Goal: Communication & Community: Answer question/provide support

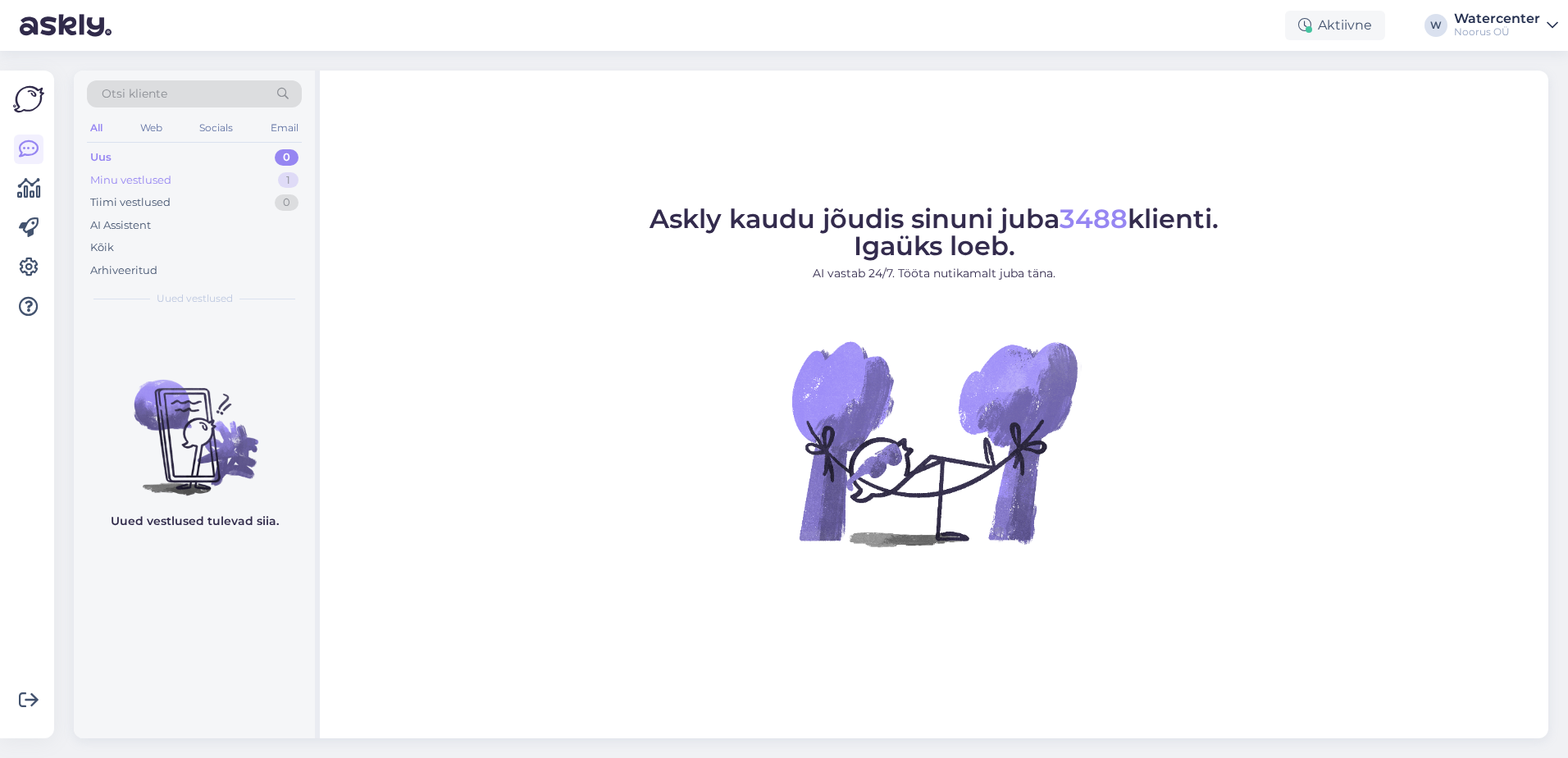
click at [146, 179] on div "Minu vestlused" at bounding box center [131, 179] width 81 height 16
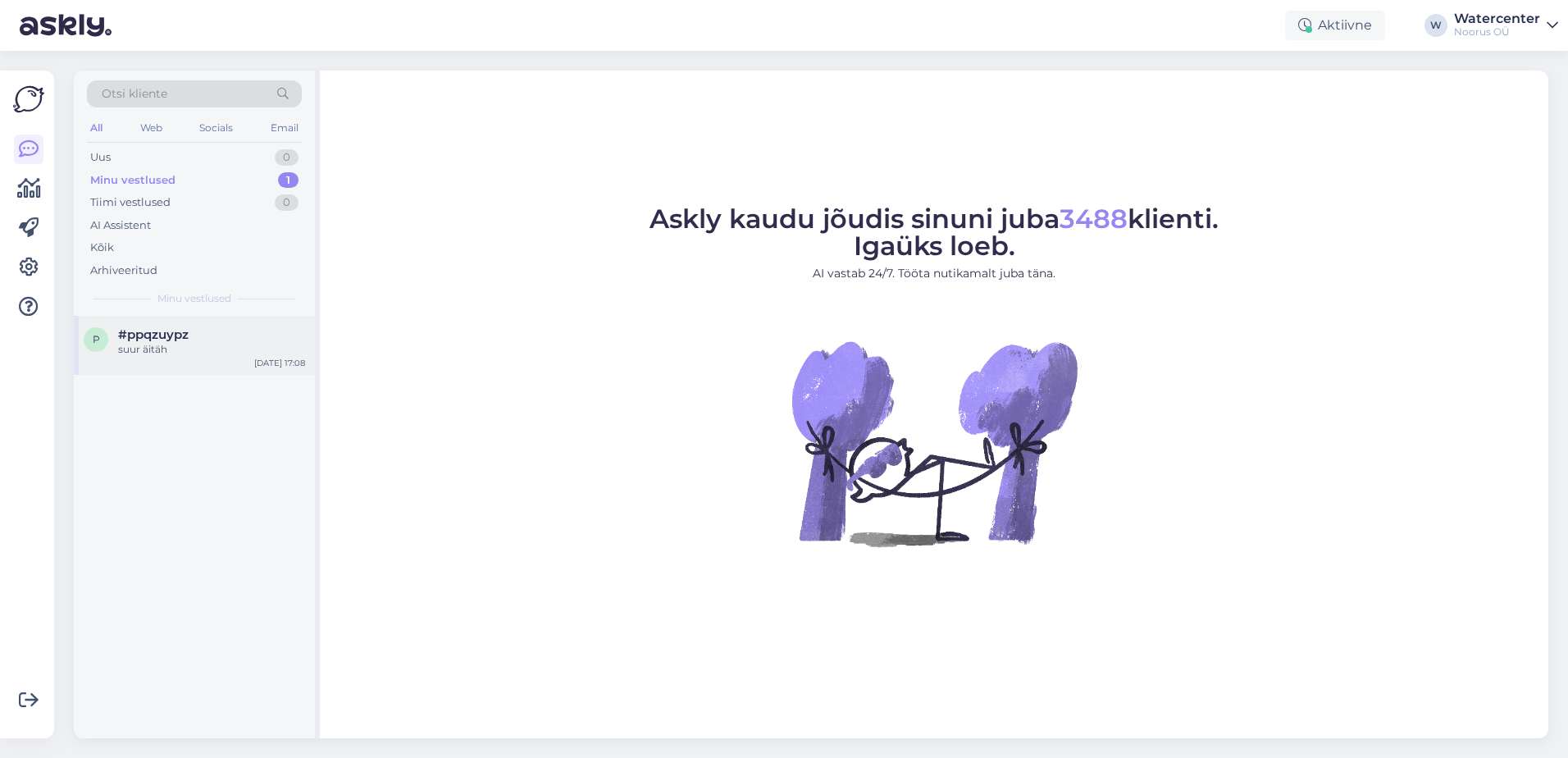
click at [175, 348] on div "suur äitäh" at bounding box center [211, 349] width 187 height 15
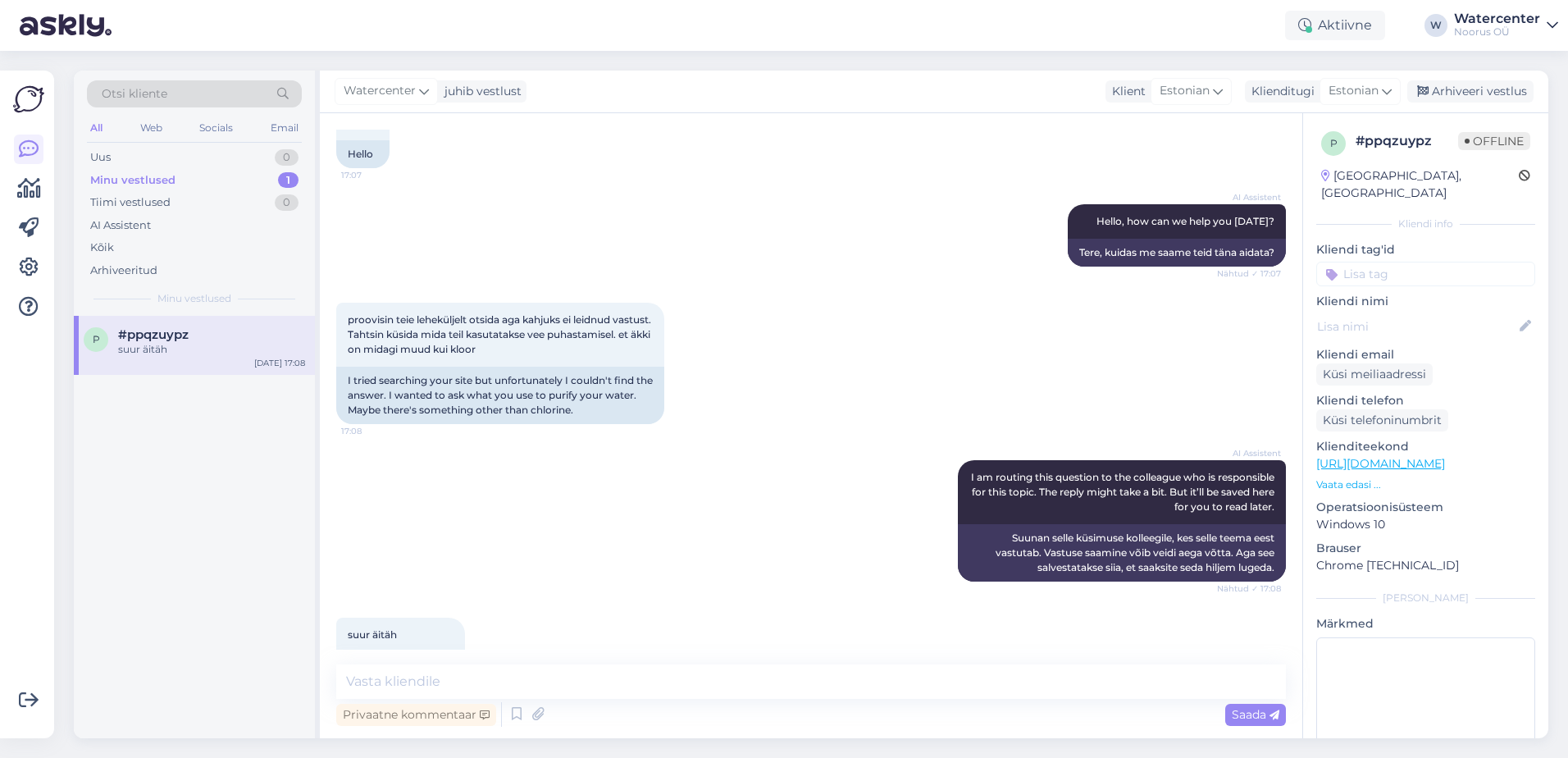
scroll to position [159, 0]
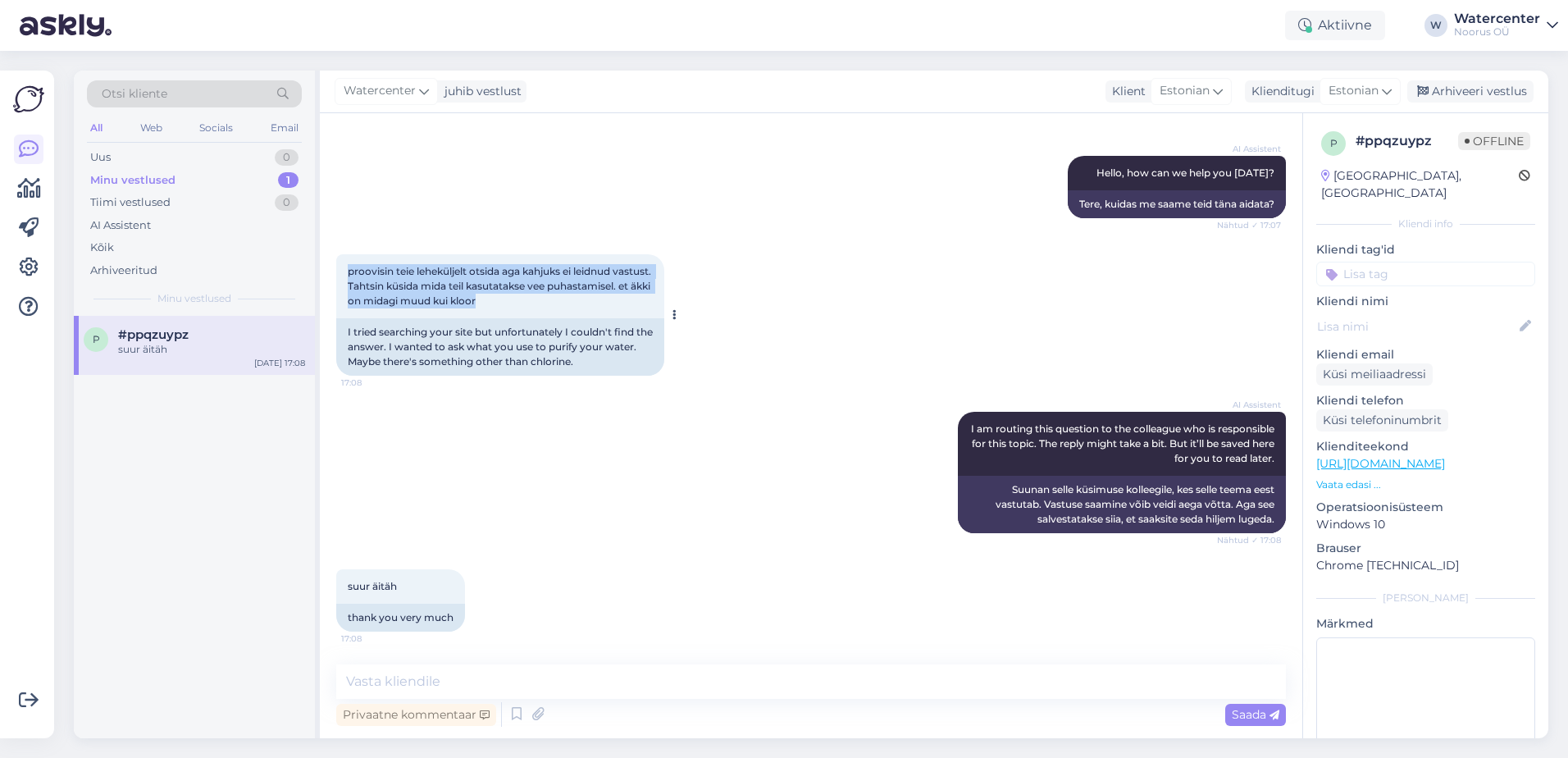
drag, startPoint x: 348, startPoint y: 271, endPoint x: 599, endPoint y: 310, distance: 254.0
click at [599, 310] on div "proovisin teie leheküljelt otsida aga kahjuks ei leidnud vastust. Tahtsin küsid…" at bounding box center [500, 286] width 328 height 64
copy span "proovisin teie leheküljelt otsida aga kahjuks ei leidnud vastust. Tahtsin küsid…"
click at [781, 352] on div "proovisin teie leheküljelt otsida aga kahjuks ei leidnud vastust. Tahtsin küsid…" at bounding box center [810, 316] width 949 height 158
click at [419, 86] on icon at bounding box center [423, 90] width 9 height 18
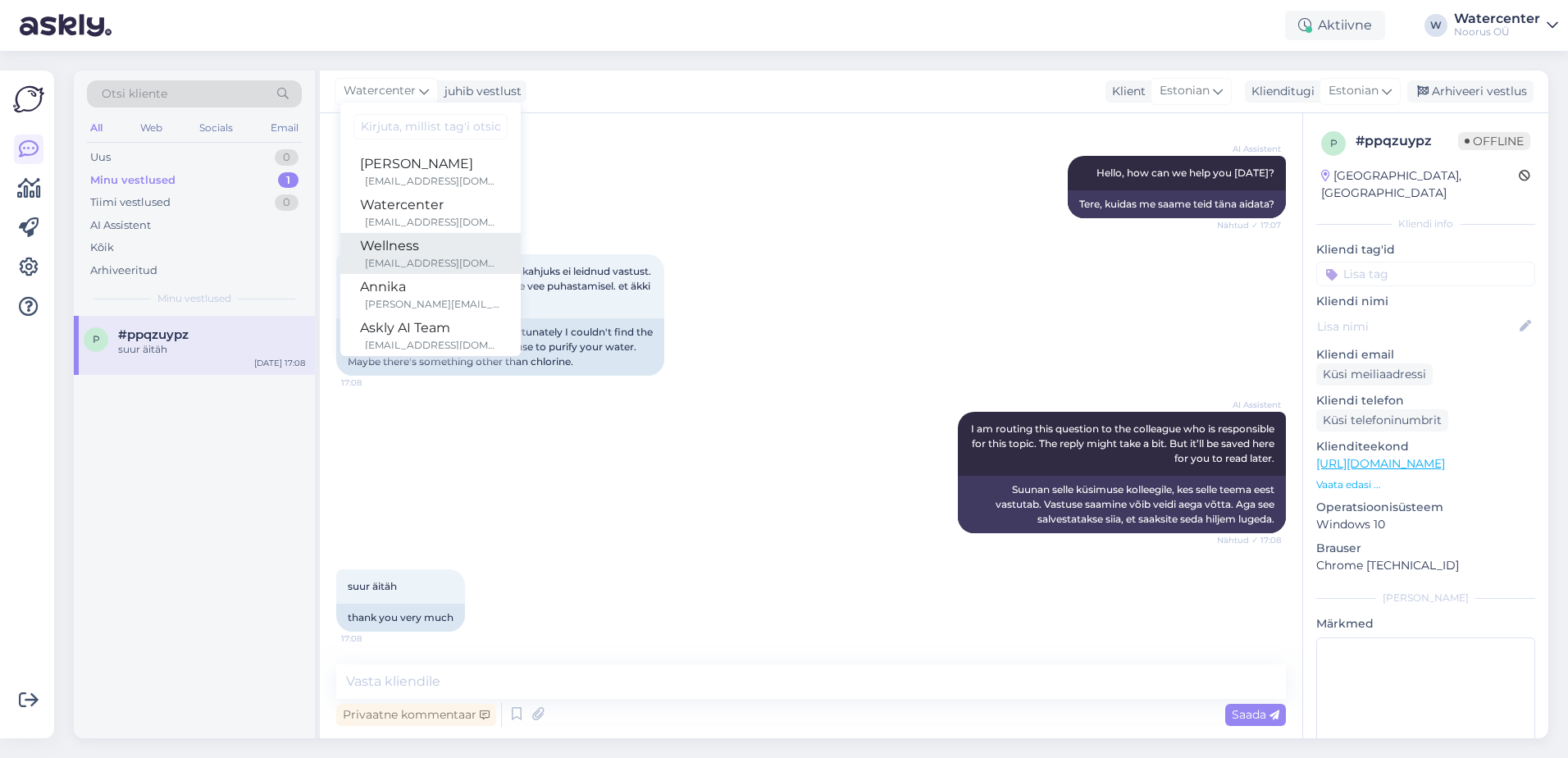
click at [468, 254] on div "Wellness" at bounding box center [430, 246] width 141 height 20
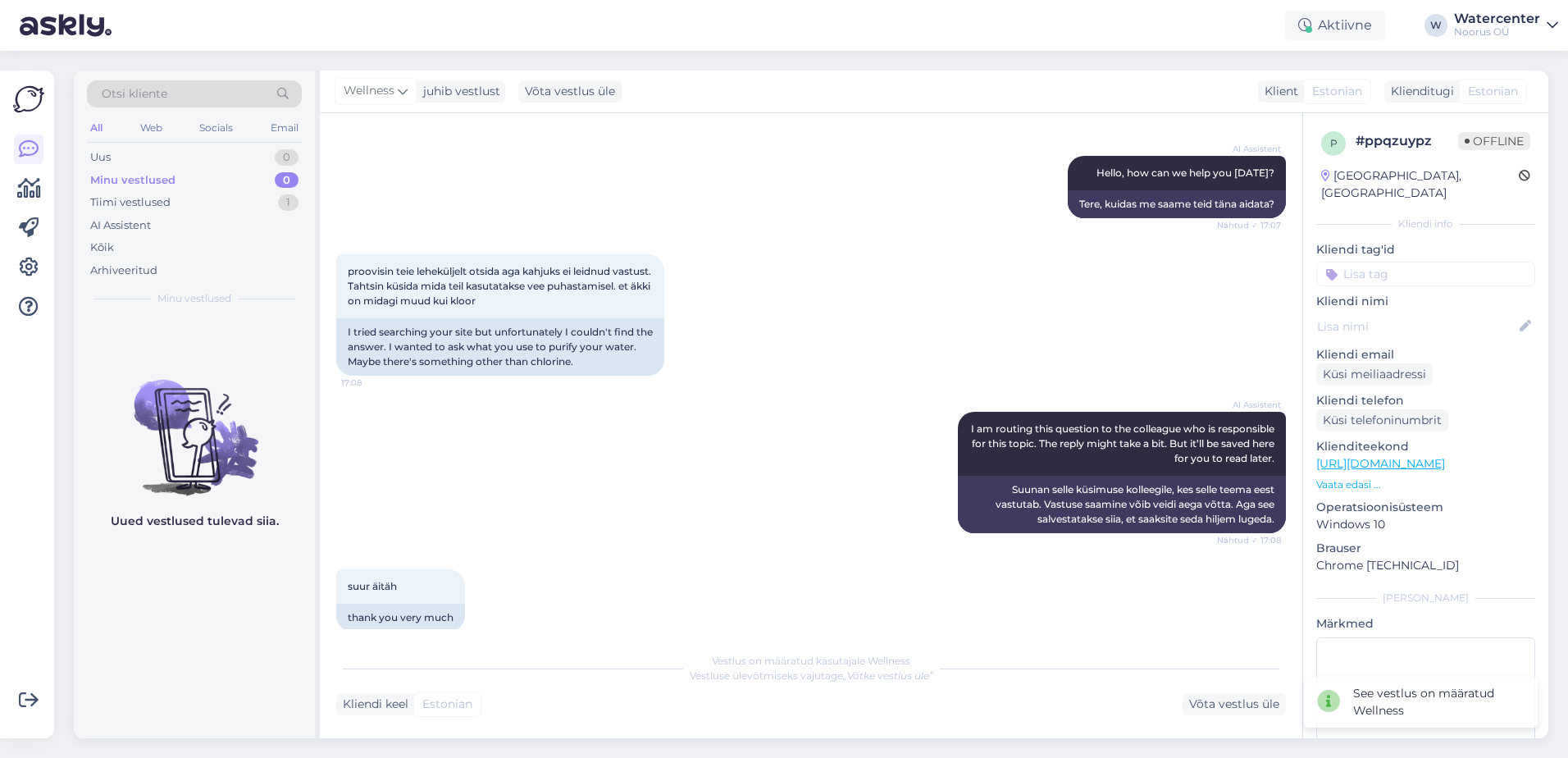
click at [718, 411] on div "AI Assistent I am routing this question to the colleague who is responsible for…" at bounding box center [810, 472] width 949 height 158
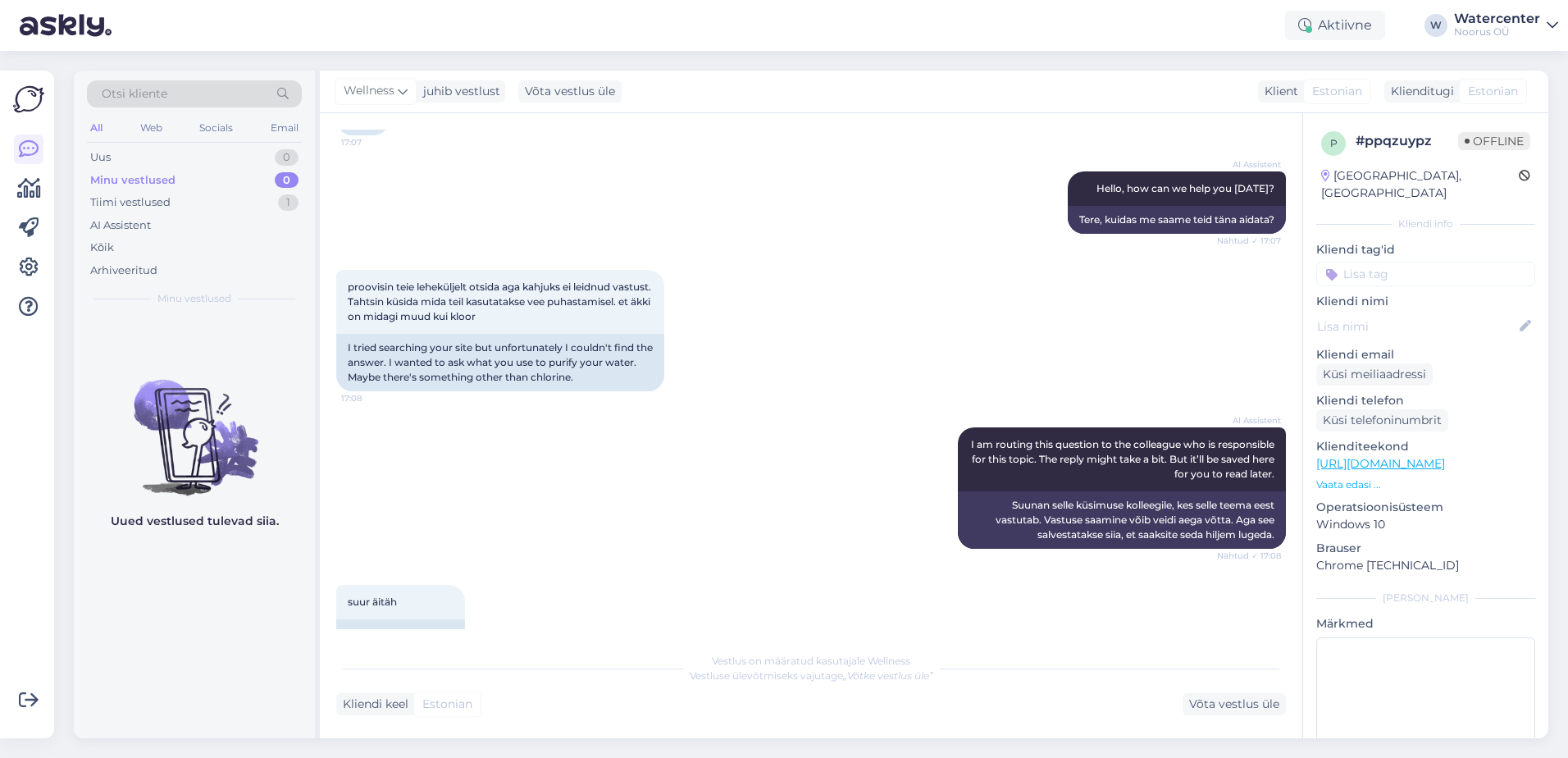
scroll to position [179, 0]
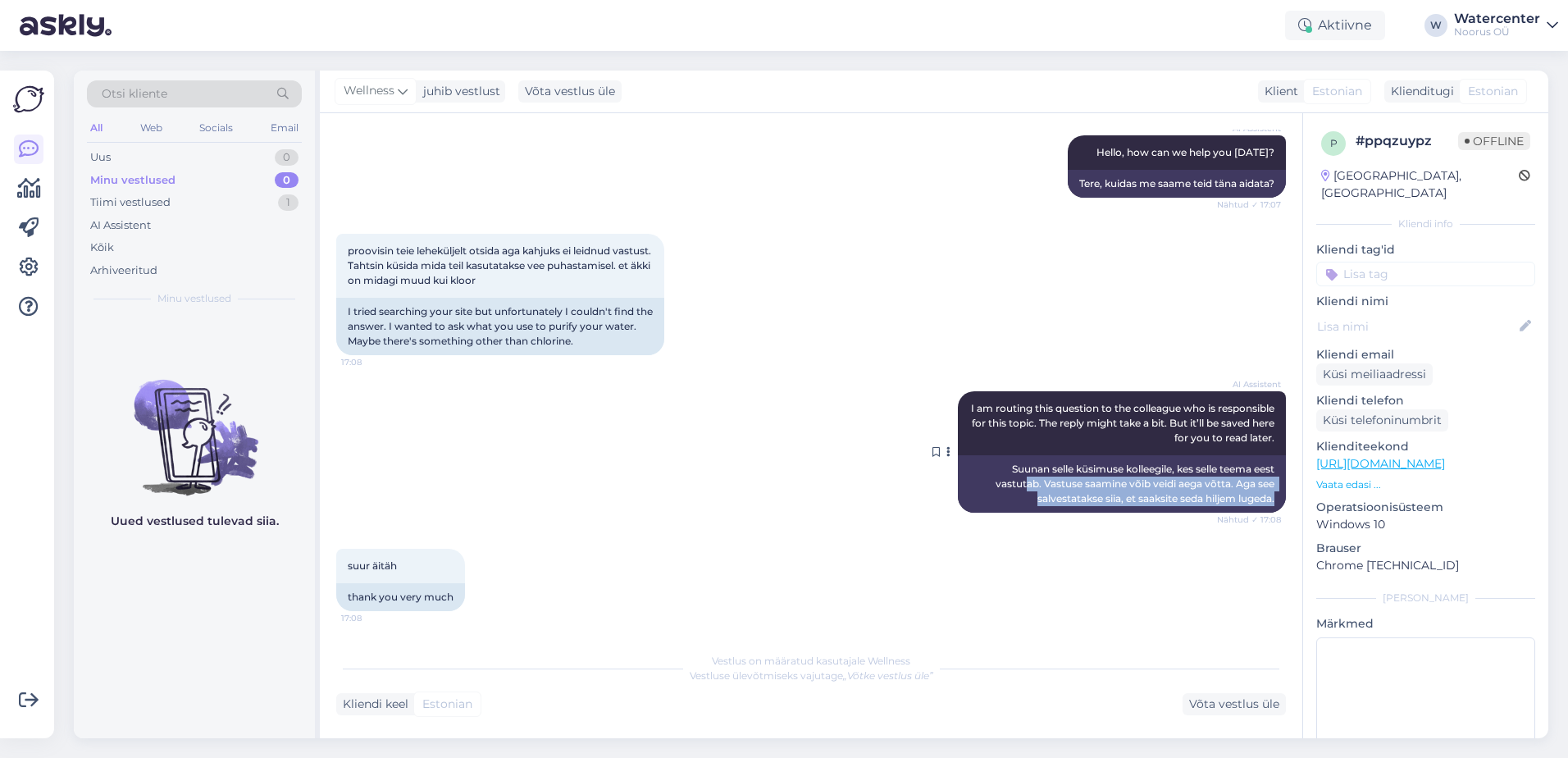
drag, startPoint x: 1266, startPoint y: 496, endPoint x: 1012, endPoint y: 476, distance: 254.8
click at [1012, 476] on div "Suunan selle küsimuse kolleegile, kes selle teema eest vastutab. Vastuse saamin…" at bounding box center [1121, 484] width 328 height 57
click at [223, 221] on div "AI Assistent" at bounding box center [194, 225] width 215 height 23
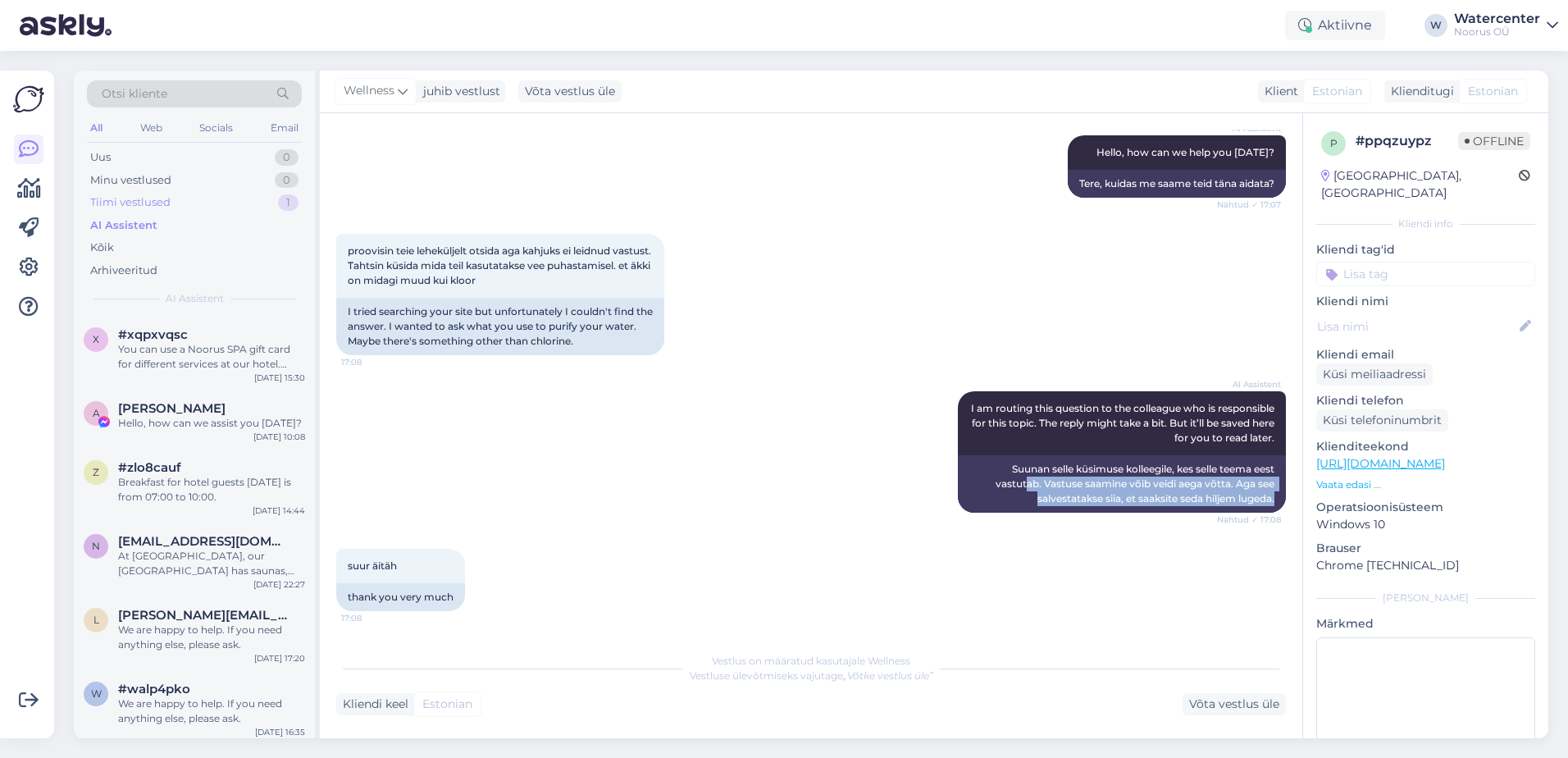
click at [253, 195] on div "Tiimi vestlused 1" at bounding box center [194, 203] width 215 height 23
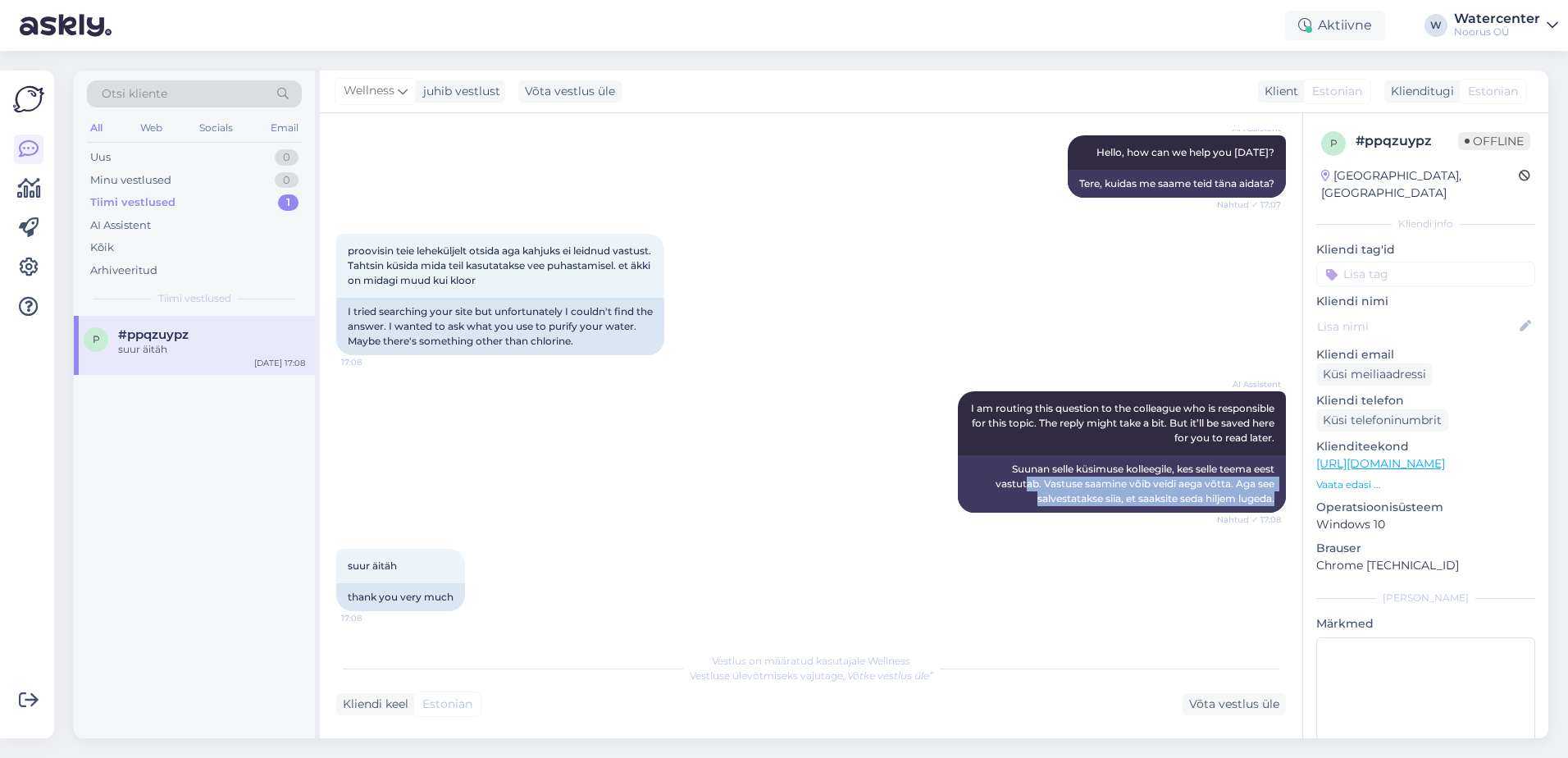
click at [221, 344] on div "suur äitäh" at bounding box center [211, 349] width 187 height 15
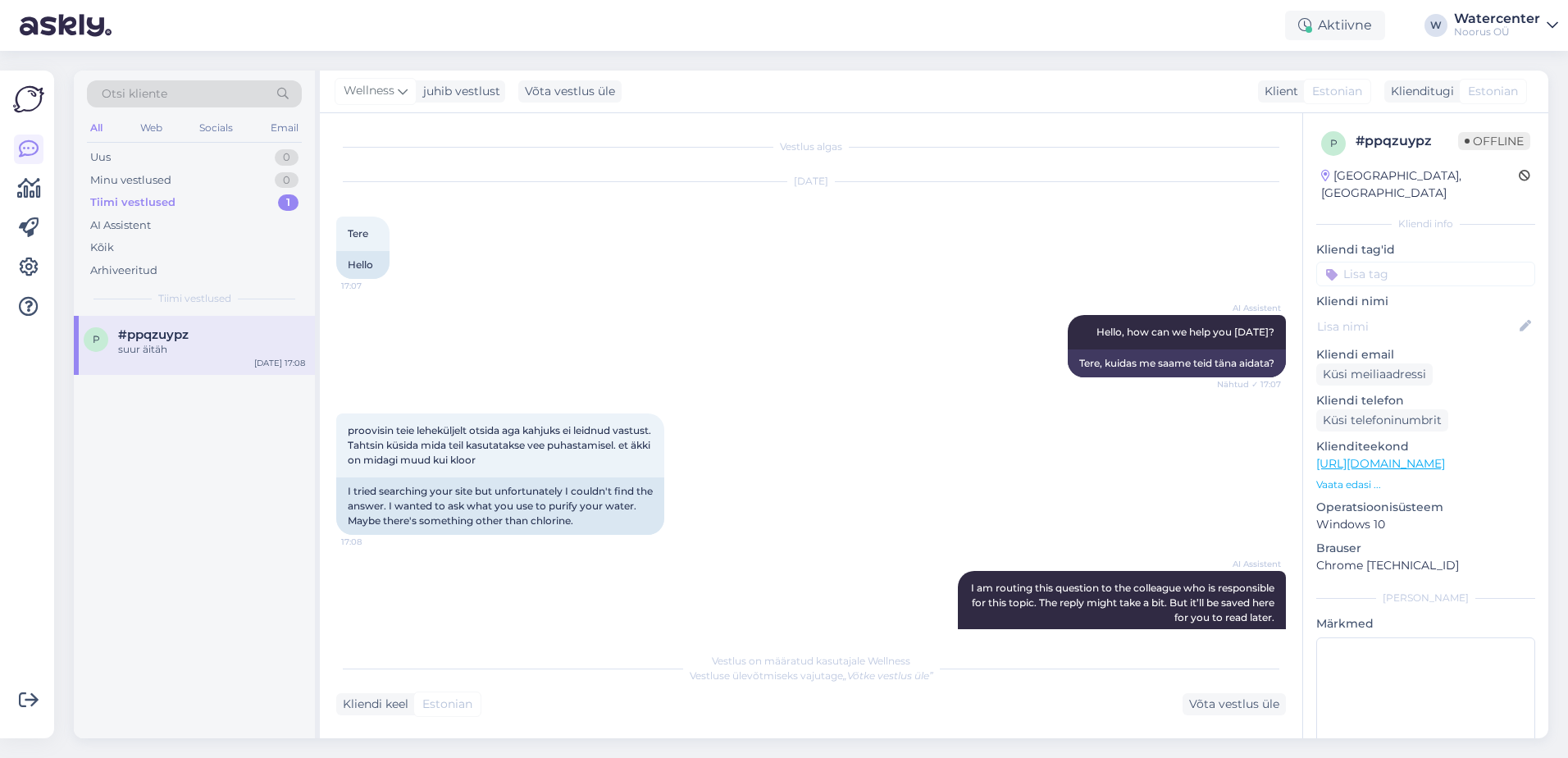
click at [237, 360] on div "p #ppqzuypz suur äitäh Oct 5 17:08" at bounding box center [194, 345] width 241 height 59
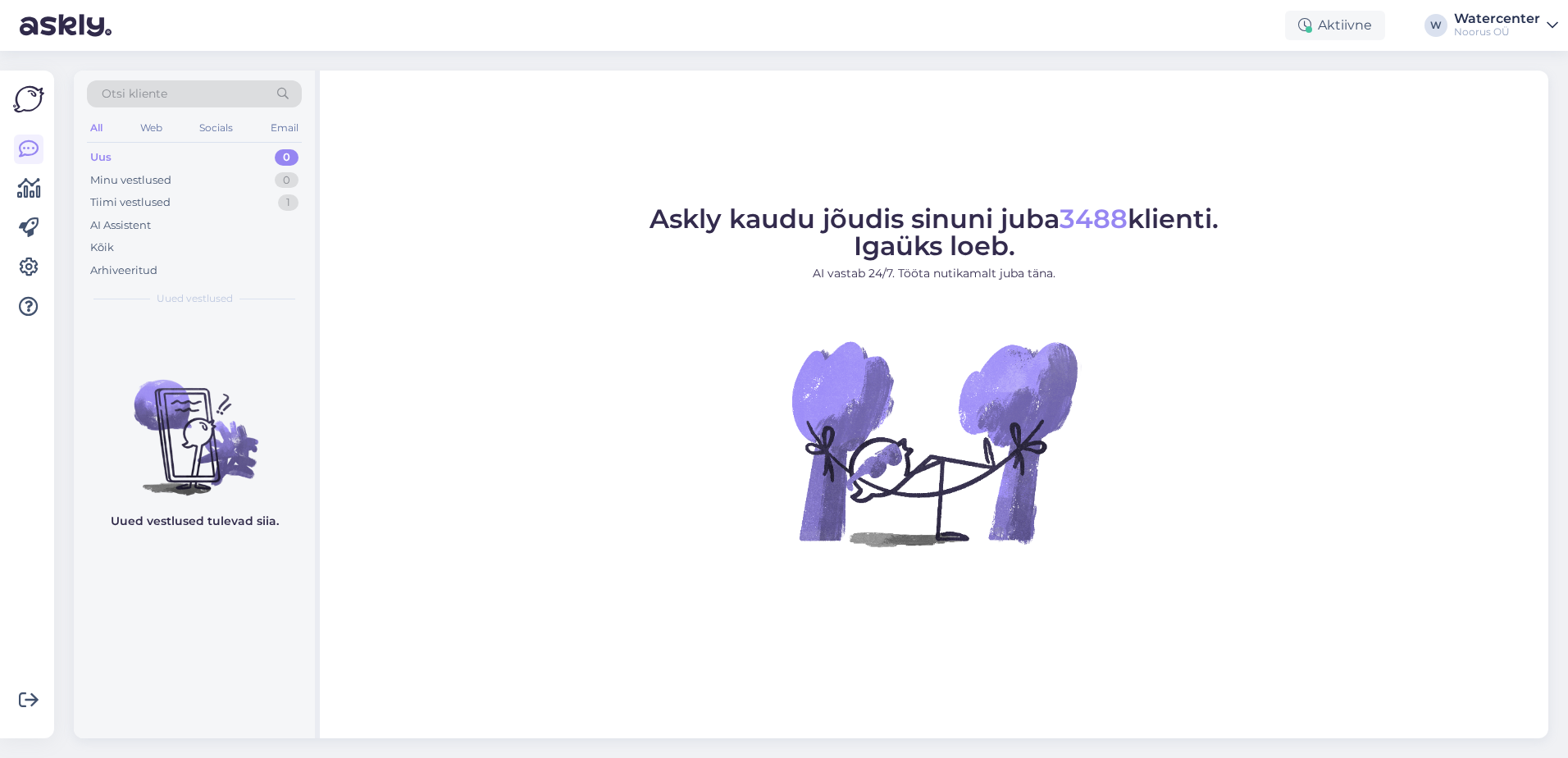
click at [180, 192] on div "Tiimi vestlused 1" at bounding box center [194, 203] width 215 height 23
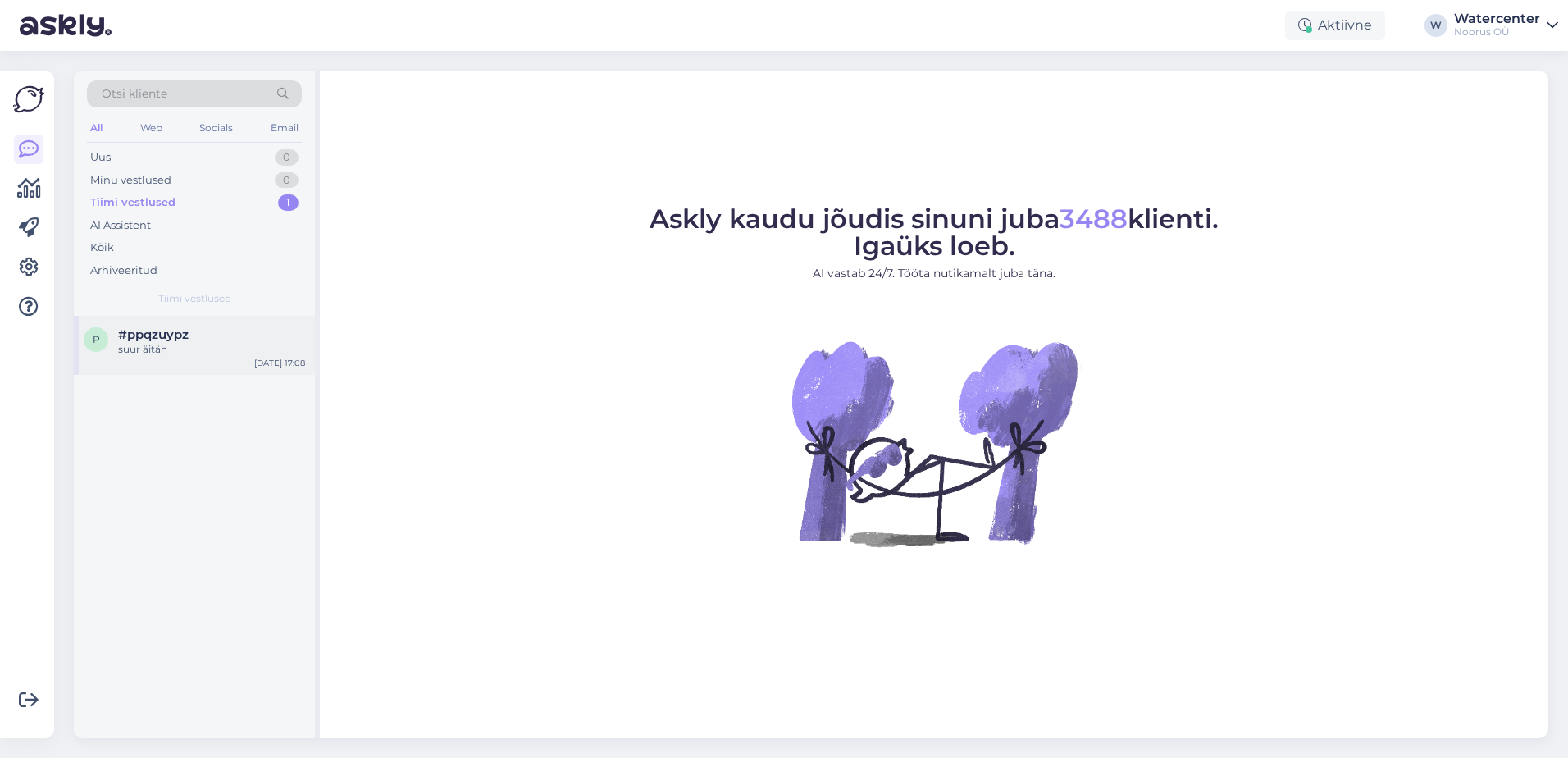
click at [178, 360] on div "p #ppqzuypz suur äitäh [DATE] 17:08" at bounding box center [194, 345] width 241 height 59
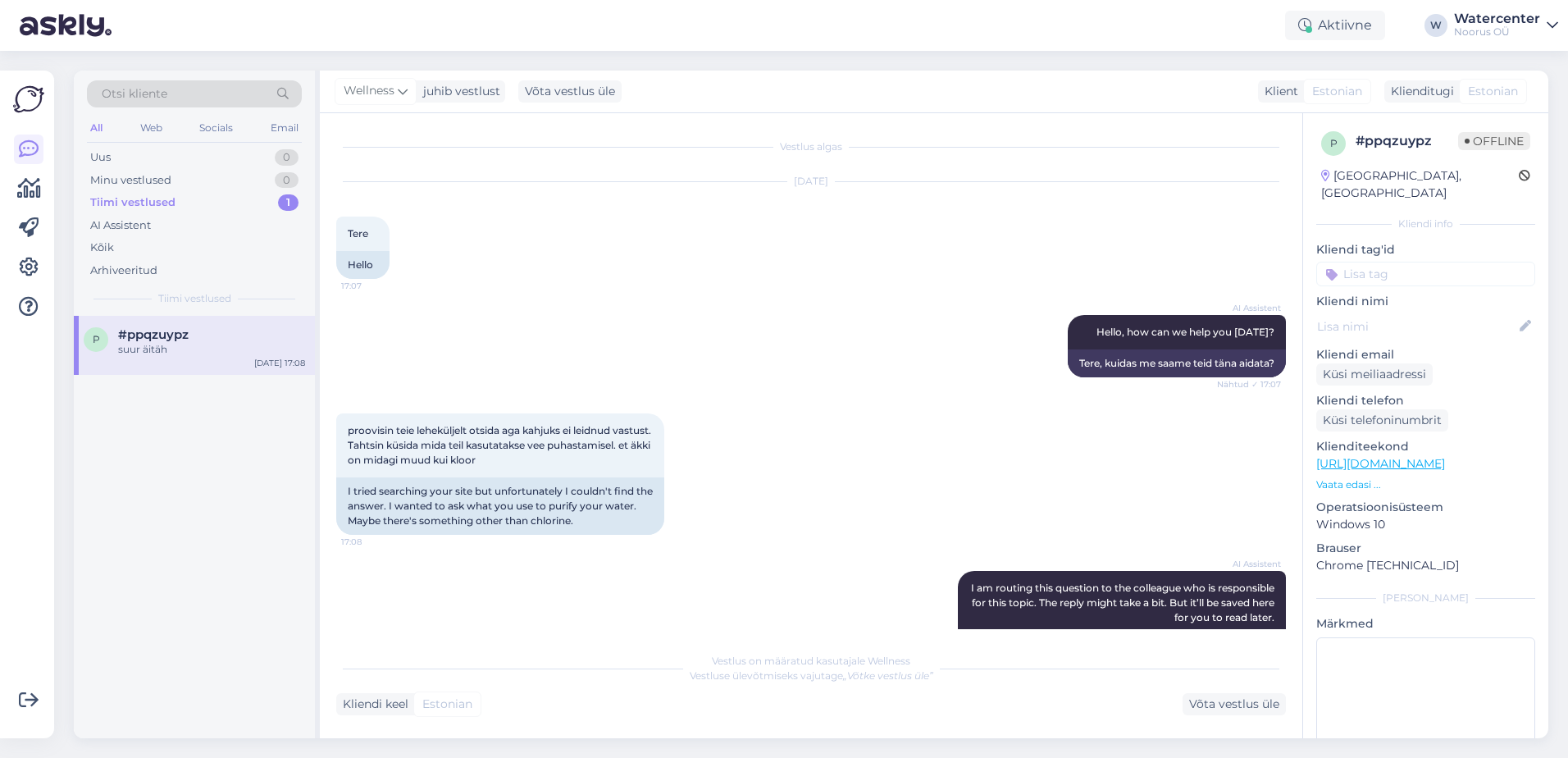
scroll to position [179, 0]
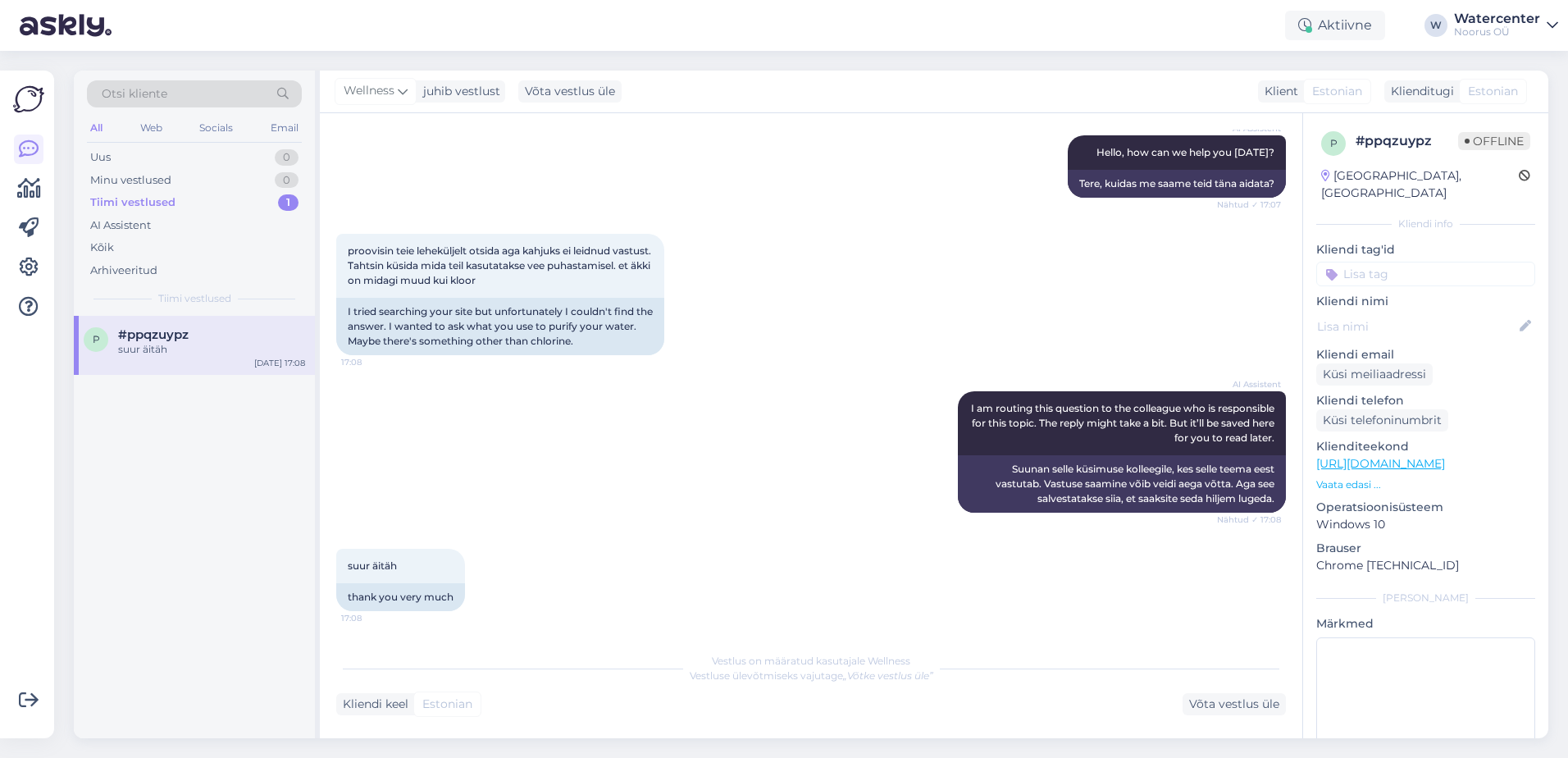
click at [117, 160] on div "Uus 0" at bounding box center [194, 157] width 215 height 23
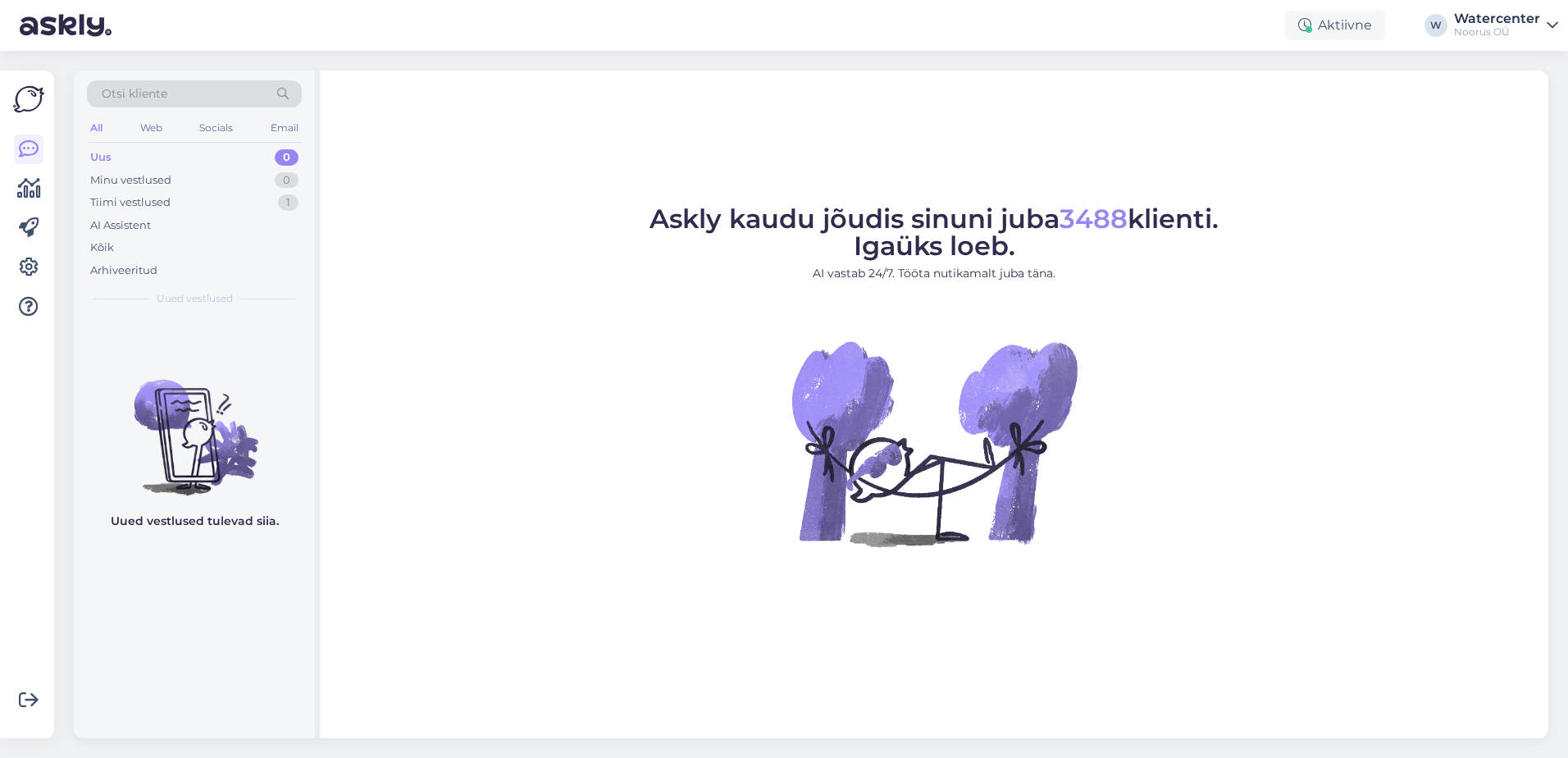
click at [132, 202] on div "Tiimi vestlused" at bounding box center [131, 202] width 81 height 16
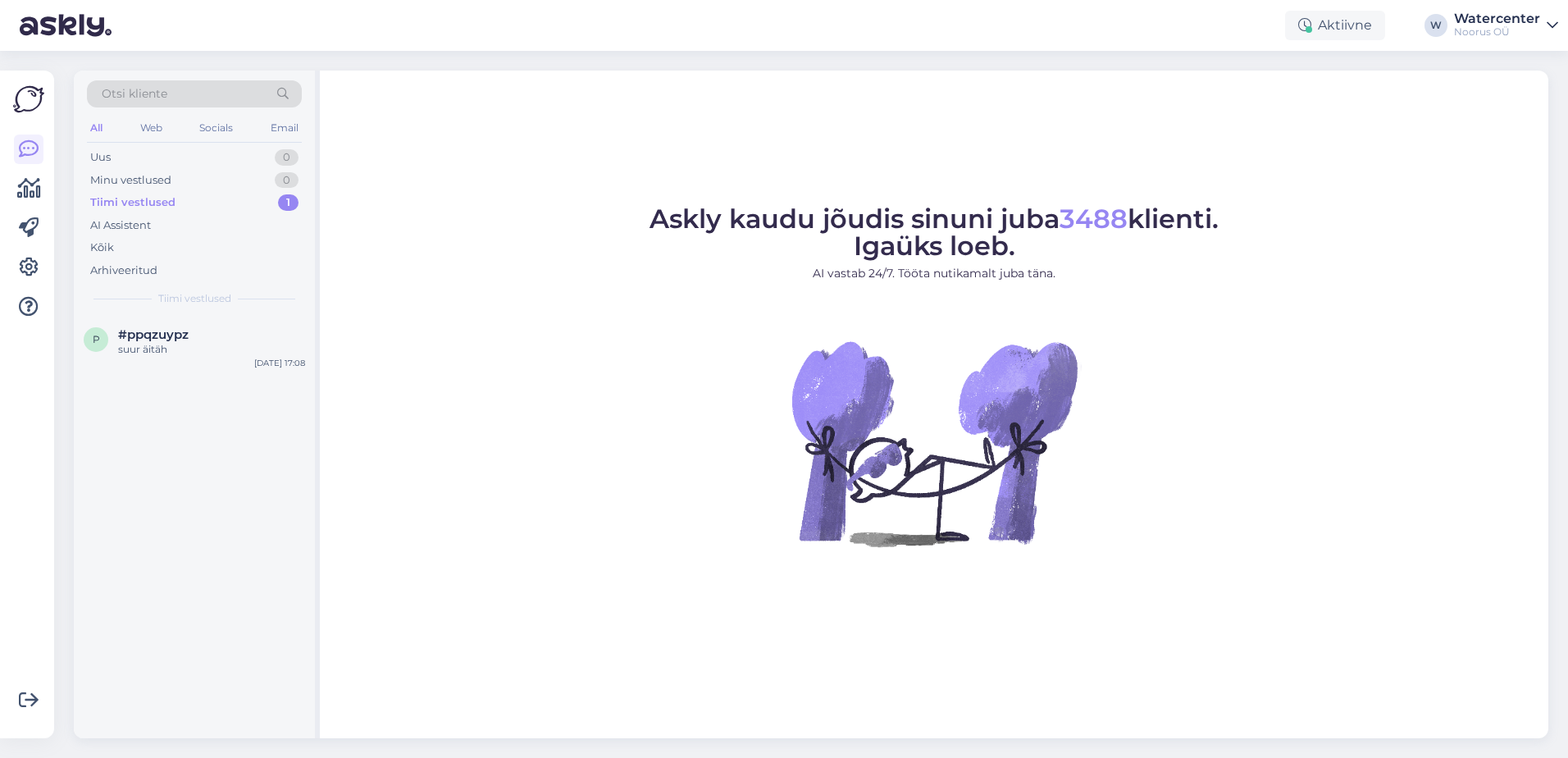
click at [144, 351] on div "suur äitäh" at bounding box center [211, 349] width 187 height 15
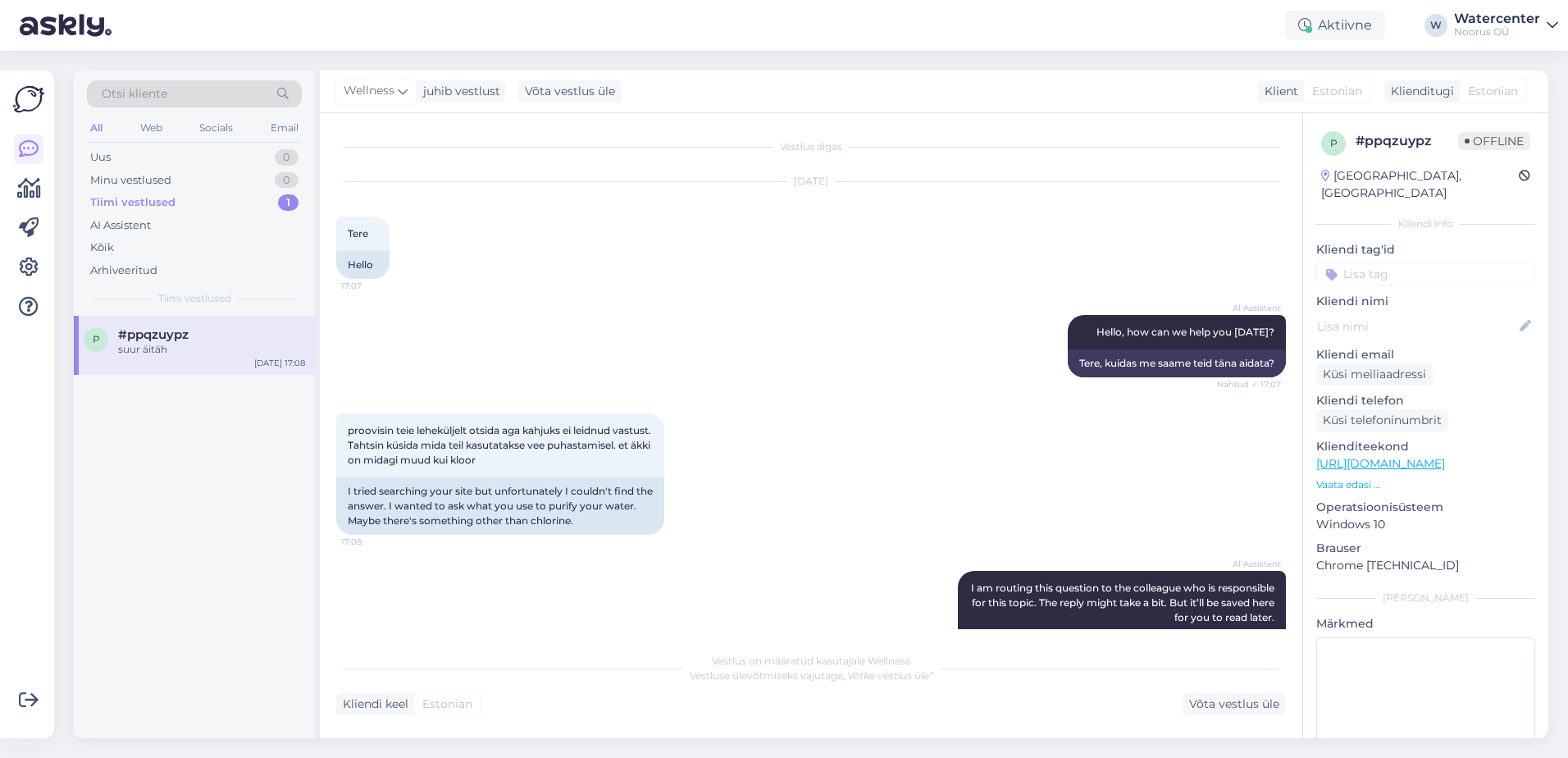
scroll to position [179, 0]
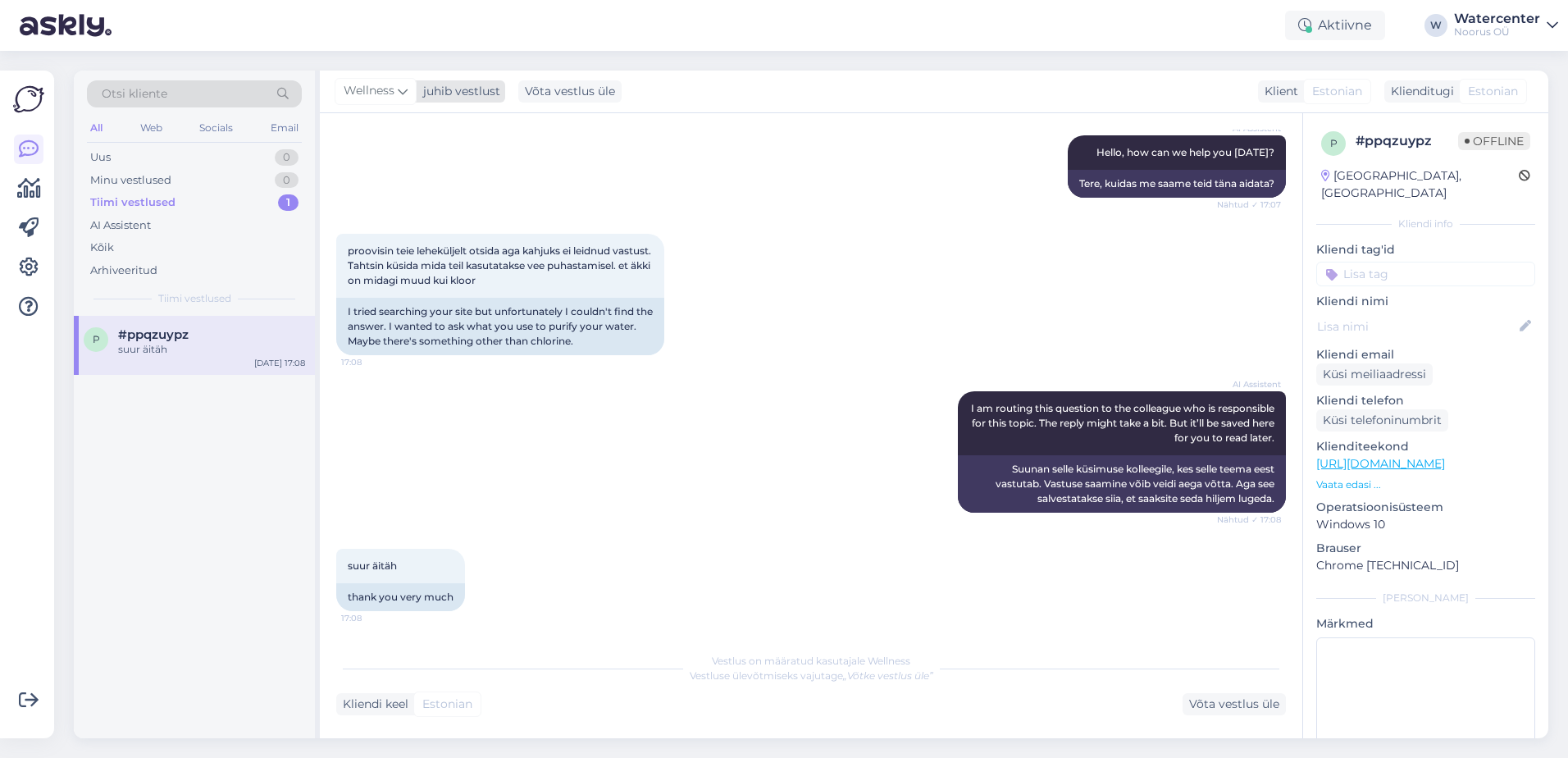
click at [403, 92] on icon at bounding box center [403, 90] width 9 height 18
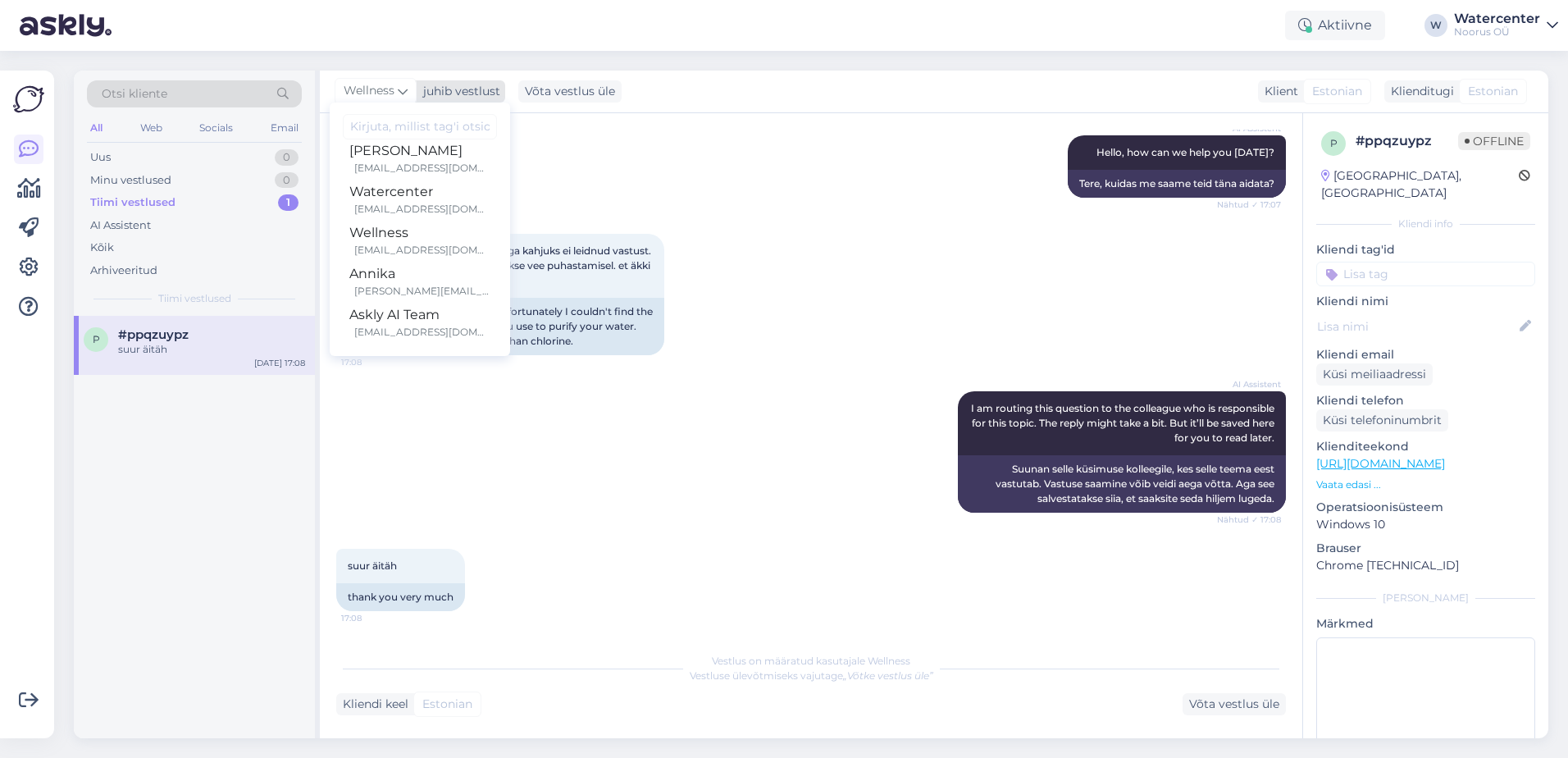
scroll to position [0, 0]
click at [771, 179] on div "AI Assistent Hello, how can we help you today? Nähtud ✓ 17:07 Tere, kuidas me s…" at bounding box center [810, 166] width 949 height 99
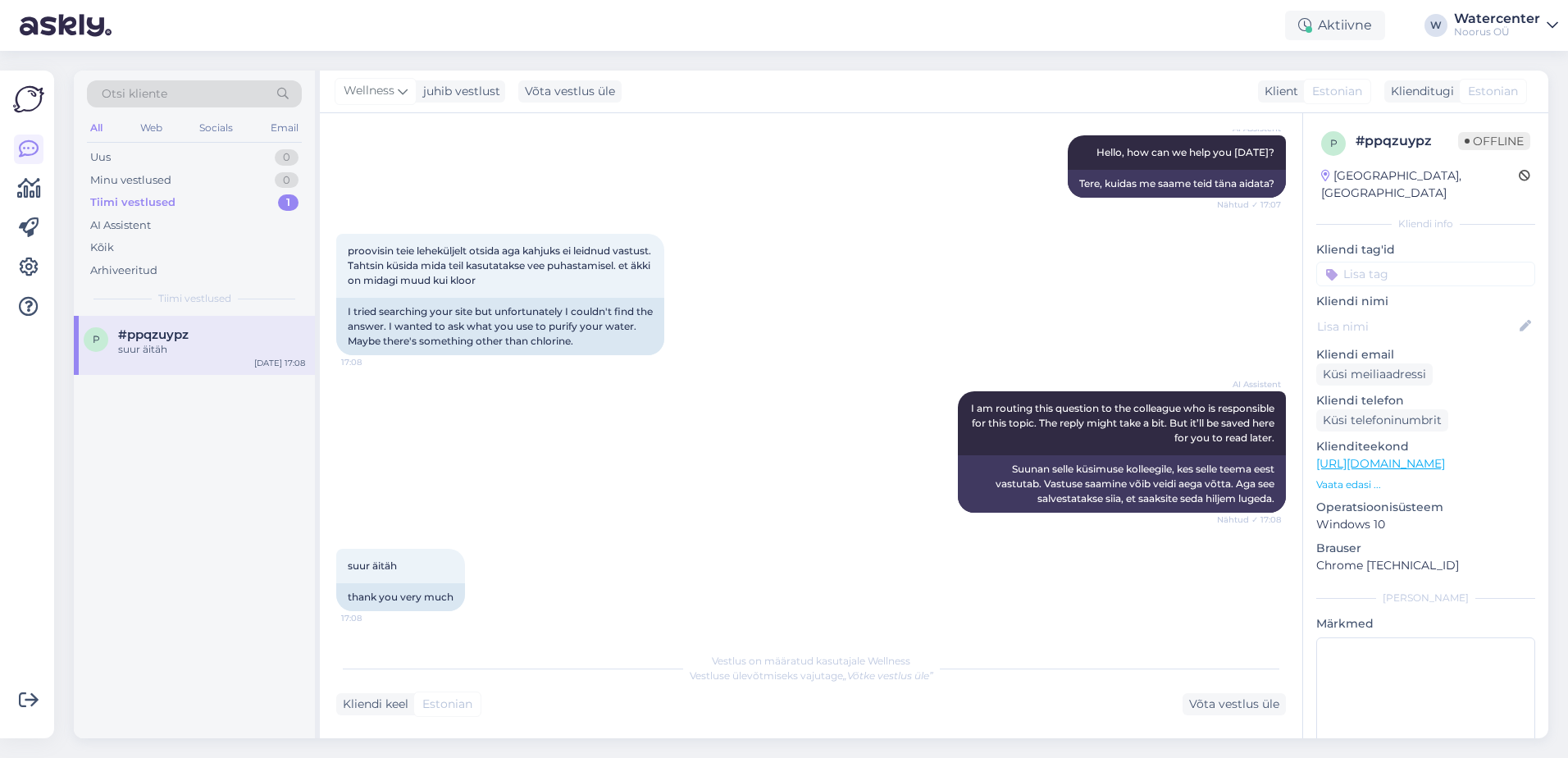
click at [364, 95] on span "Wellness" at bounding box center [369, 90] width 51 height 18
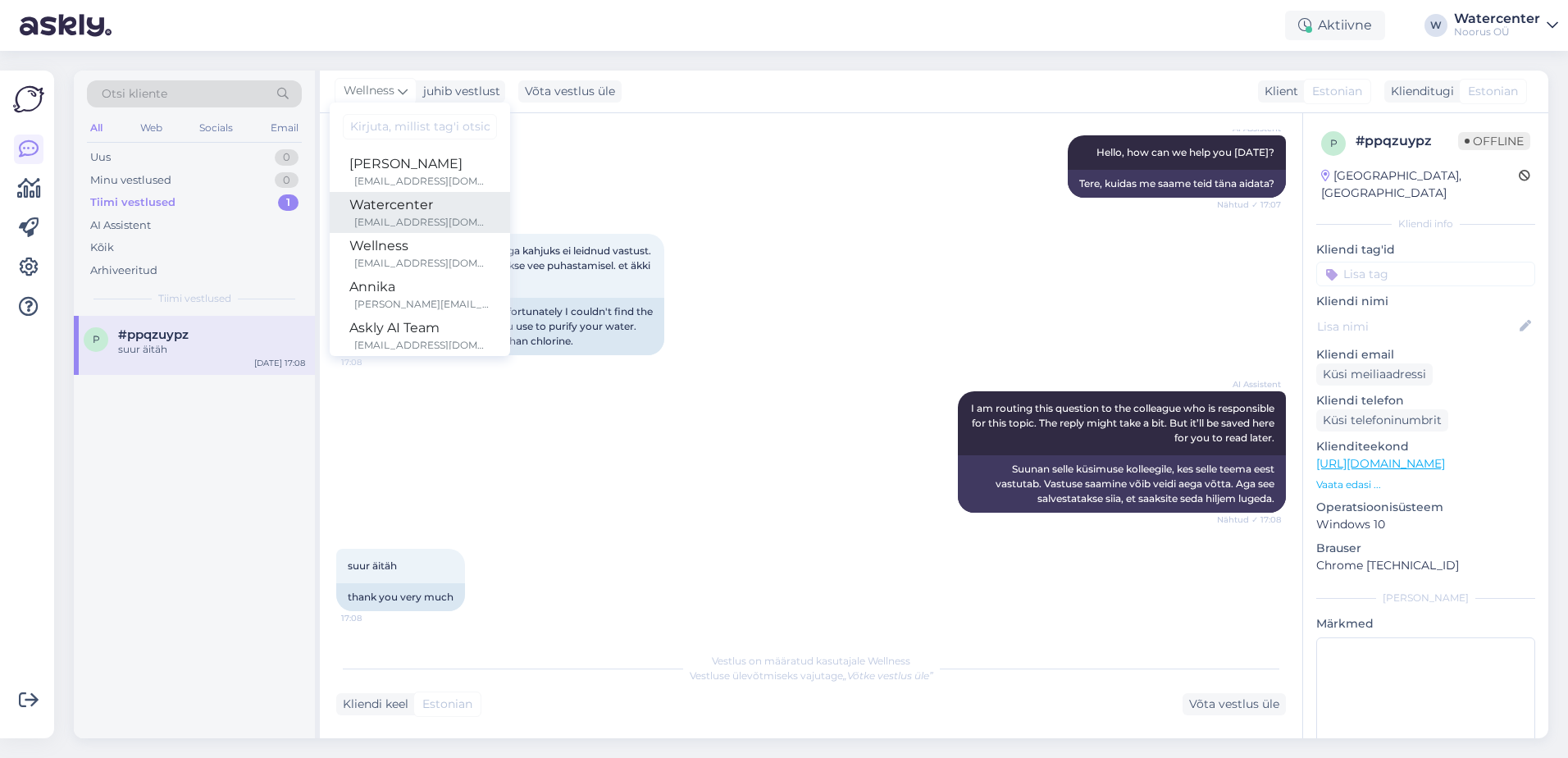
click at [413, 216] on div "watercenter@noorusspahotel.com" at bounding box center [422, 223] width 136 height 15
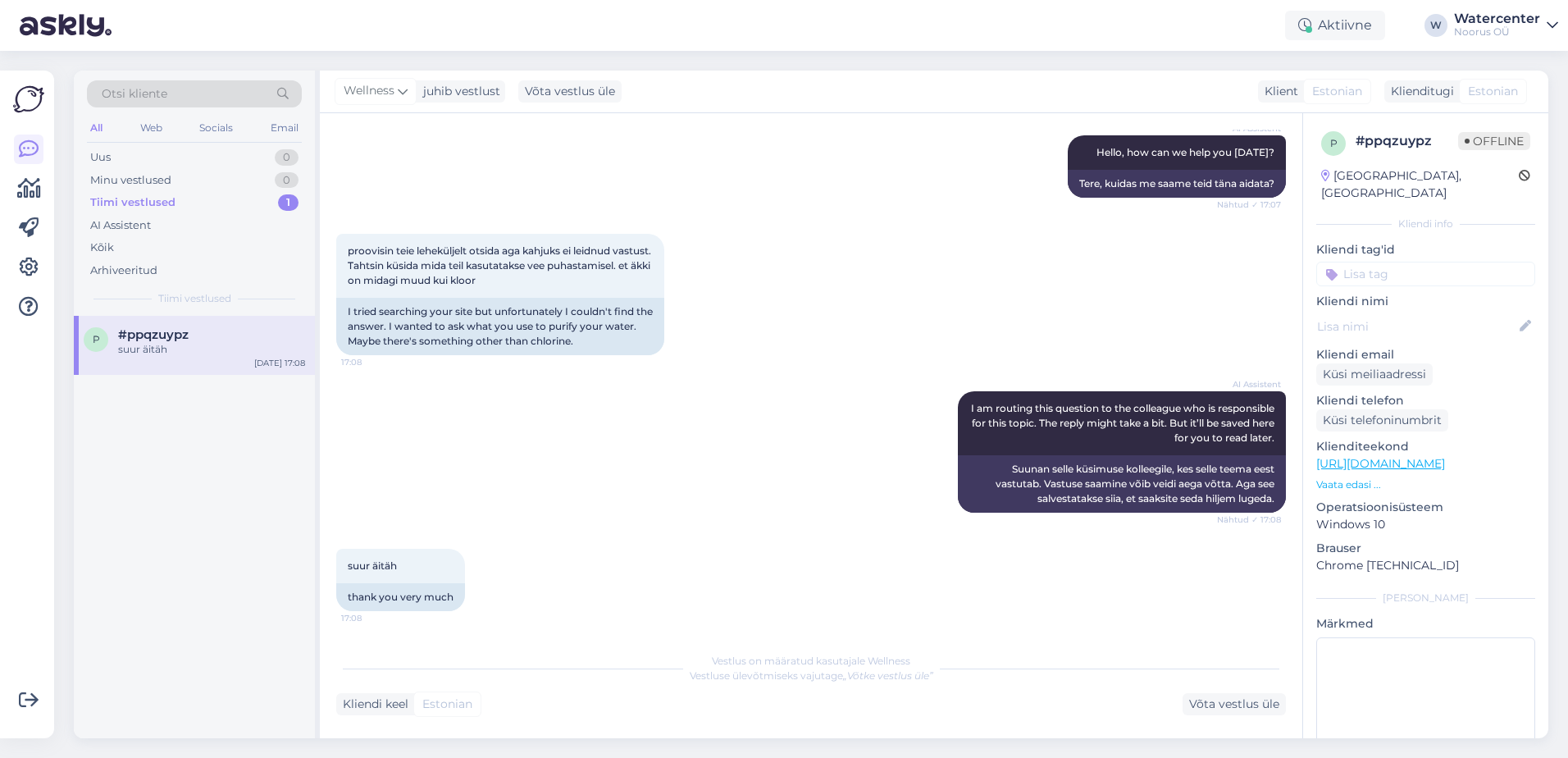
scroll to position [159, 0]
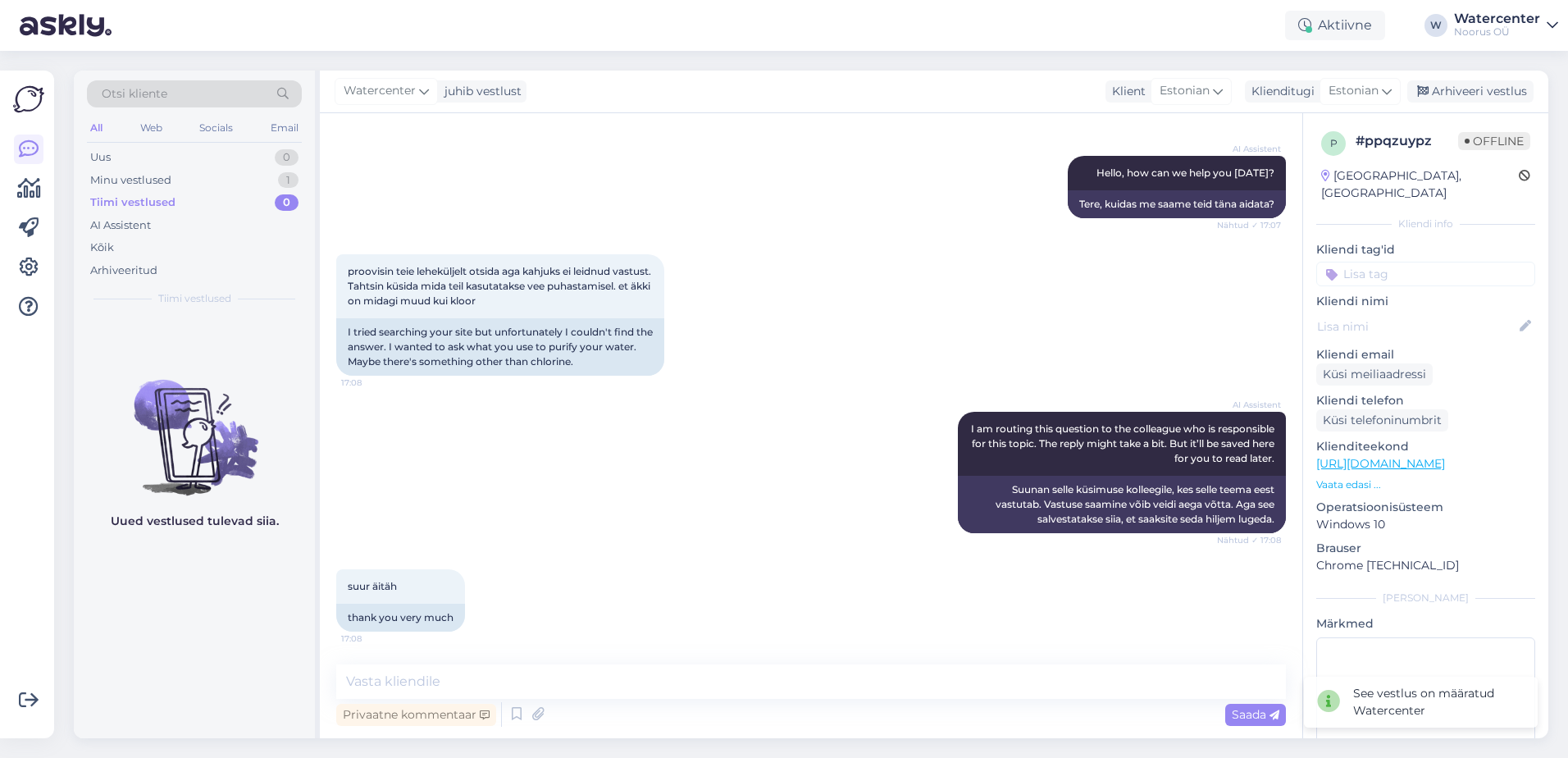
click at [416, 487] on div "AI Assistent I am routing this question to the colleague who is responsible for…" at bounding box center [810, 472] width 949 height 158
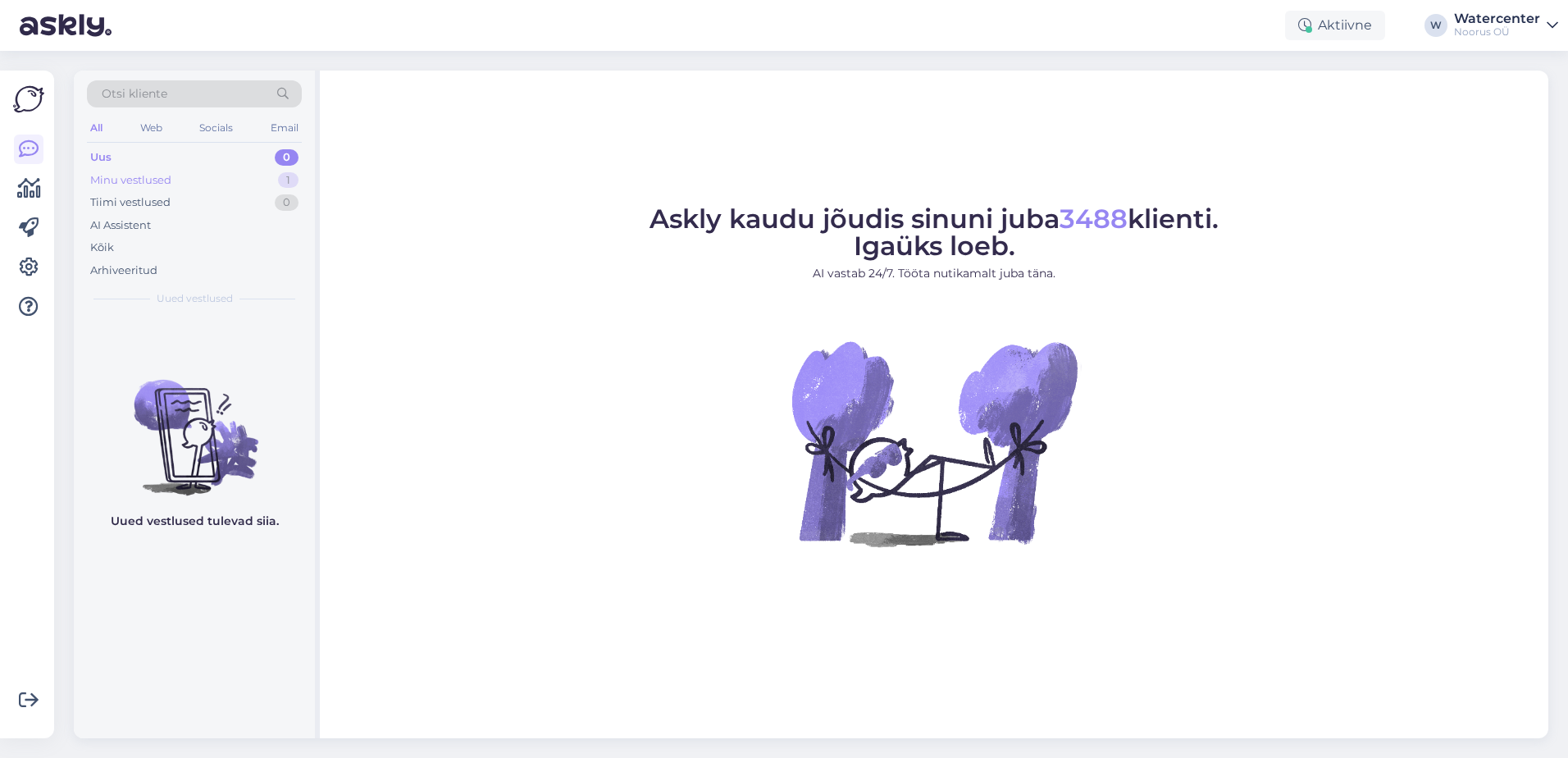
click at [163, 189] on div "Minu vestlused 1" at bounding box center [194, 180] width 215 height 23
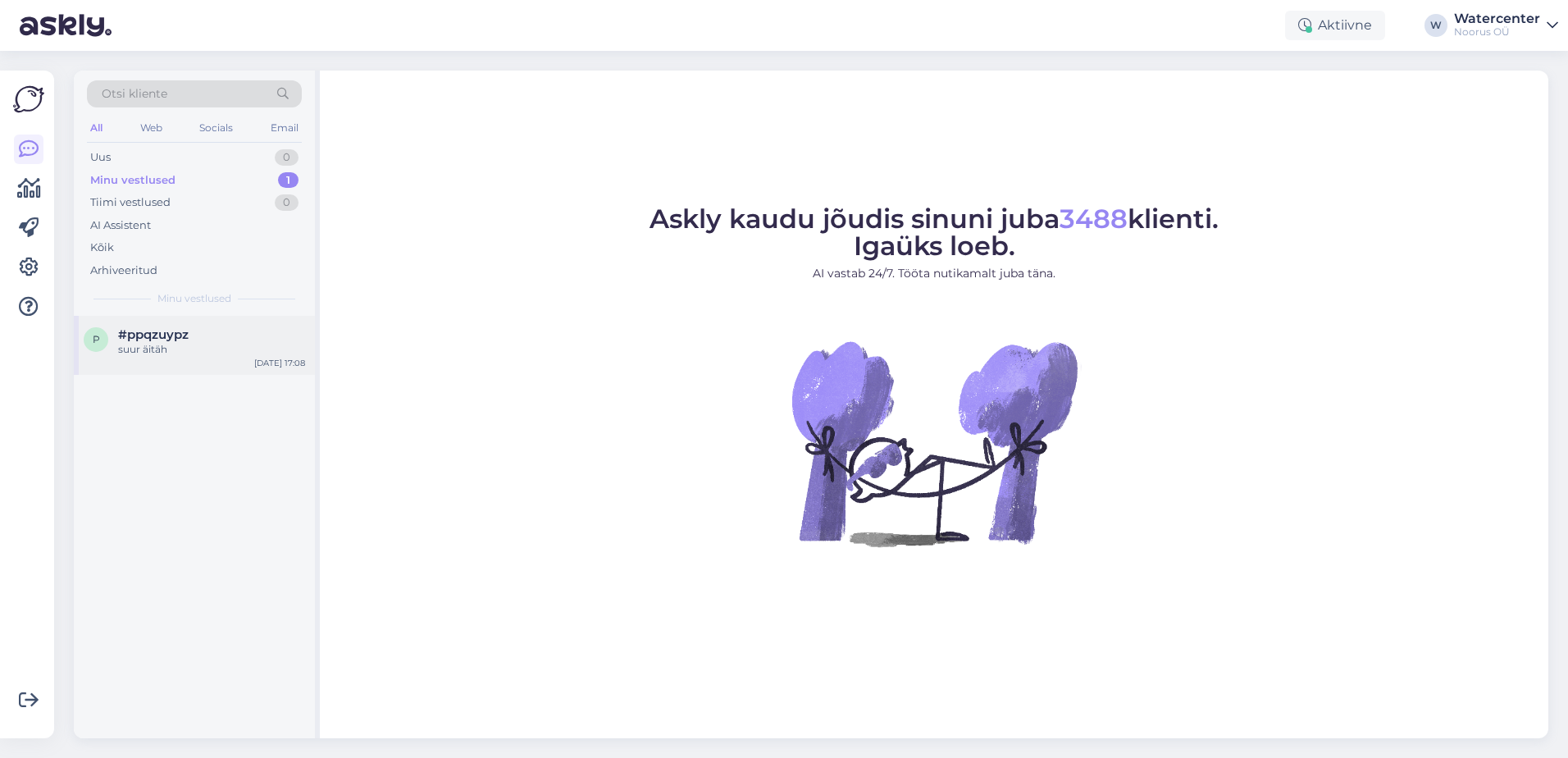
click at [176, 359] on div "p #ppqzuypz suur äitäh [DATE] 17:08" at bounding box center [194, 345] width 241 height 59
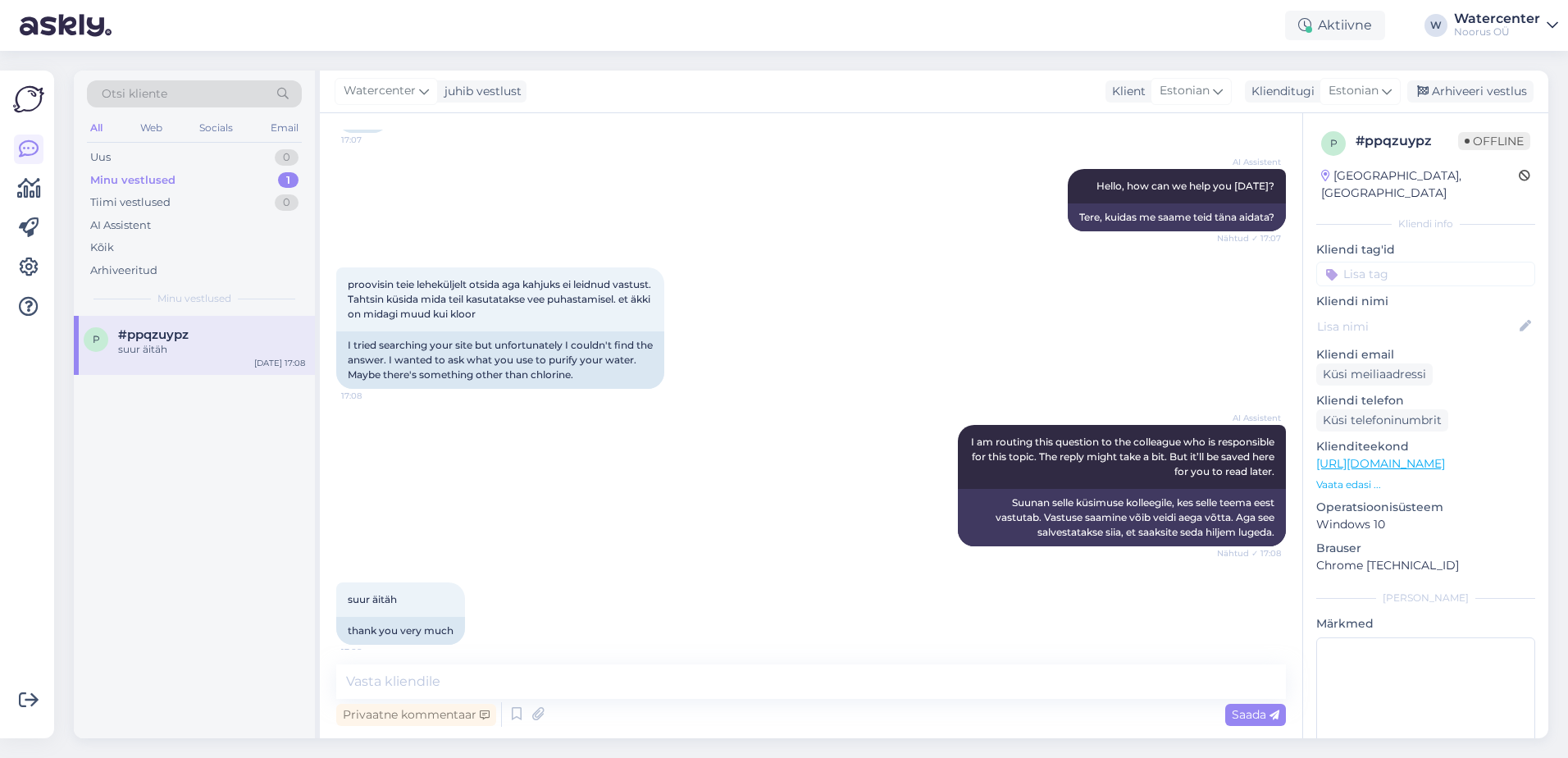
scroll to position [146, 0]
click at [469, 671] on textarea at bounding box center [810, 681] width 949 height 35
paste textarea "Tere päevast! Veepuhastuseks kasutatakse süsi- ja liivafiltreid. Samuti on paig…"
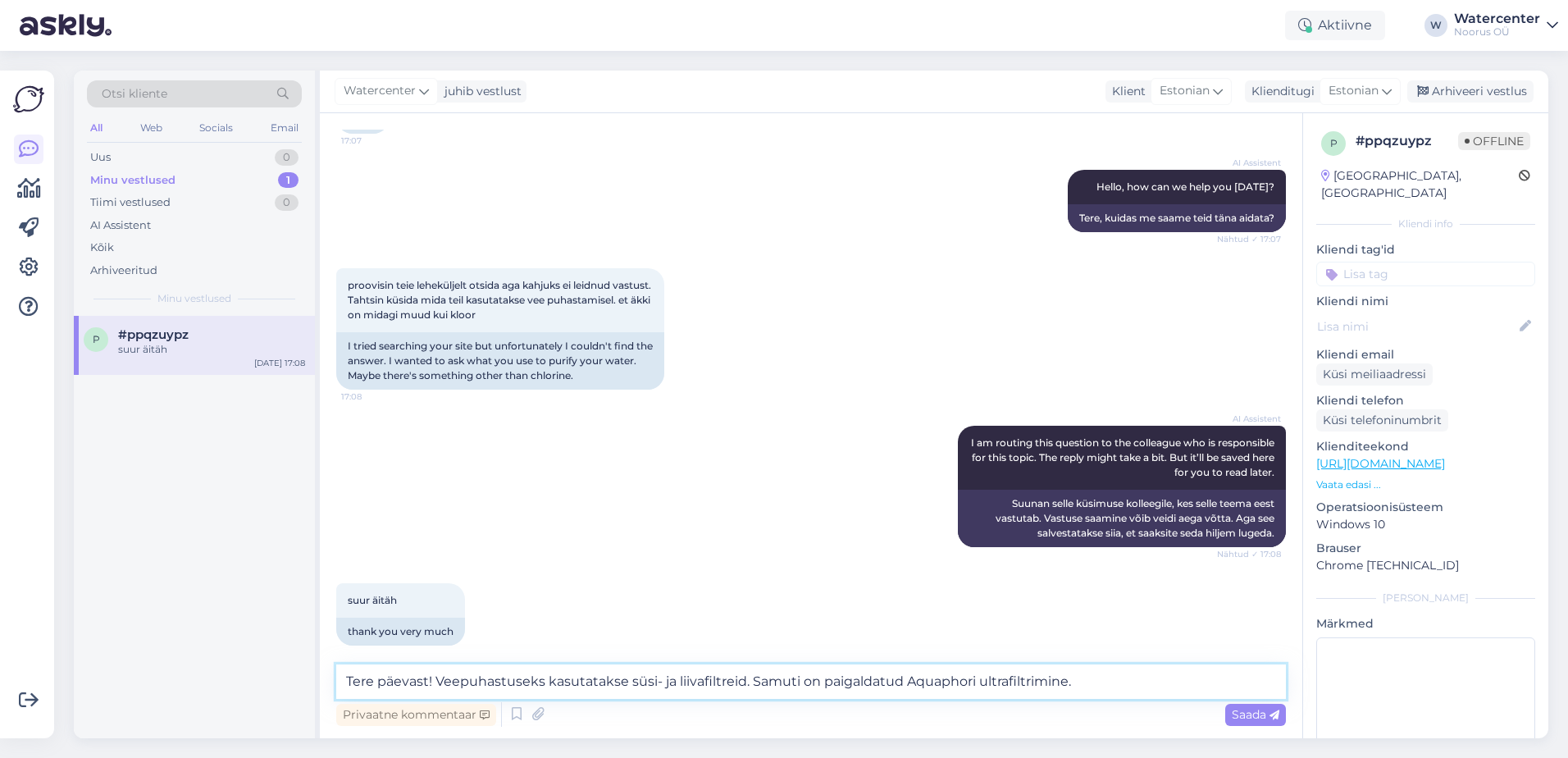
click at [437, 680] on textarea "Tere päevast! Veepuhastuseks kasutatakse süsi- ja liivafiltreid. Samuti on paig…" at bounding box center [810, 681] width 949 height 35
drag, startPoint x: 628, startPoint y: 682, endPoint x: 742, endPoint y: 677, distance: 114.1
click at [742, 677] on textarea "Tere päevast! Veepuhastuseks kasutatakse süsi- ja liivafiltreid. Samuti on paig…" at bounding box center [810, 681] width 949 height 35
click at [746, 686] on textarea "Tere päevast! Veepuhastuseks kasutatakse süsi- ja liivafiltreid. Samuti on paig…" at bounding box center [810, 681] width 949 height 35
click at [437, 683] on textarea "Tere päevast! Veepuhastuseks kasutatakse süsi- ja liivafiltreid. Samuti on paig…" at bounding box center [810, 681] width 949 height 35
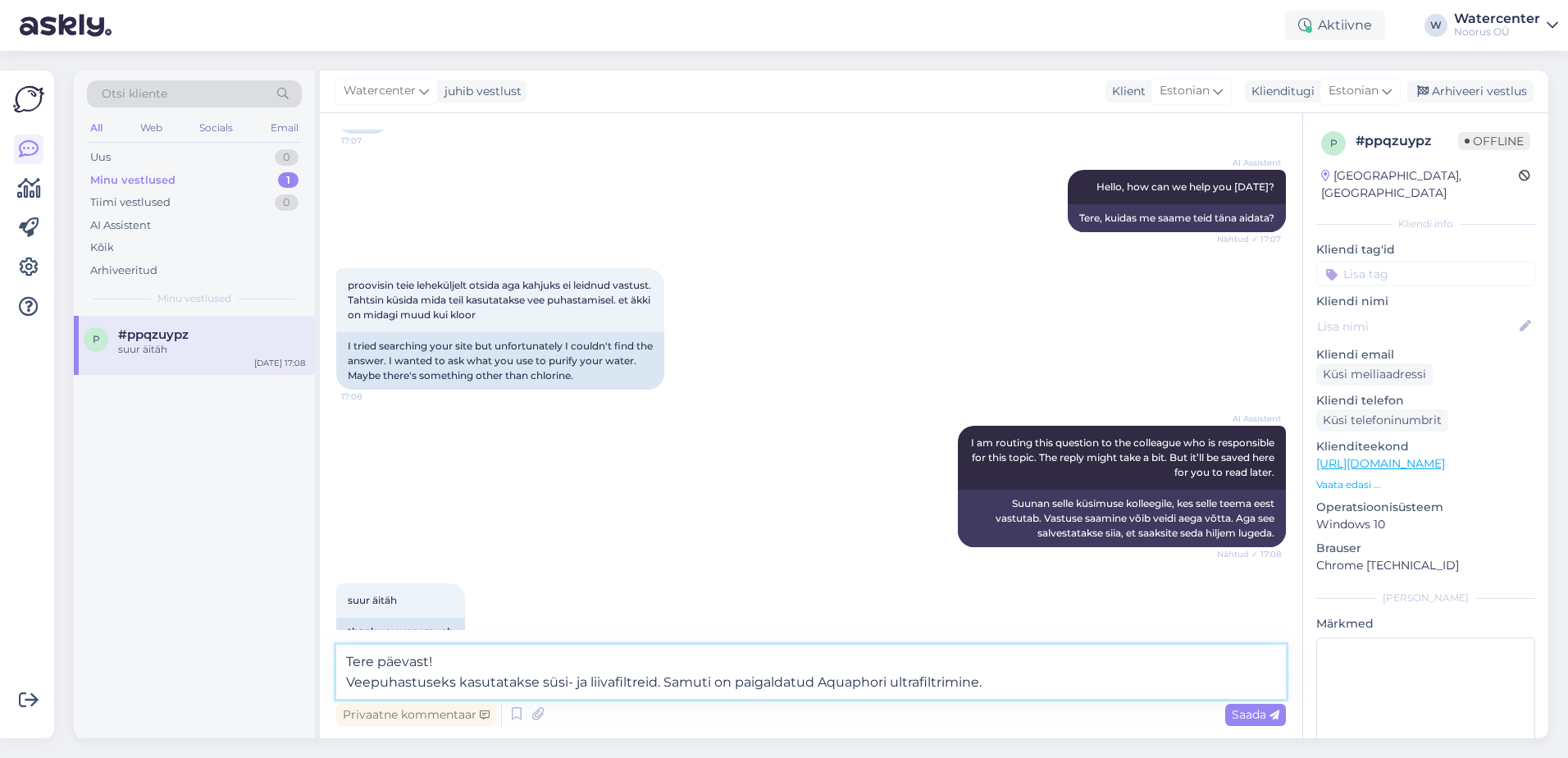
scroll to position [178, 0]
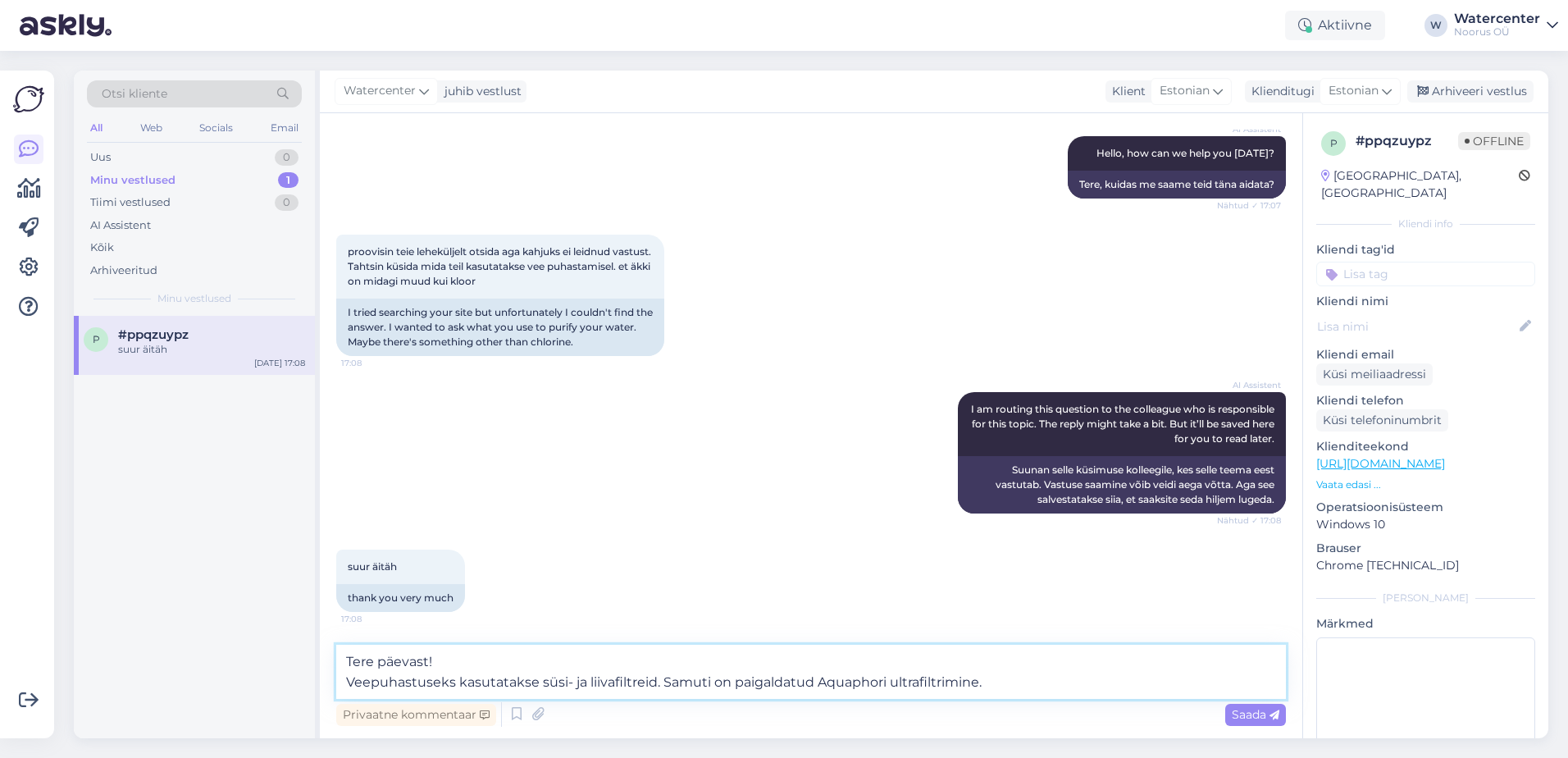
drag, startPoint x: 816, startPoint y: 681, endPoint x: 884, endPoint y: 684, distance: 68.1
click at [884, 684] on textarea "Tere päevast! Veepuhastuseks kasutatakse süsi- ja liivafiltreid. Samuti on paig…" at bounding box center [810, 673] width 949 height 54
type textarea "Tere päevast! Veepuhastuseks kasutatakse süsi- ja liivafiltreid. Samuti on paig…"
click at [994, 682] on textarea "Tere päevast! Veepuhastuseks kasutatakse süsi- ja liivafiltreid. Samuti on paig…" at bounding box center [810, 673] width 949 height 54
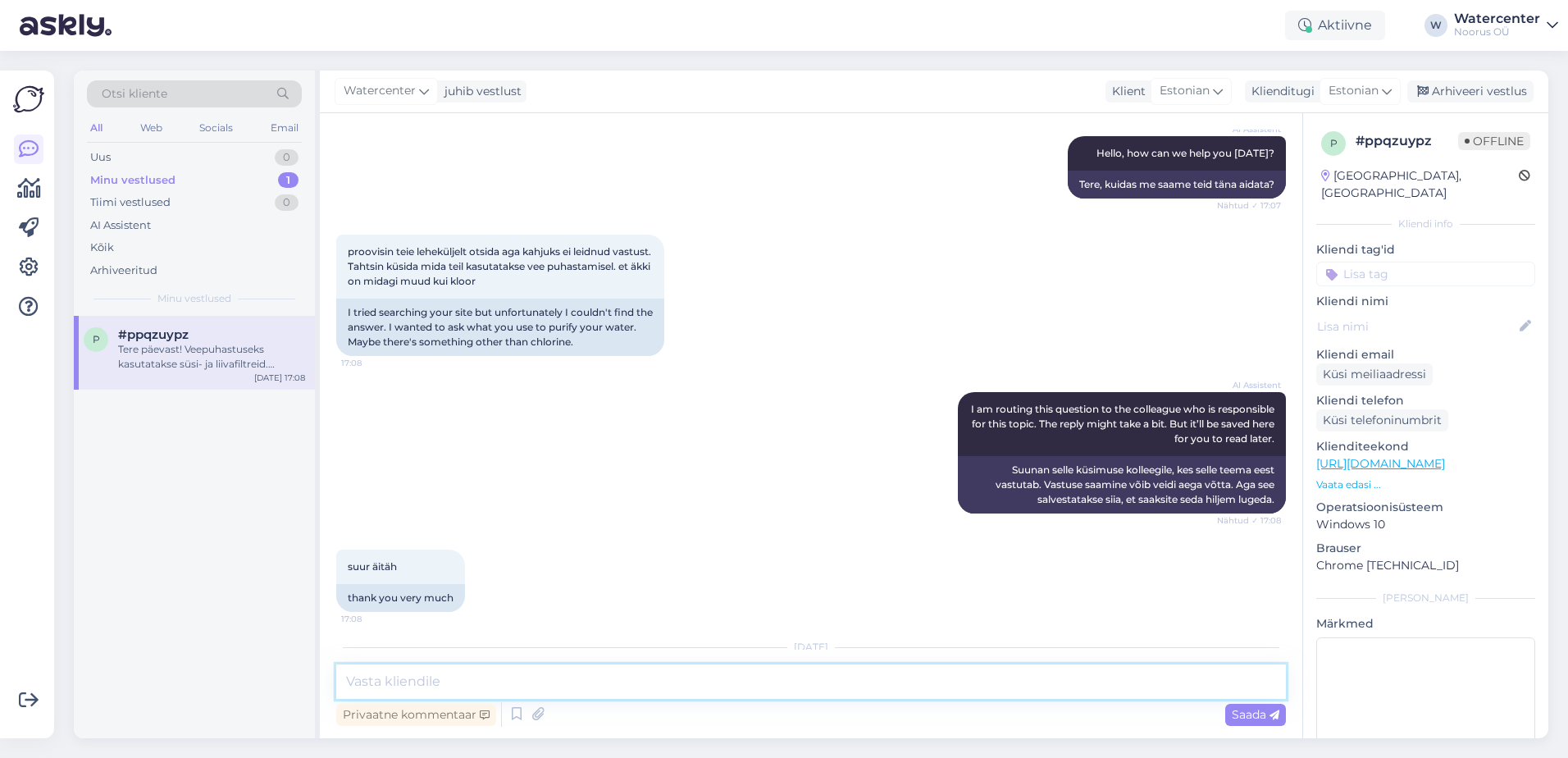
scroll to position [294, 0]
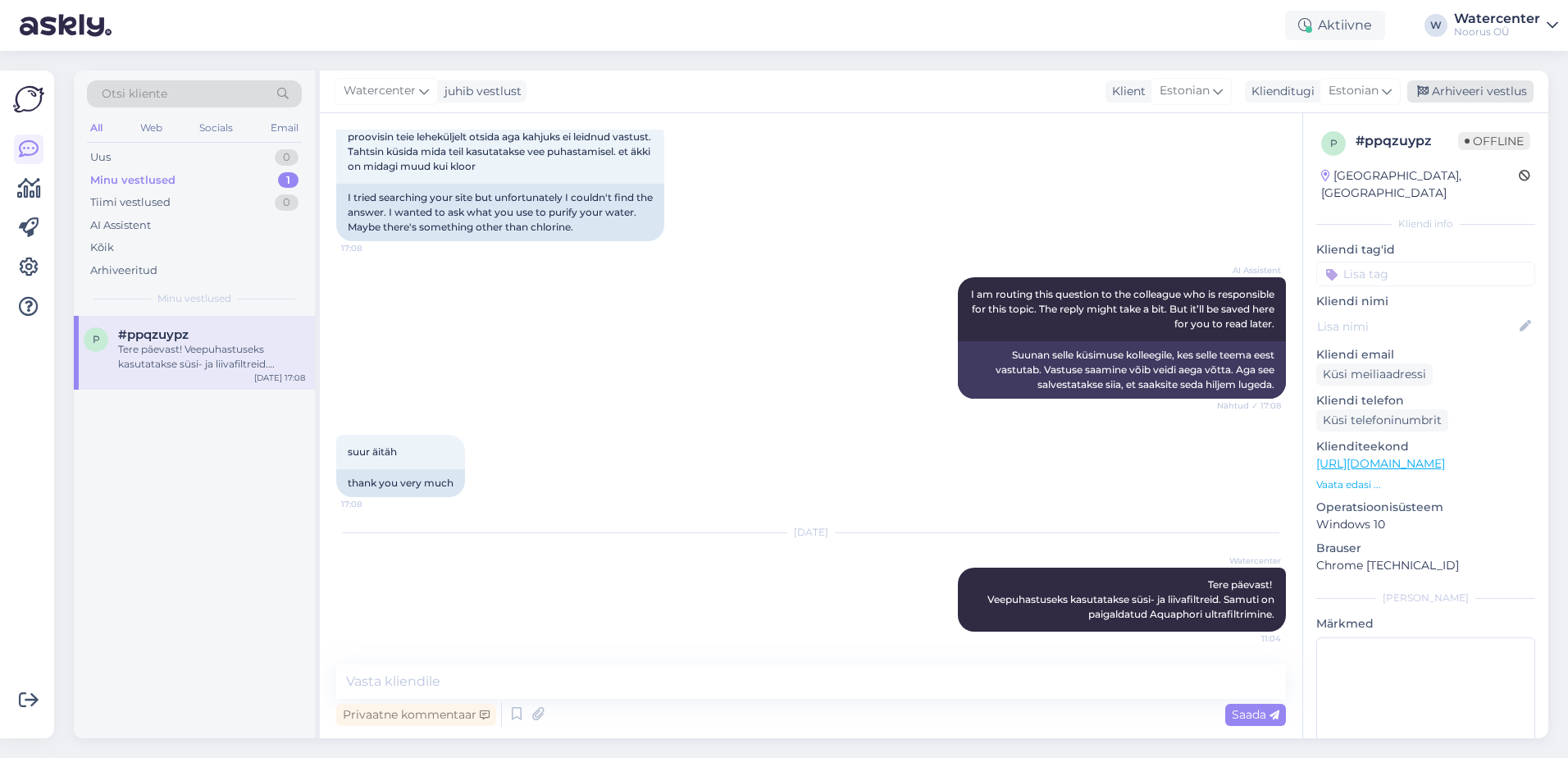
click at [1501, 89] on div "Arhiveeri vestlus" at bounding box center [1470, 92] width 127 height 23
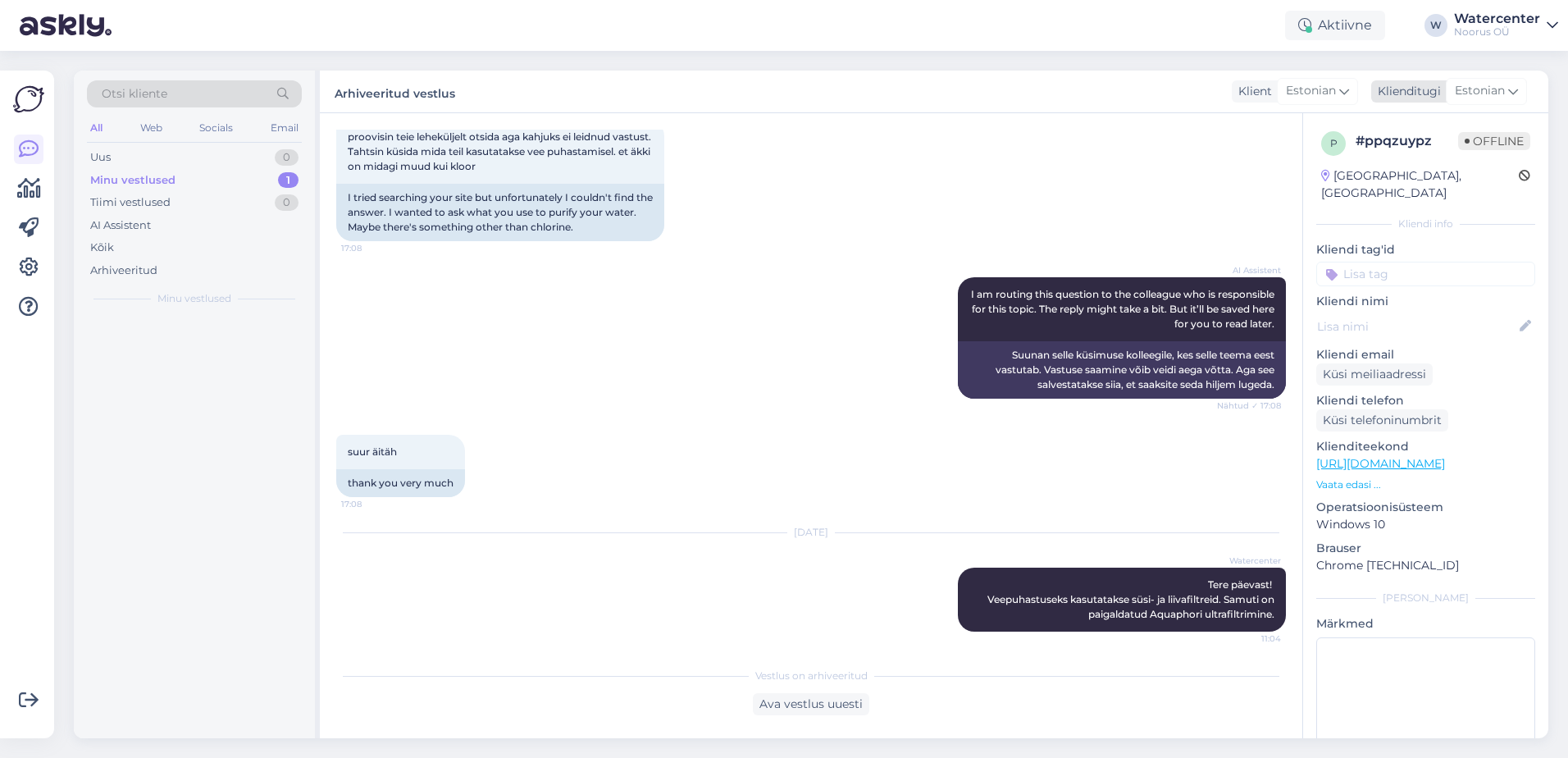
scroll to position [300, 0]
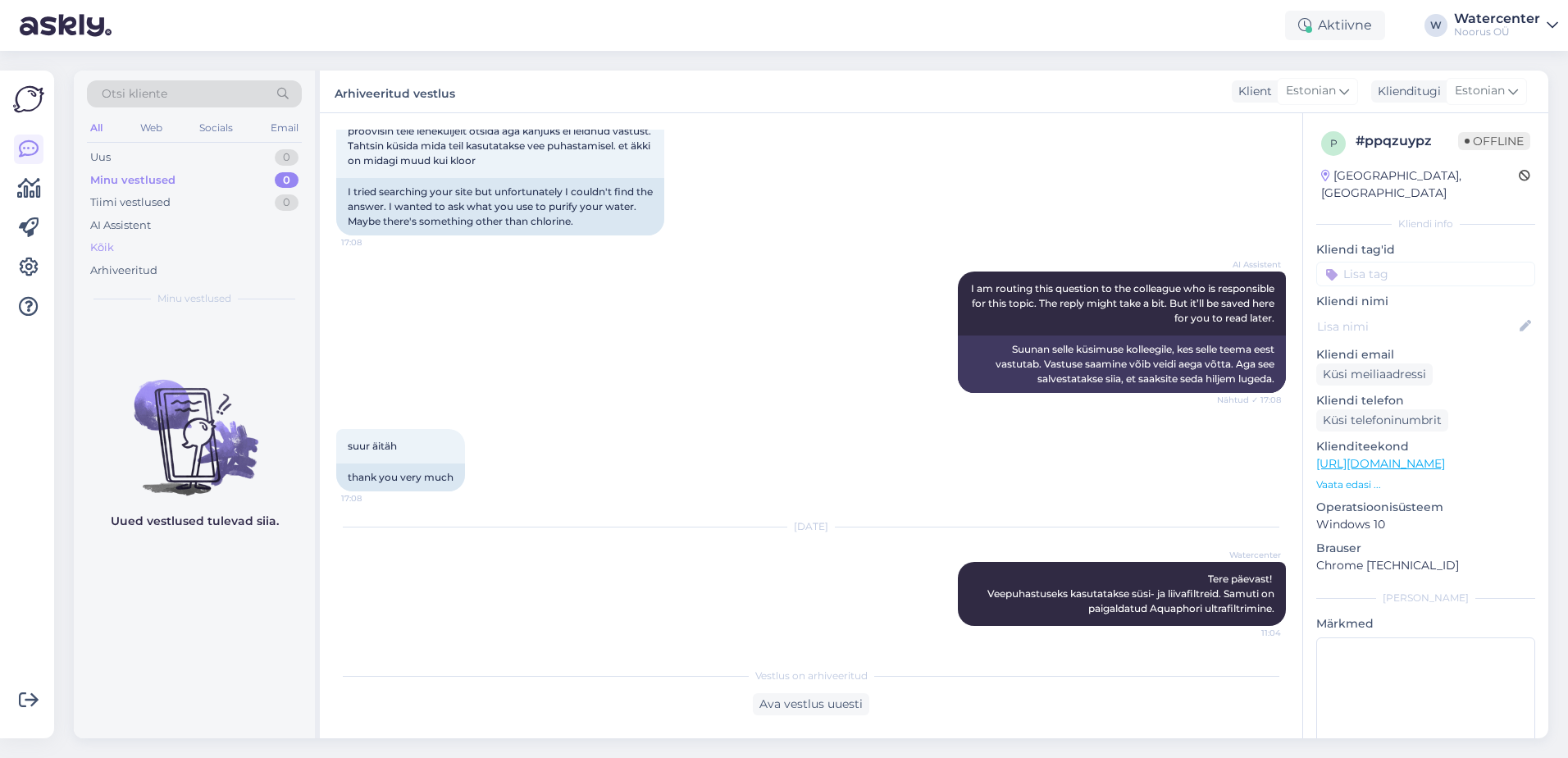
click at [131, 250] on div "Kõik" at bounding box center [194, 248] width 215 height 23
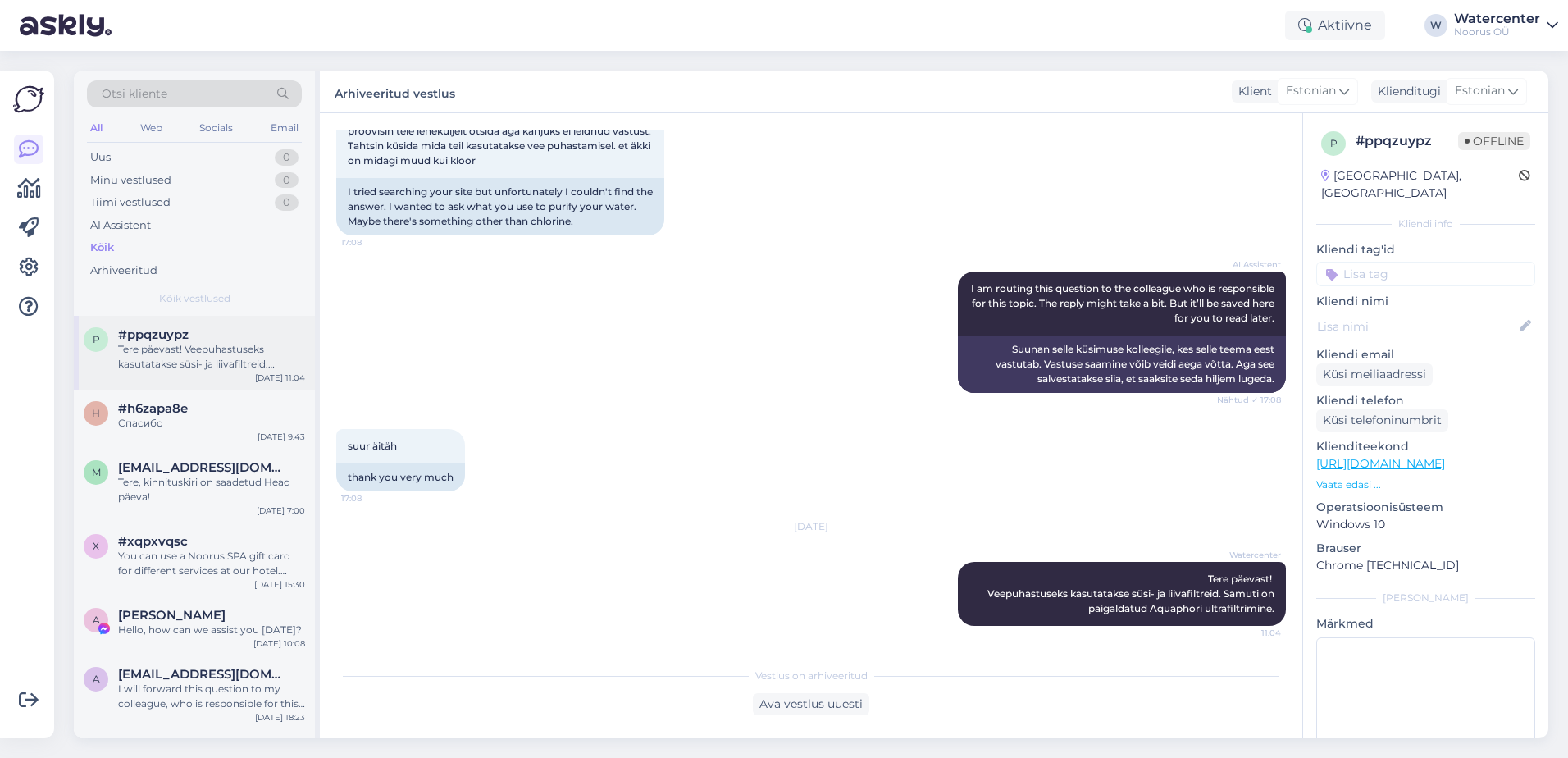
click at [196, 363] on div "Tere päevast! Veepuhastuseks kasutatakse süsi- ja liivafiltreid. Samuti on paig…" at bounding box center [211, 356] width 187 height 29
click at [202, 433] on div "h #h6zapa8e Спасибо Oct 6 9:43" at bounding box center [194, 419] width 241 height 59
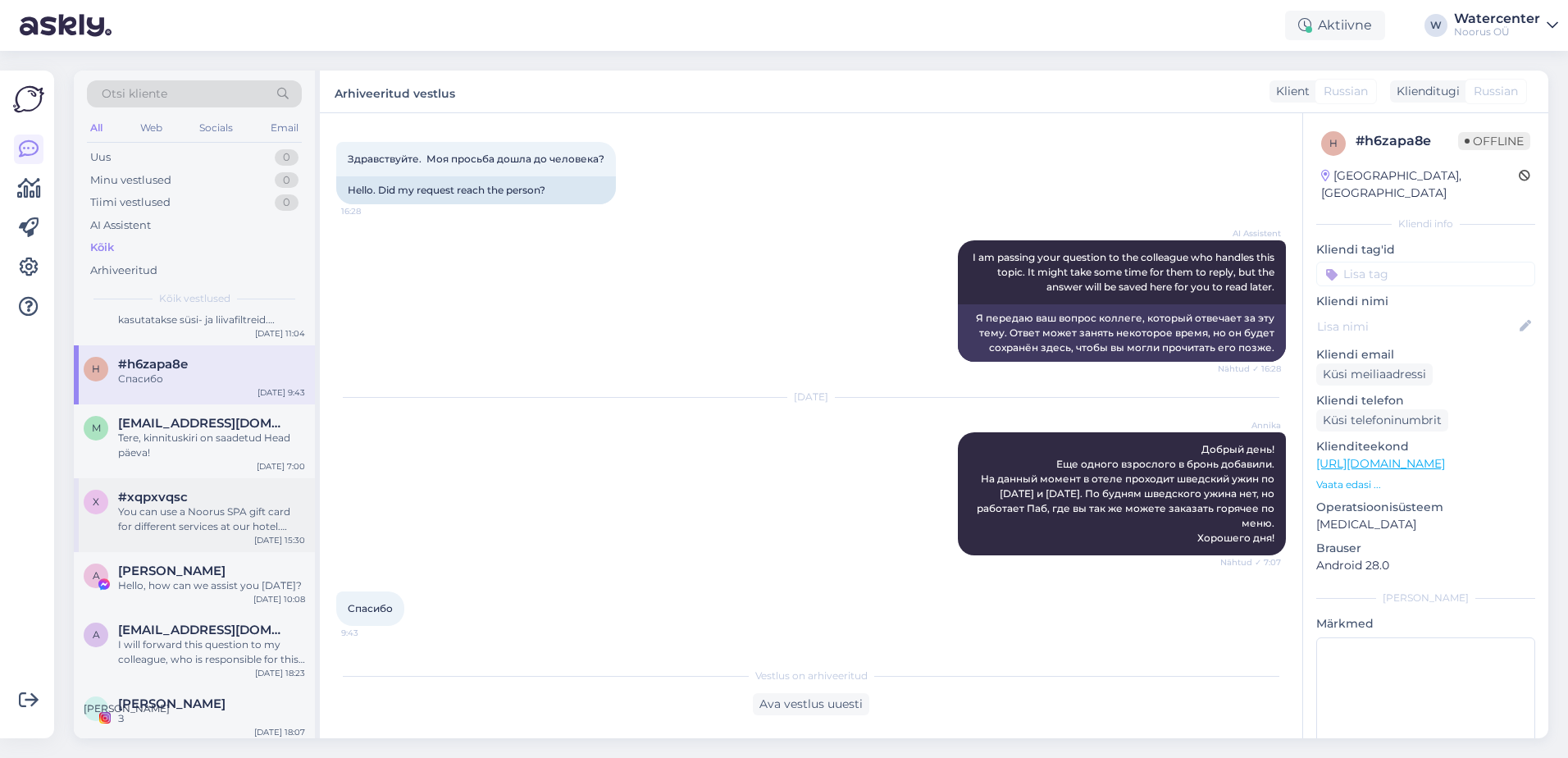
scroll to position [82, 0]
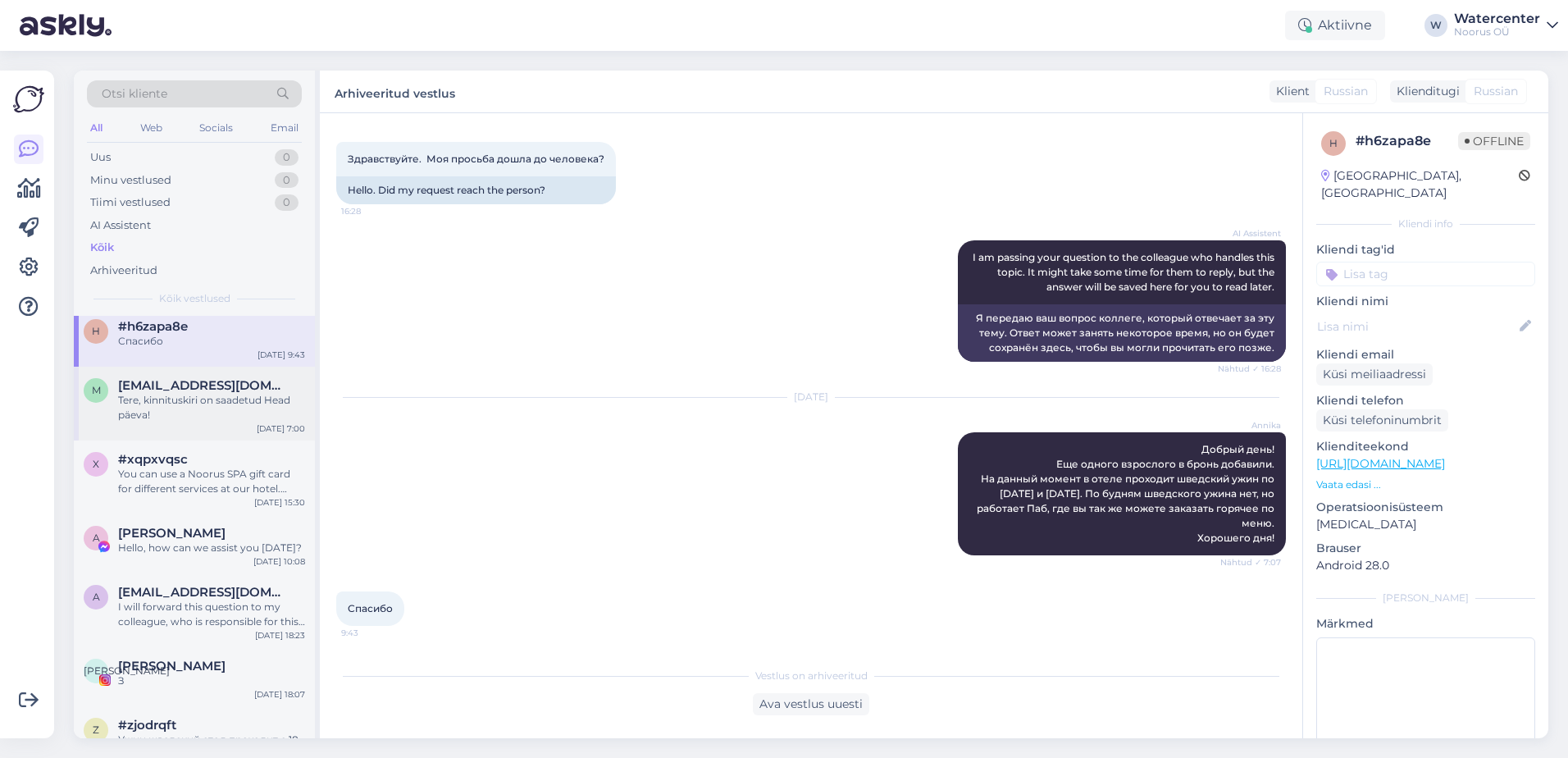
click at [197, 431] on div "m marilin018@gmail.com Tere, kinnituskiri on saadetud Head päeva! Oct 6 7:00" at bounding box center [194, 403] width 241 height 74
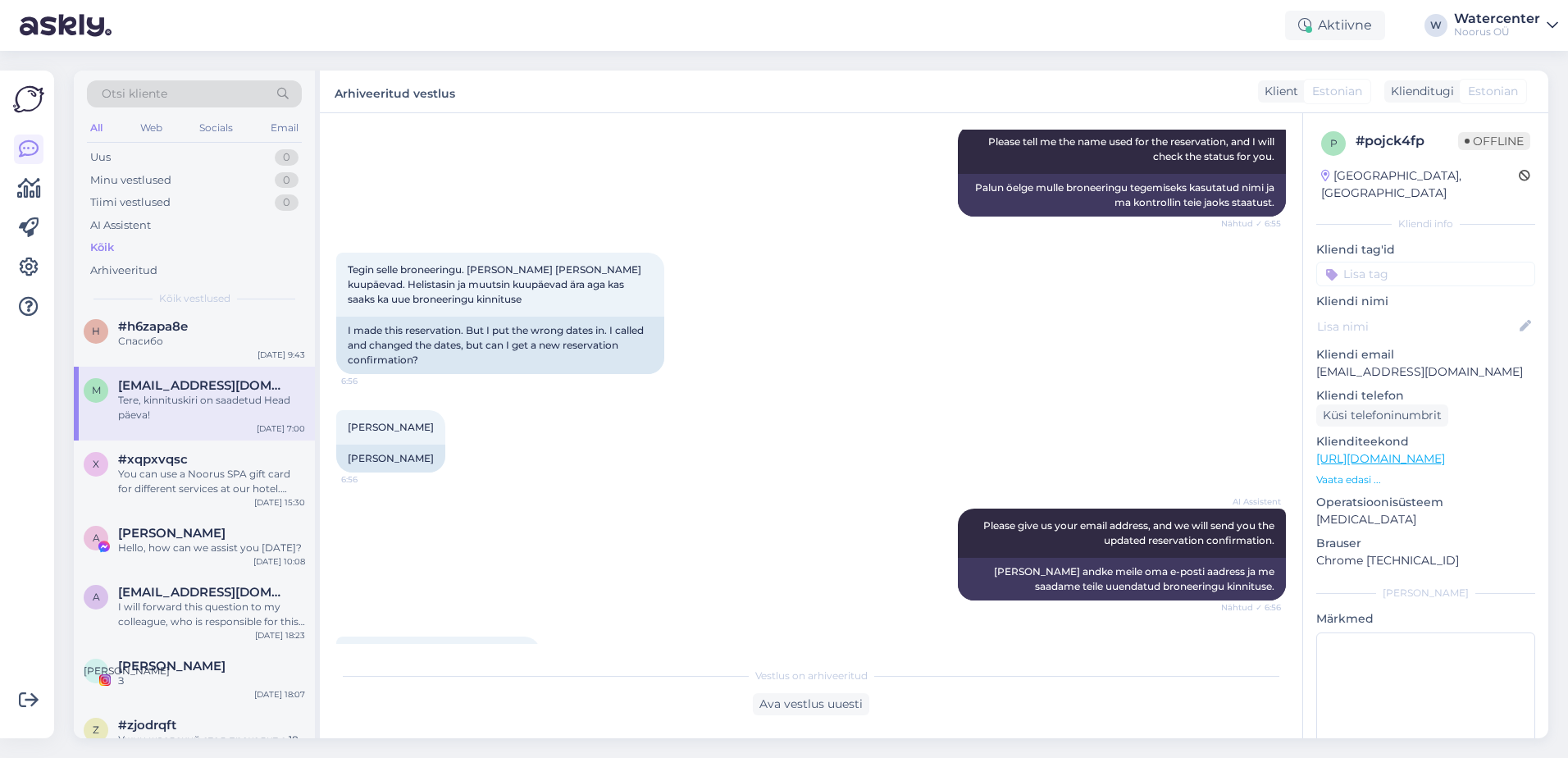
scroll to position [381, 0]
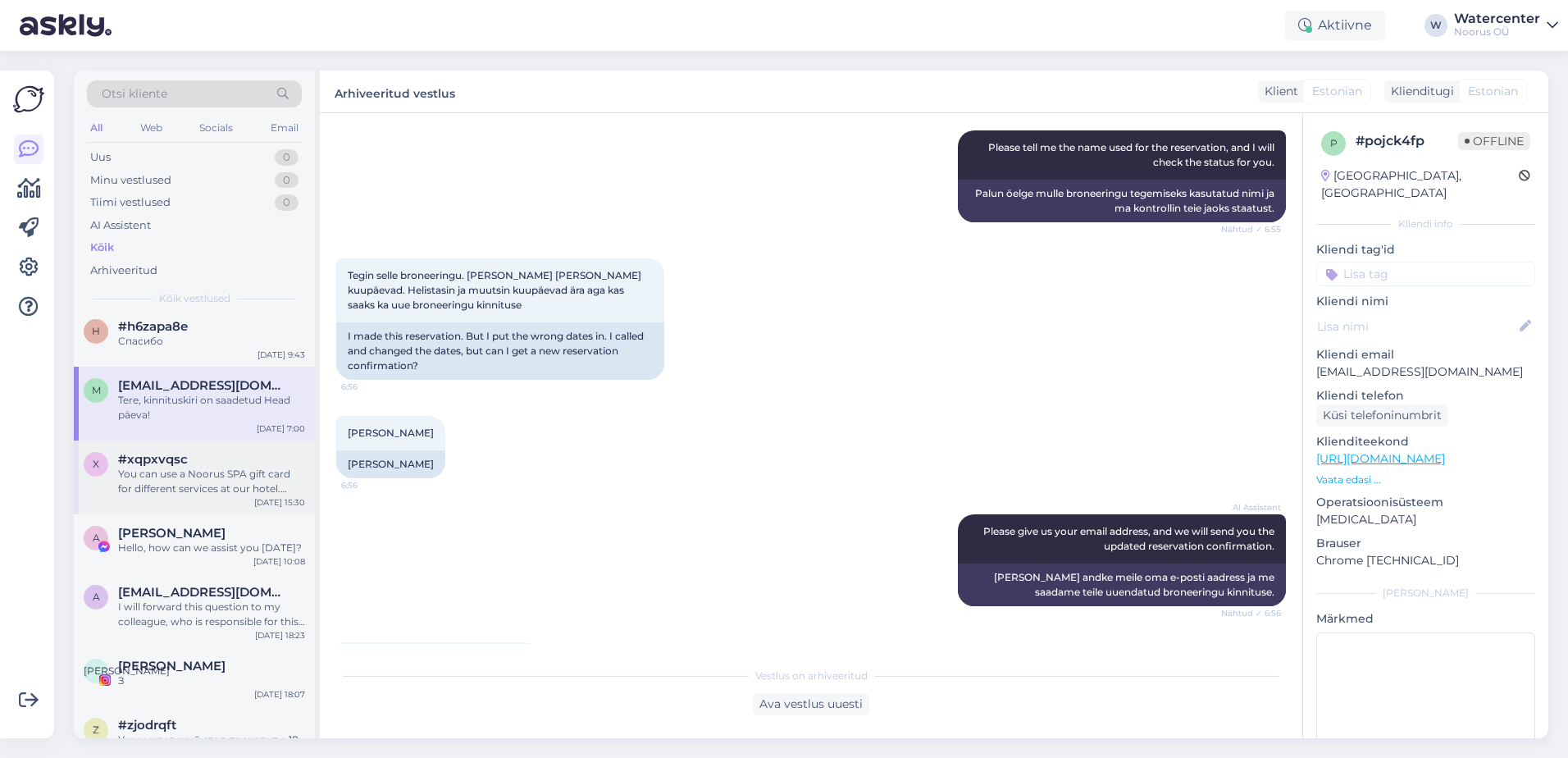
click at [192, 491] on div "You can use a Noorus SPA gift card for different services at our hotel. Here ar…" at bounding box center [211, 481] width 187 height 29
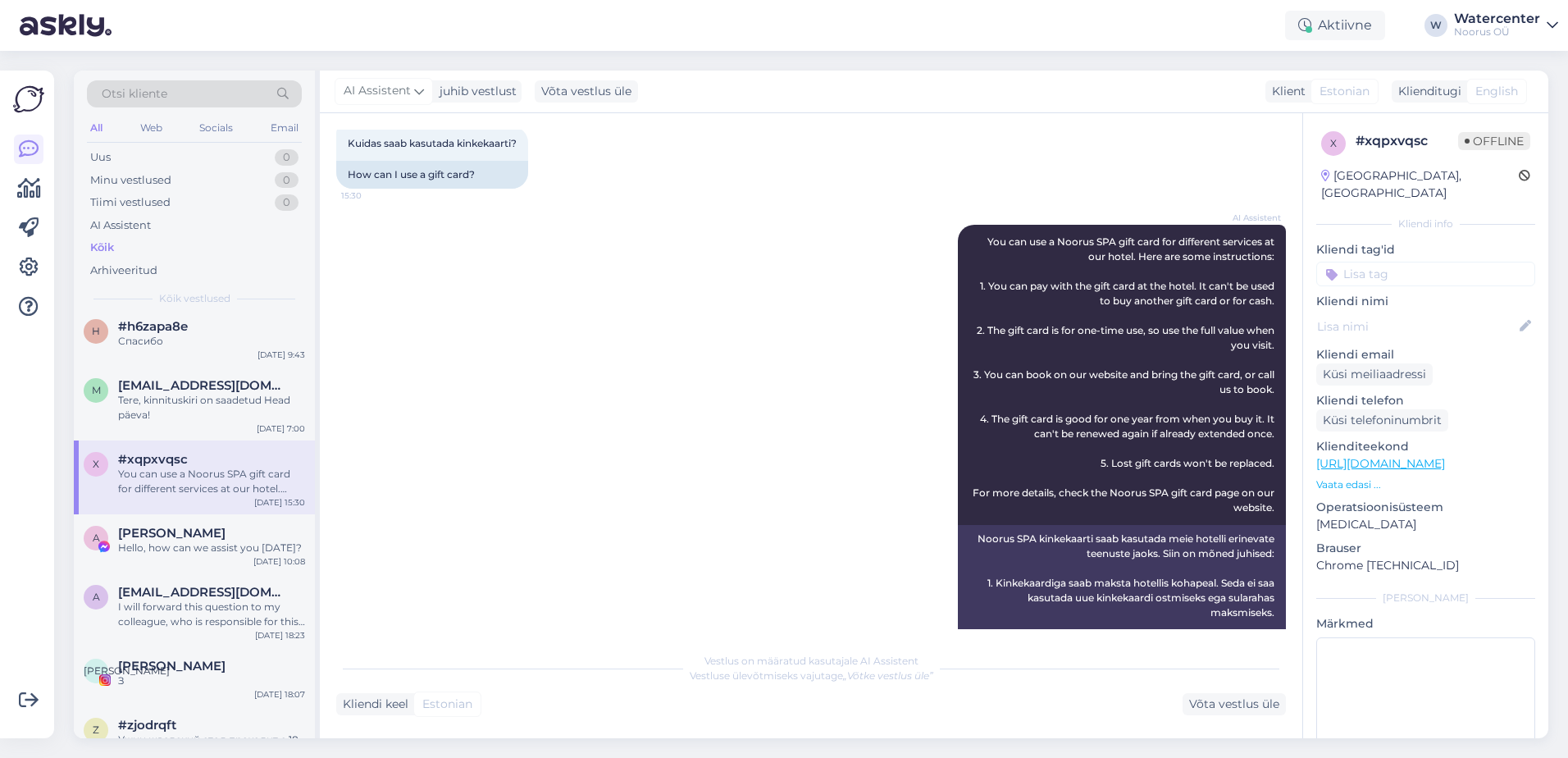
scroll to position [313, 0]
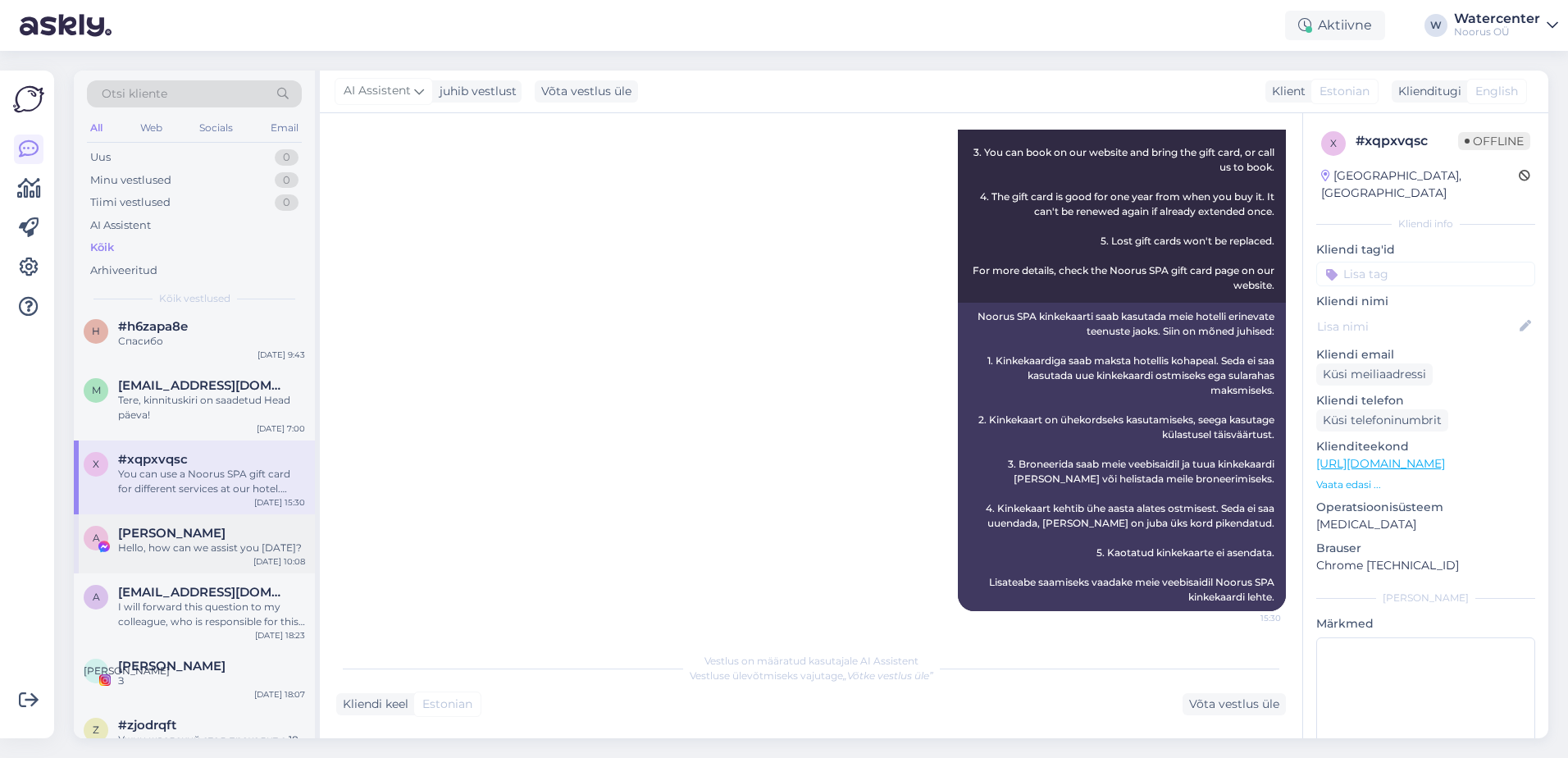
click at [160, 545] on div "Hello, how can we assist you [DATE]?" at bounding box center [211, 549] width 187 height 15
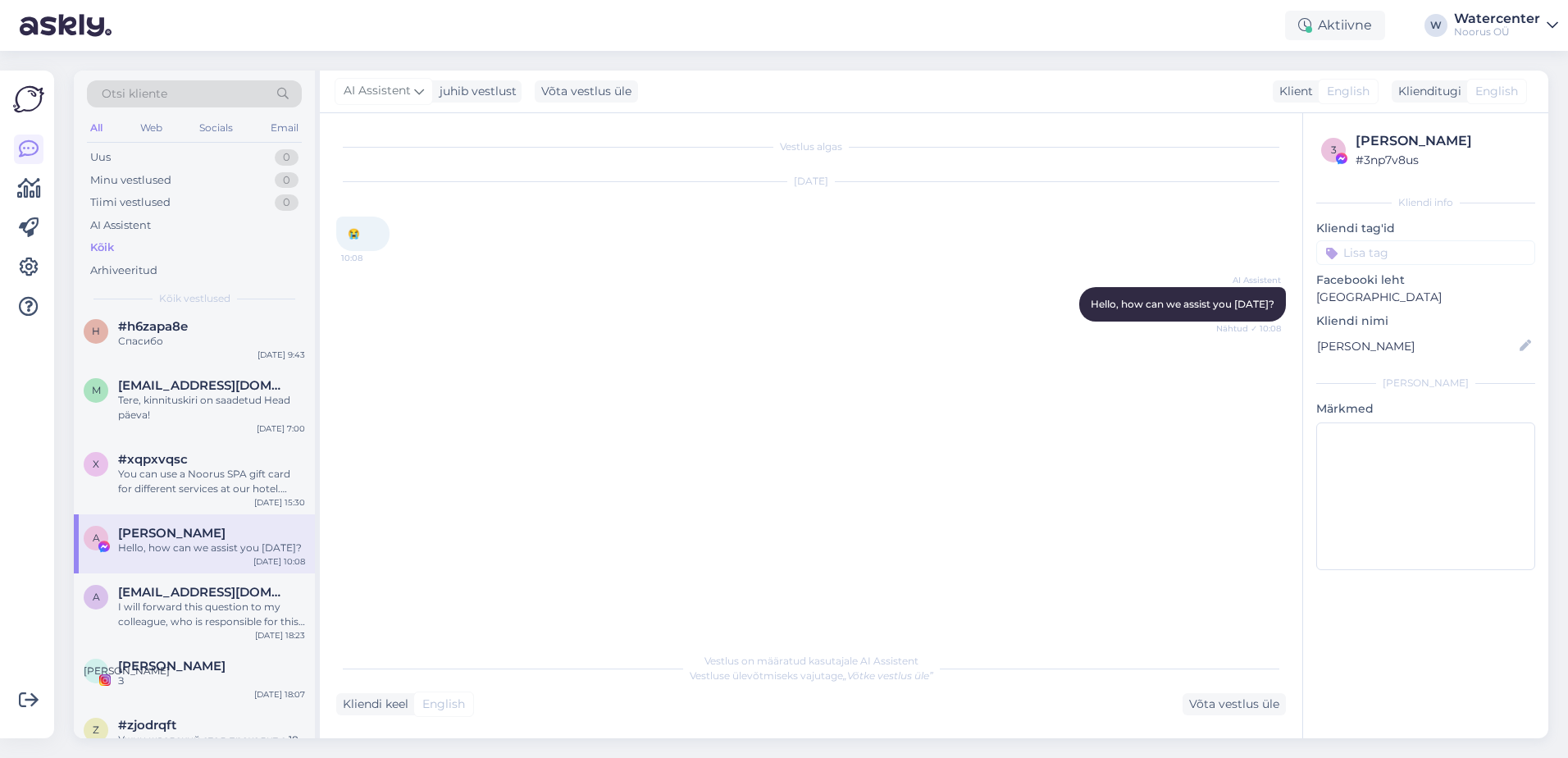
scroll to position [0, 0]
click at [722, 350] on div "Vestlus algas Oct 5 2025 😭 10:08 AI Assistent Hello, how can we assist you toda…" at bounding box center [818, 379] width 964 height 500
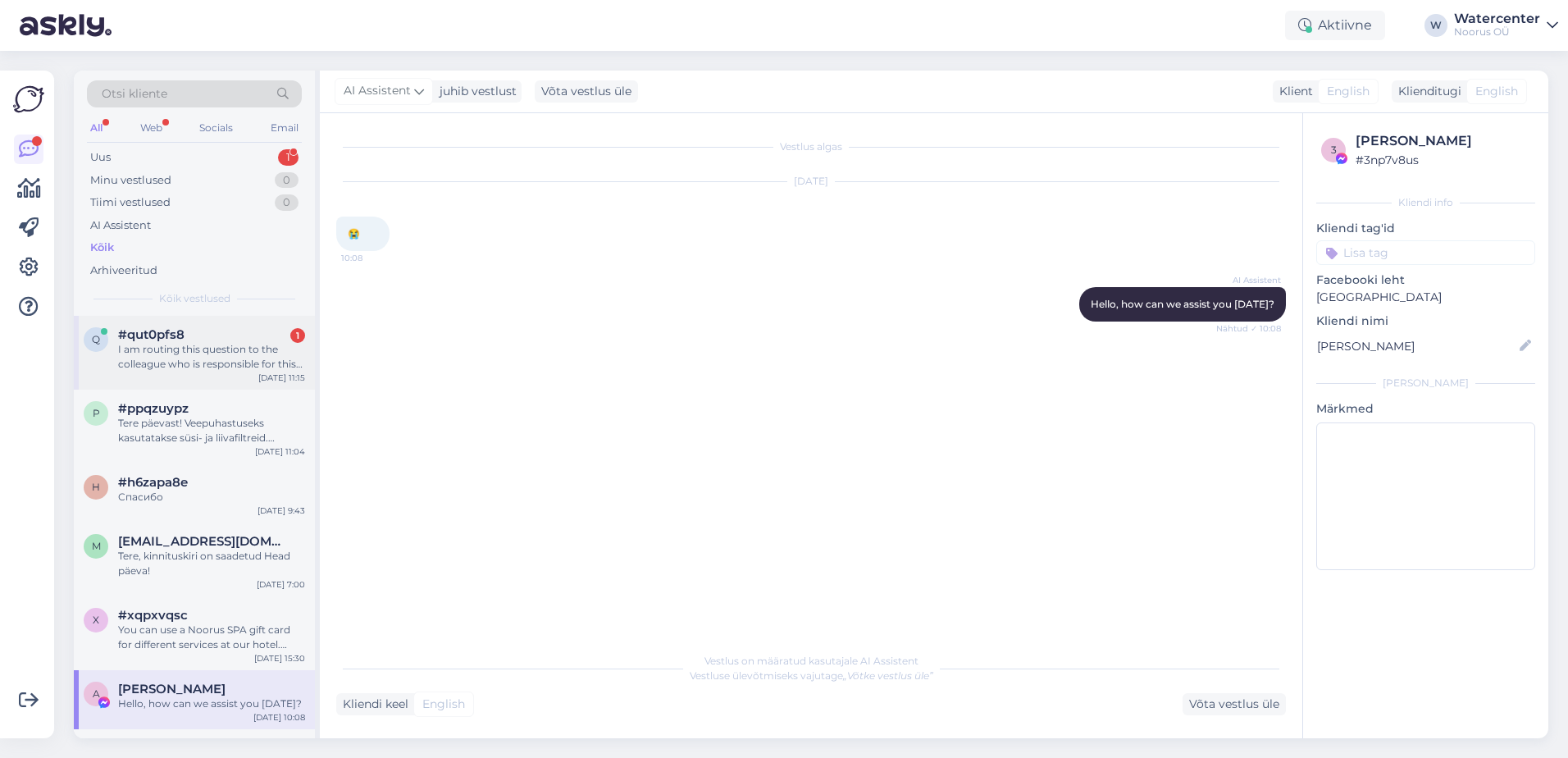
click at [177, 347] on div "I am routing this question to the colleague who is responsible for this topic. …" at bounding box center [211, 356] width 187 height 29
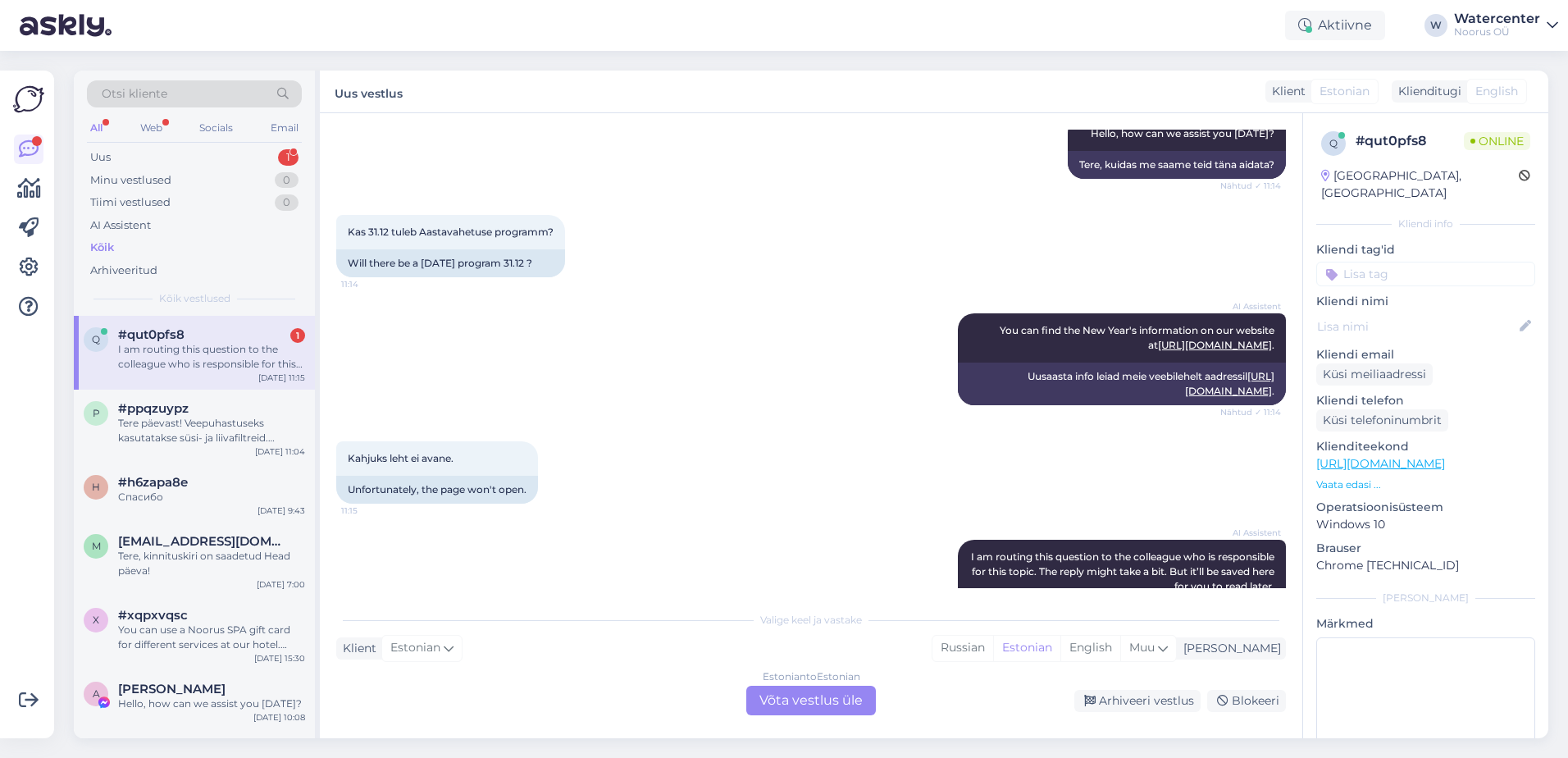
scroll to position [204, 0]
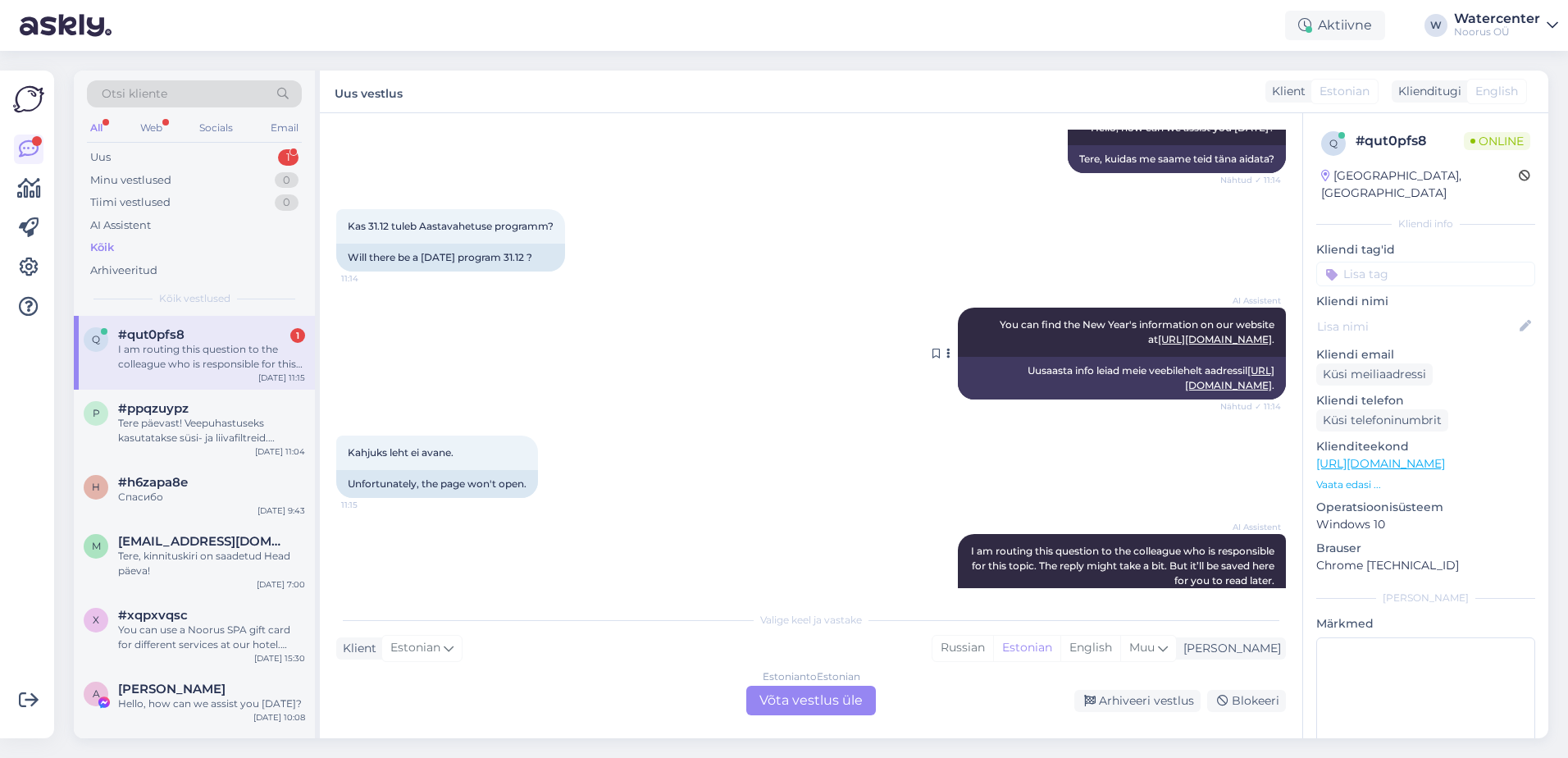
click at [1185, 392] on link "[URL][DOMAIN_NAME]" at bounding box center [1229, 378] width 89 height 27
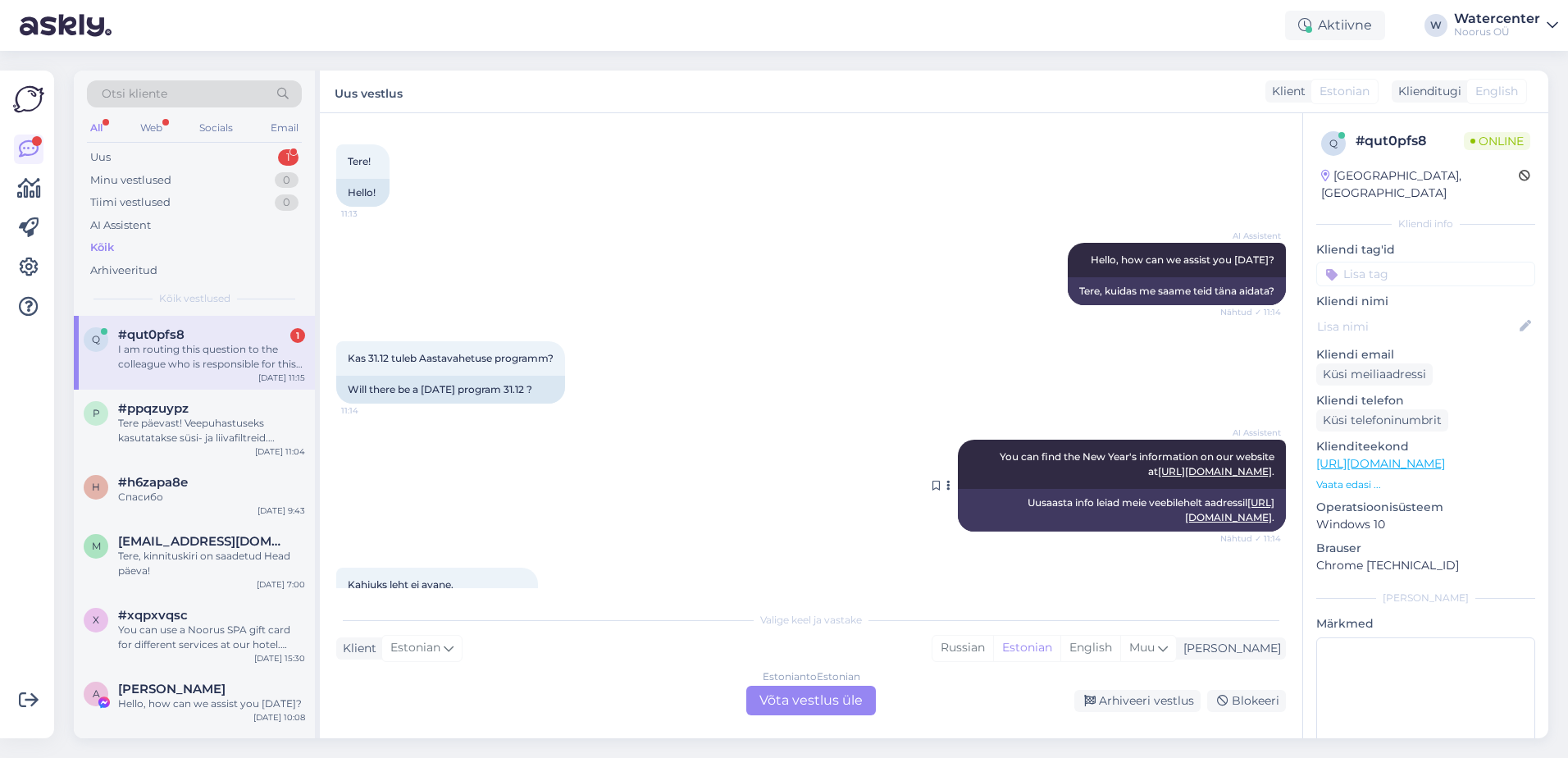
scroll to position [0, 0]
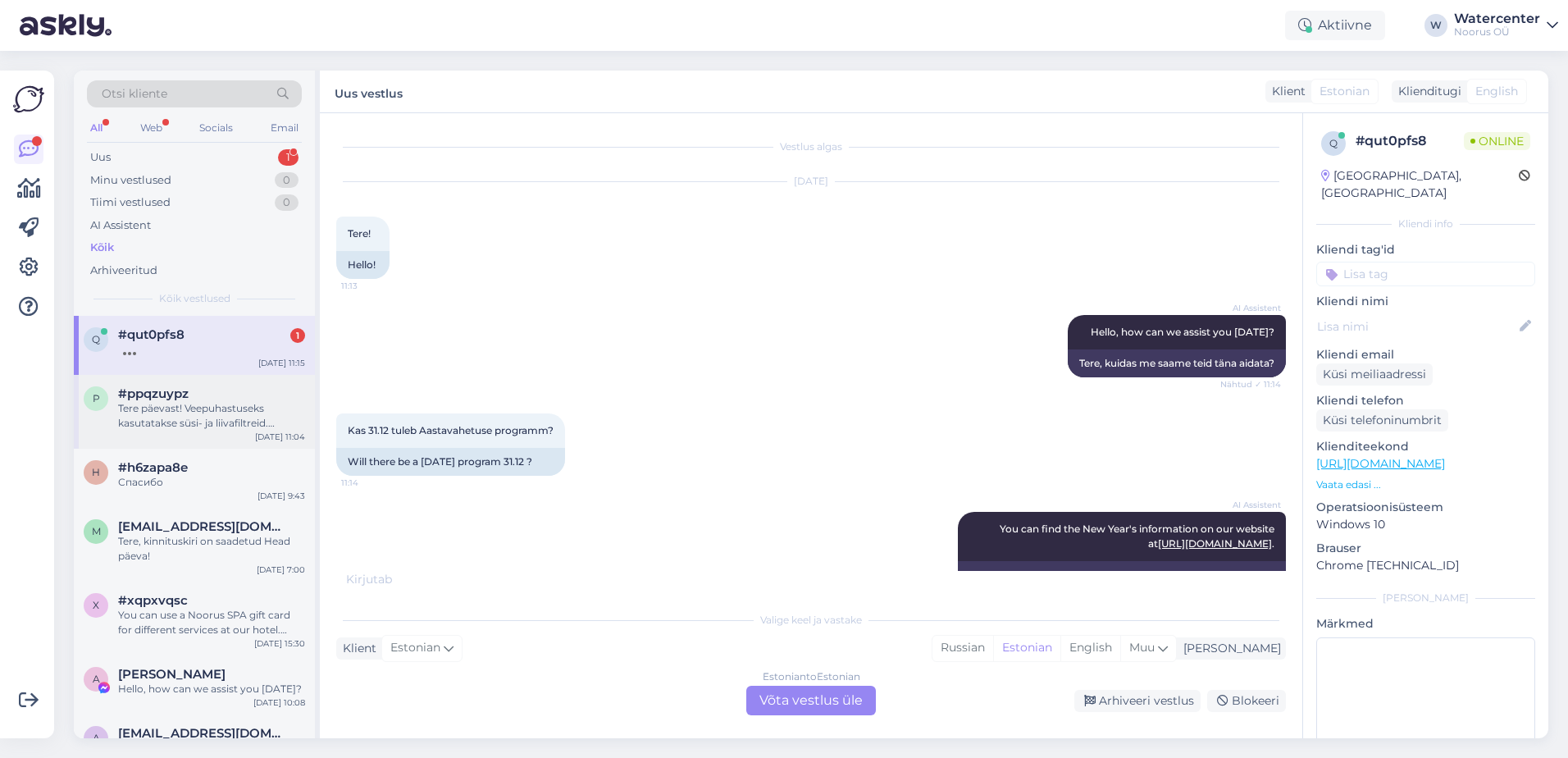
click at [149, 425] on div "Tere päevast! Veepuhastuseks kasutatakse süsi- ja liivafiltreid. Samuti on paig…" at bounding box center [211, 415] width 187 height 29
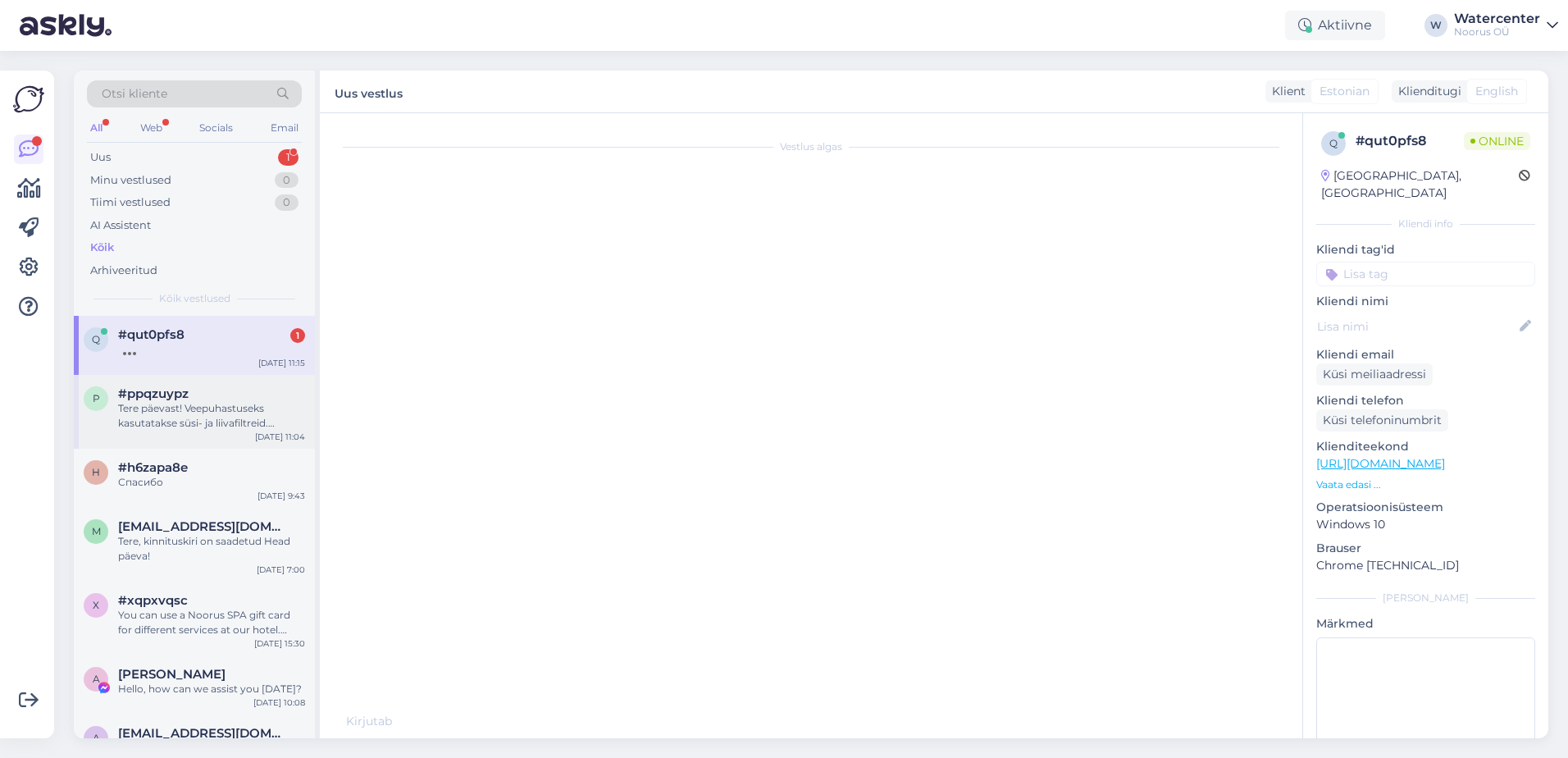
scroll to position [317, 0]
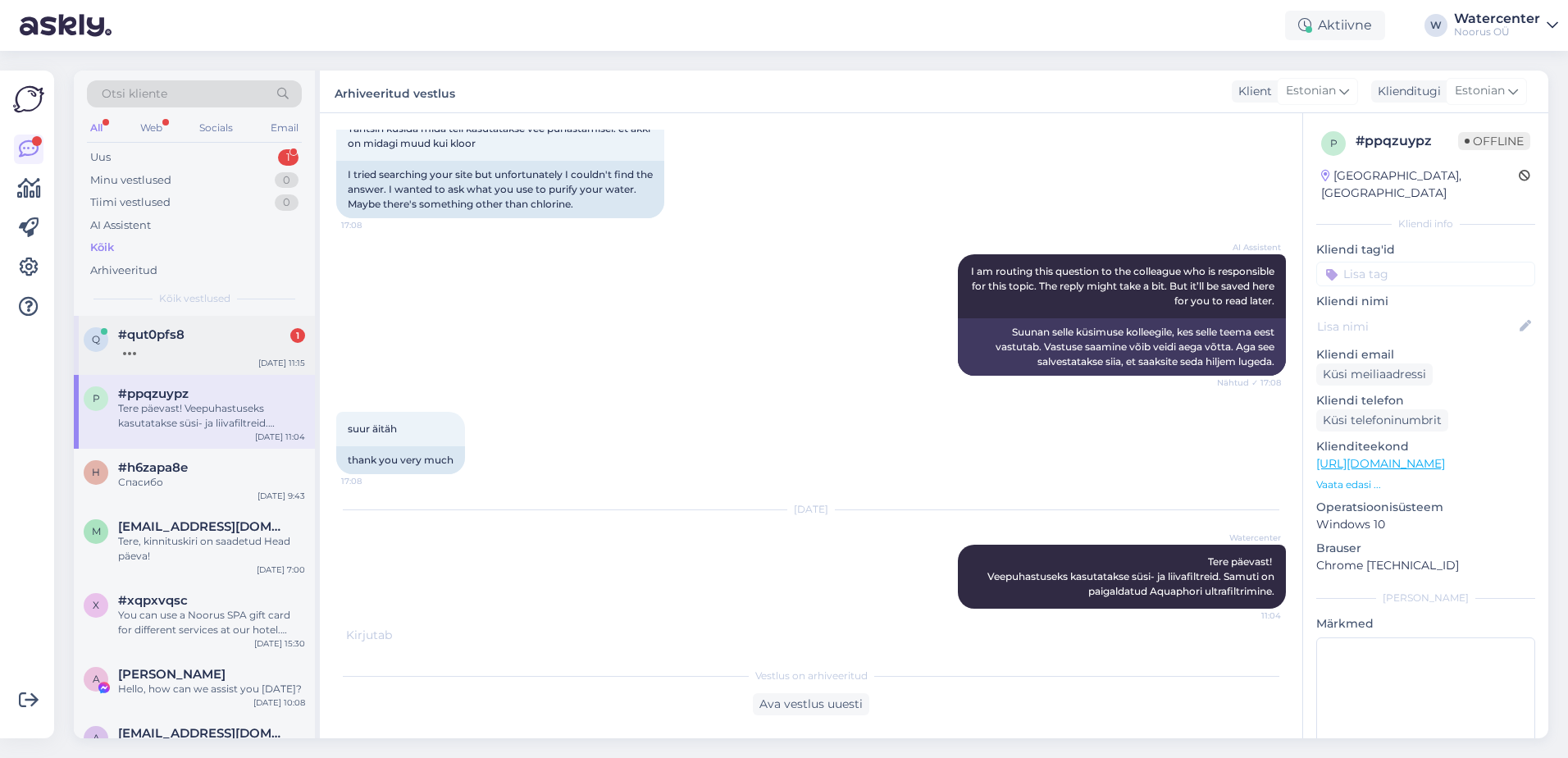
click at [160, 353] on div at bounding box center [211, 349] width 187 height 15
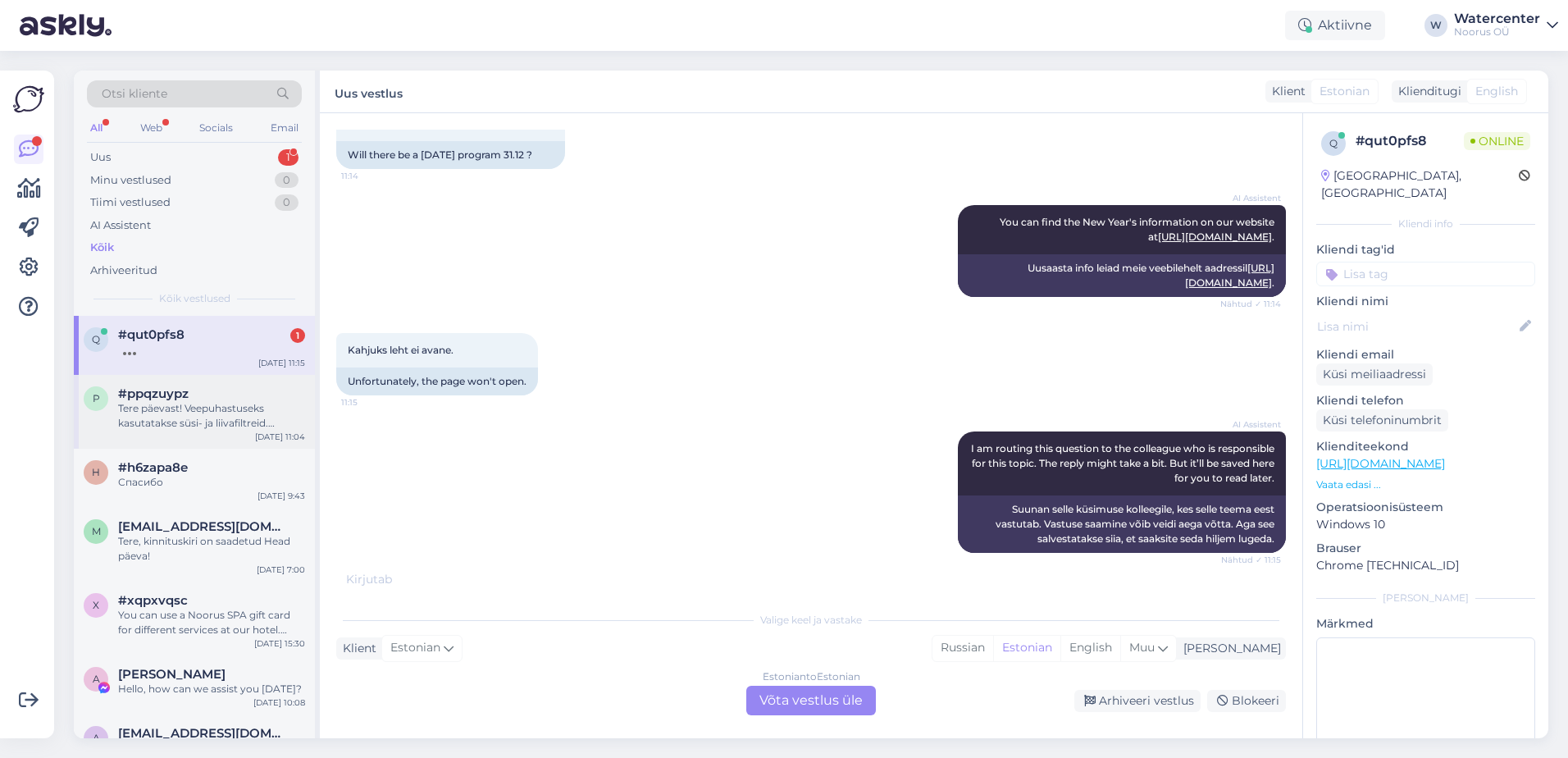
click at [152, 403] on div "Tere päevast! Veepuhastuseks kasutatakse süsi- ja liivafiltreid. Samuti on paig…" at bounding box center [211, 415] width 187 height 29
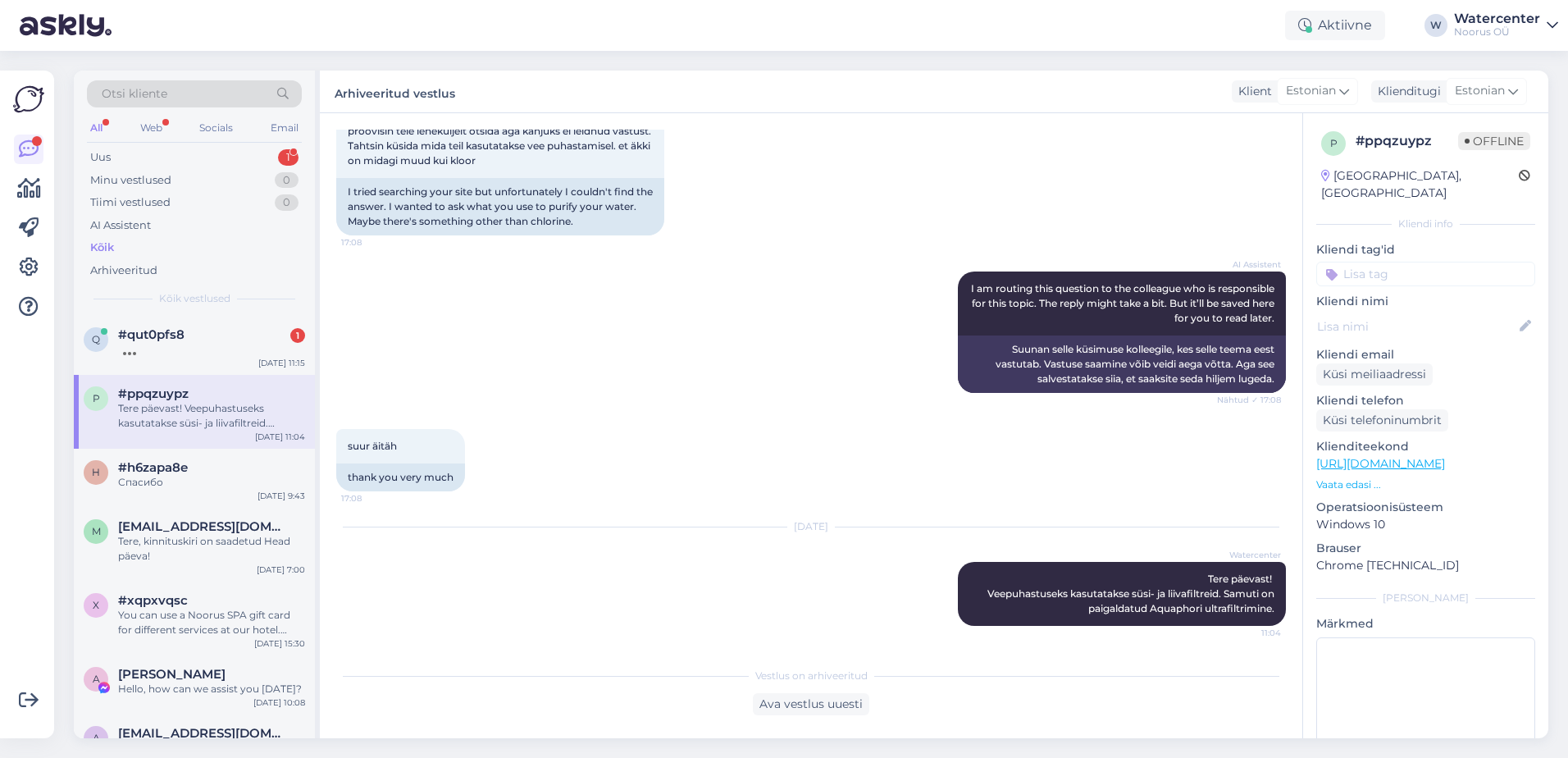
scroll to position [300, 0]
click at [221, 551] on div "Tere, kinnituskiri on saadetud Head päeva!" at bounding box center [211, 549] width 187 height 29
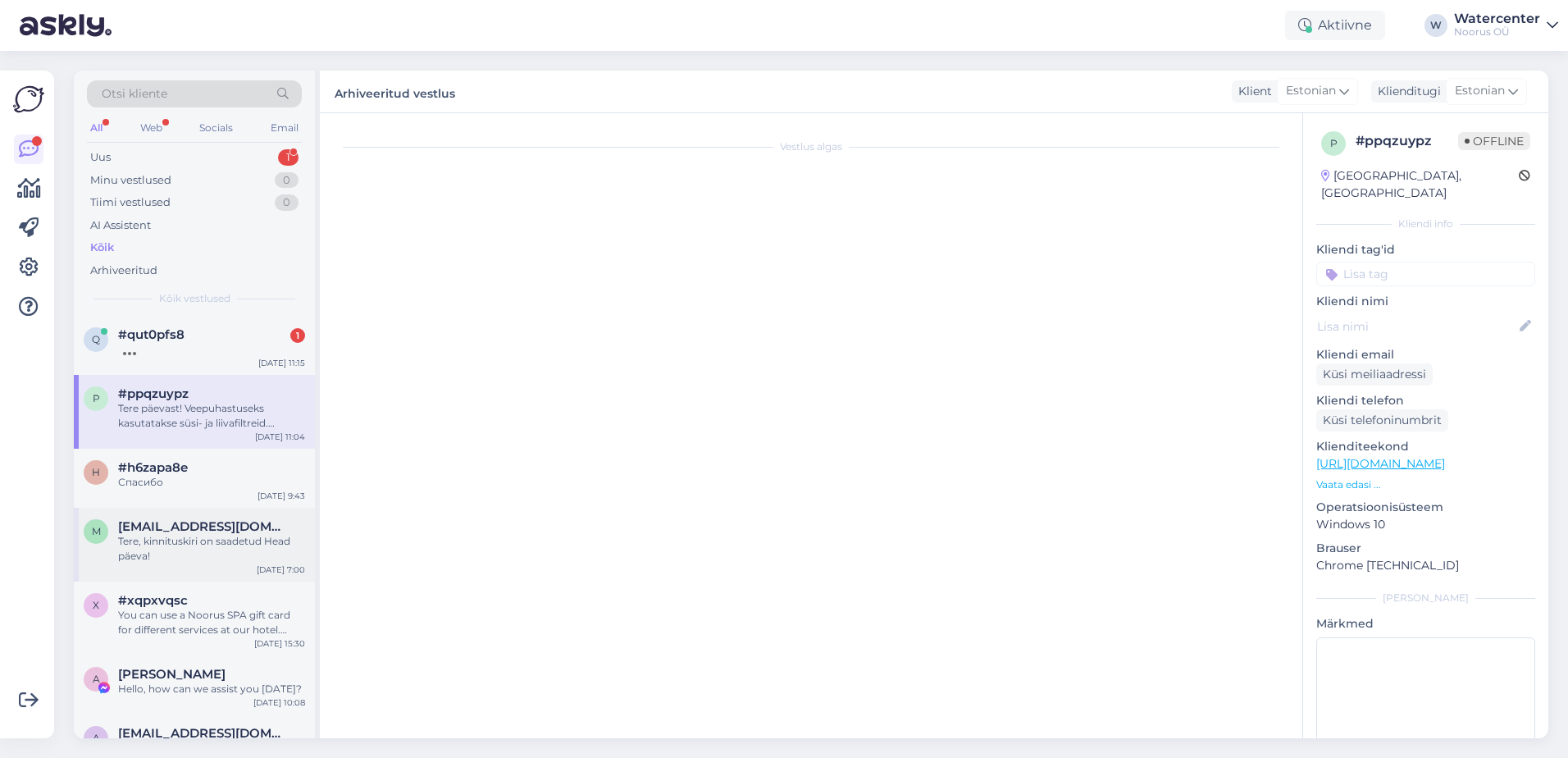
scroll to position [546, 0]
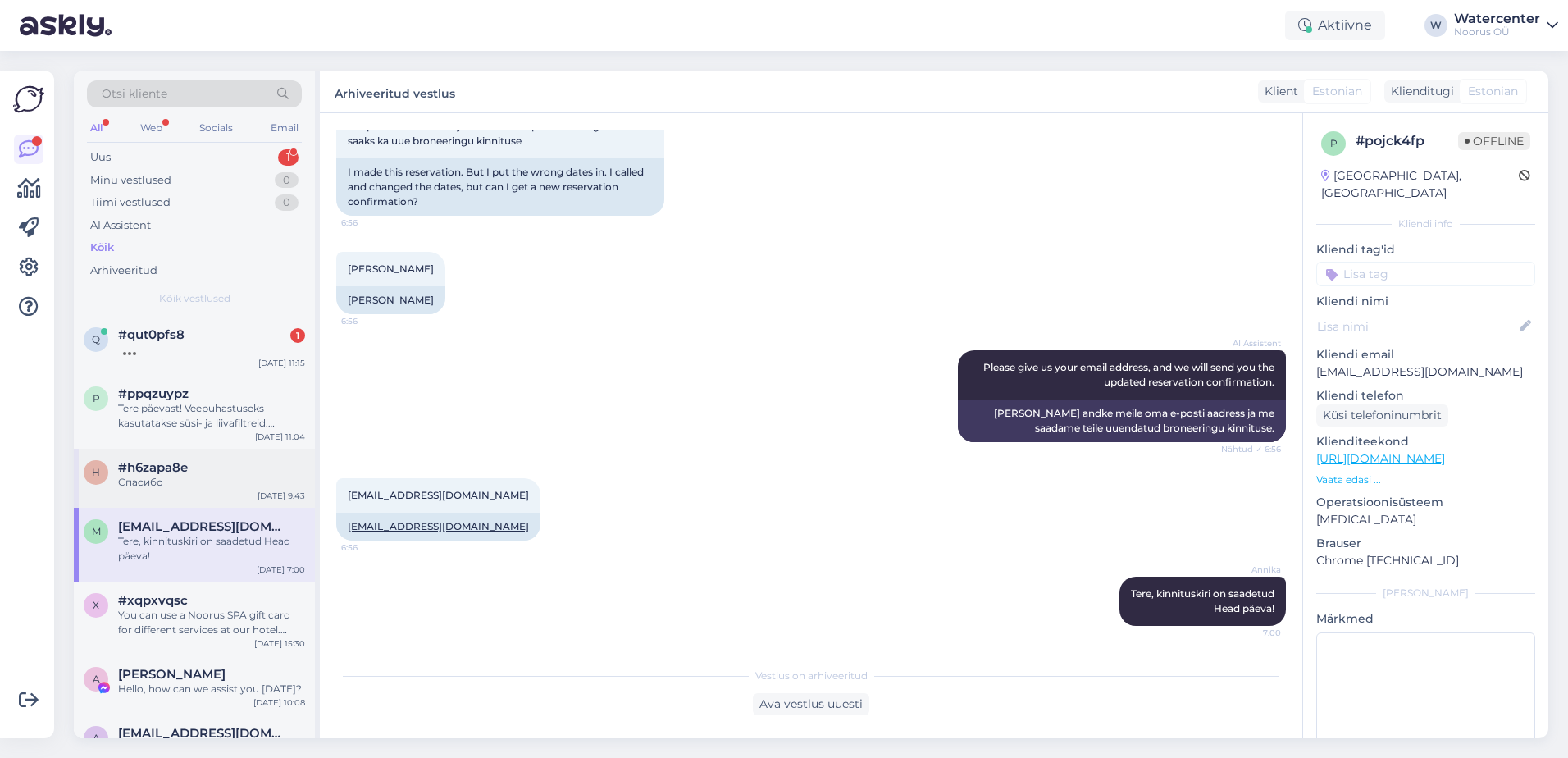
click at [141, 480] on div "Спасибо" at bounding box center [211, 483] width 187 height 15
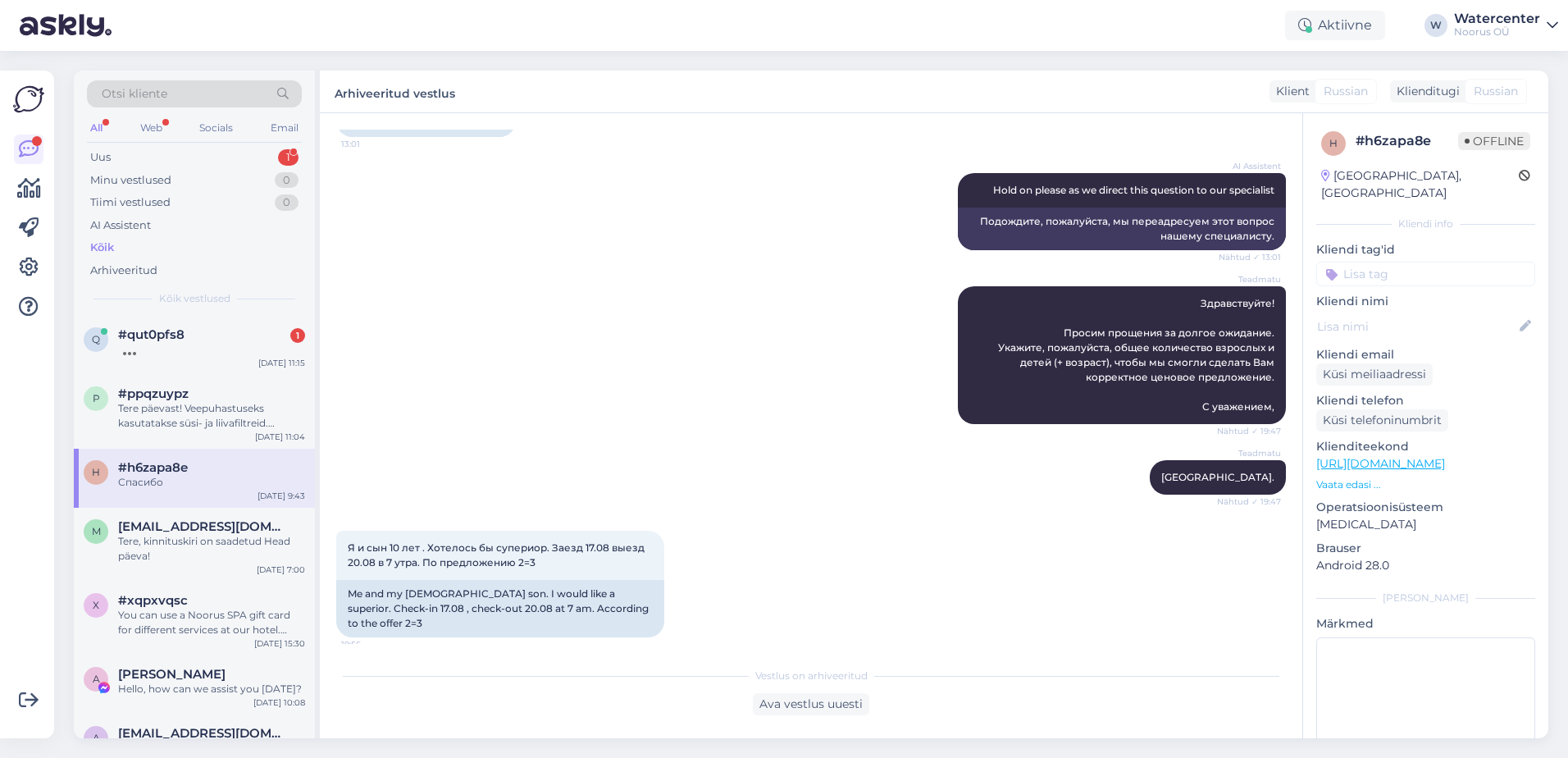
scroll to position [6104, 0]
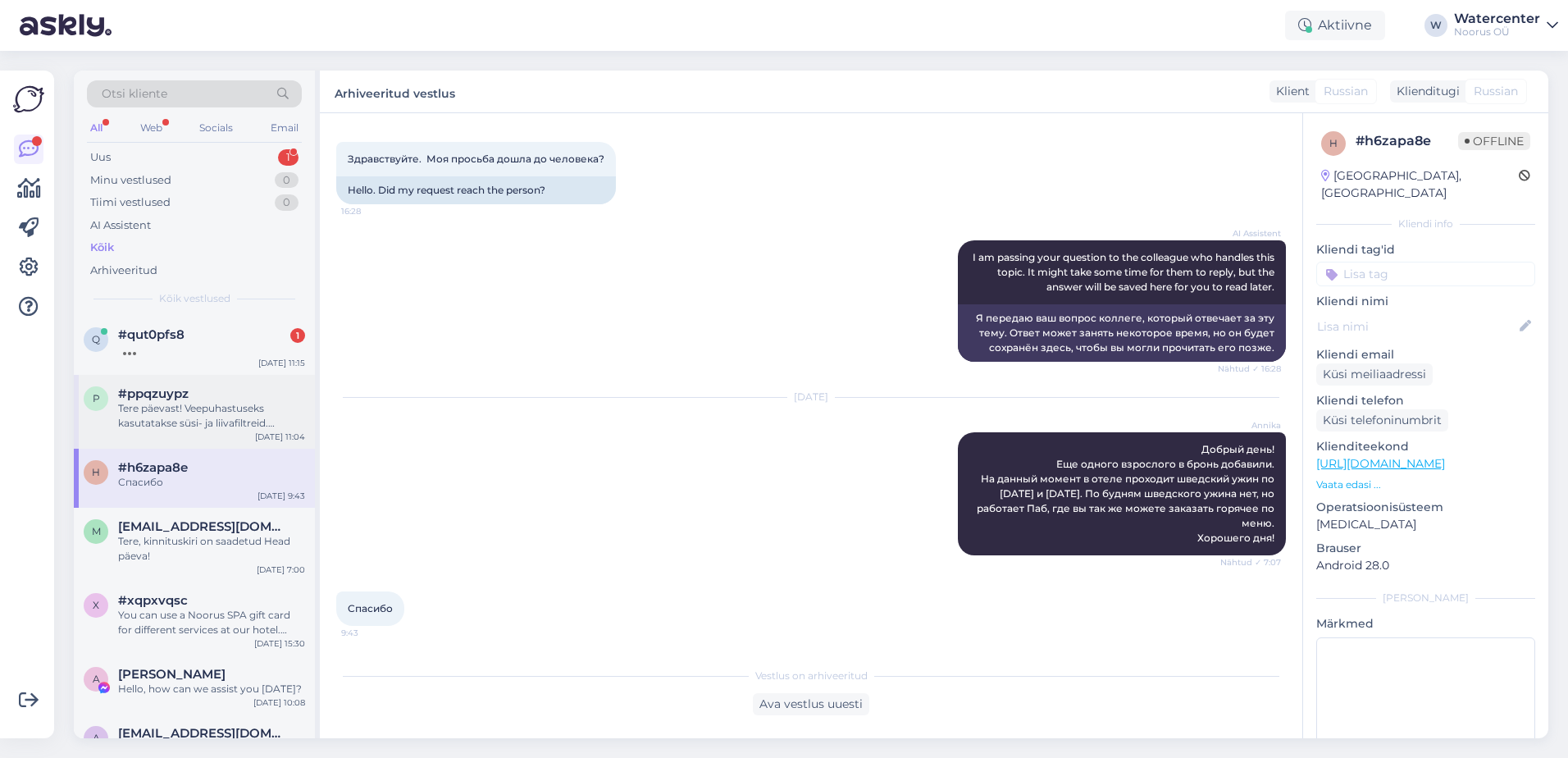
click at [156, 422] on div "Tere päevast! Veepuhastuseks kasutatakse süsi- ja liivafiltreid. Samuti on paig…" at bounding box center [211, 415] width 187 height 29
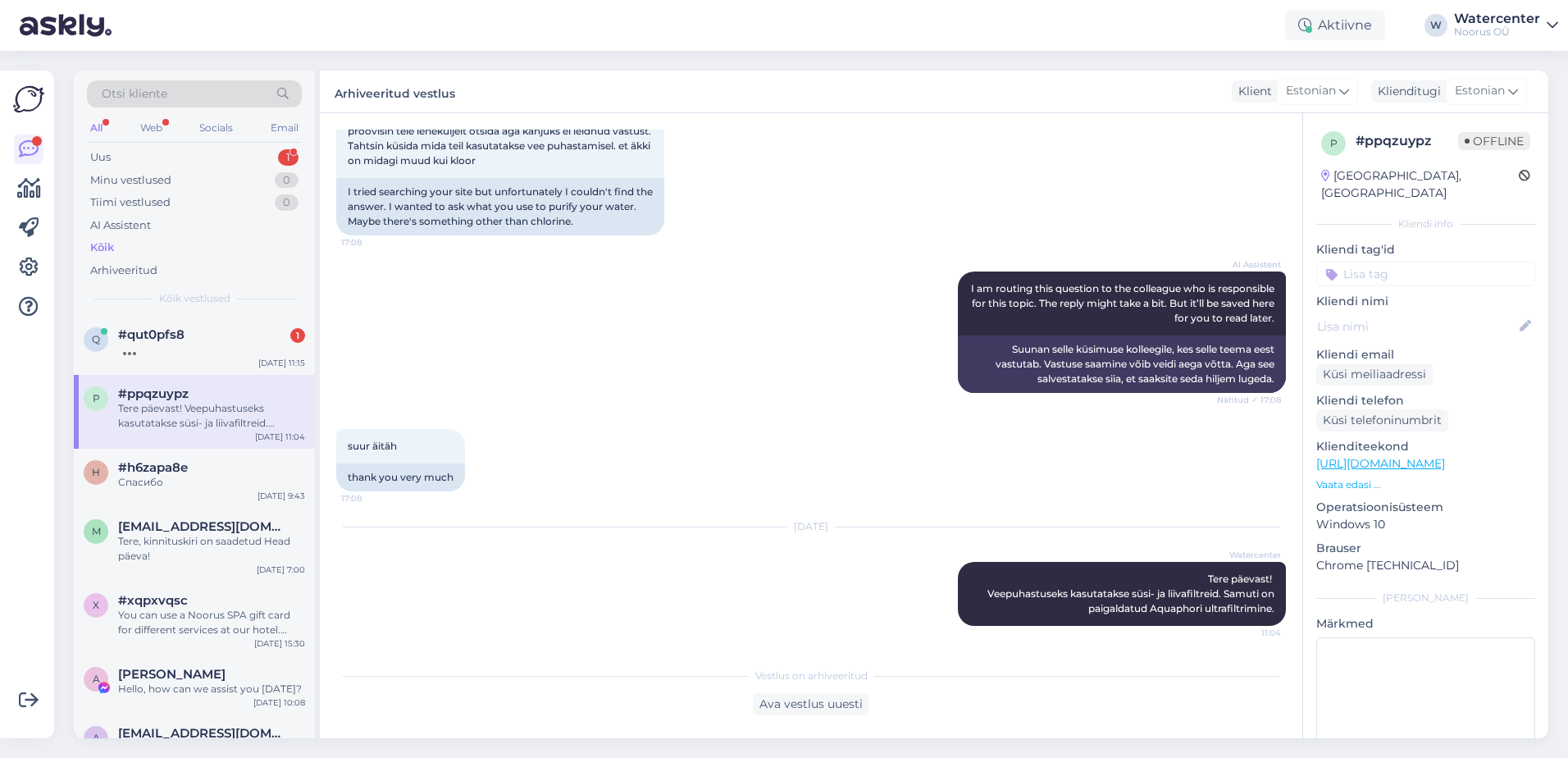
scroll to position [300, 0]
click at [167, 357] on div "q #qut0pfs8 2 Kas saab pakkumise e_mail-le? Oct 6 11:15" at bounding box center [194, 345] width 241 height 59
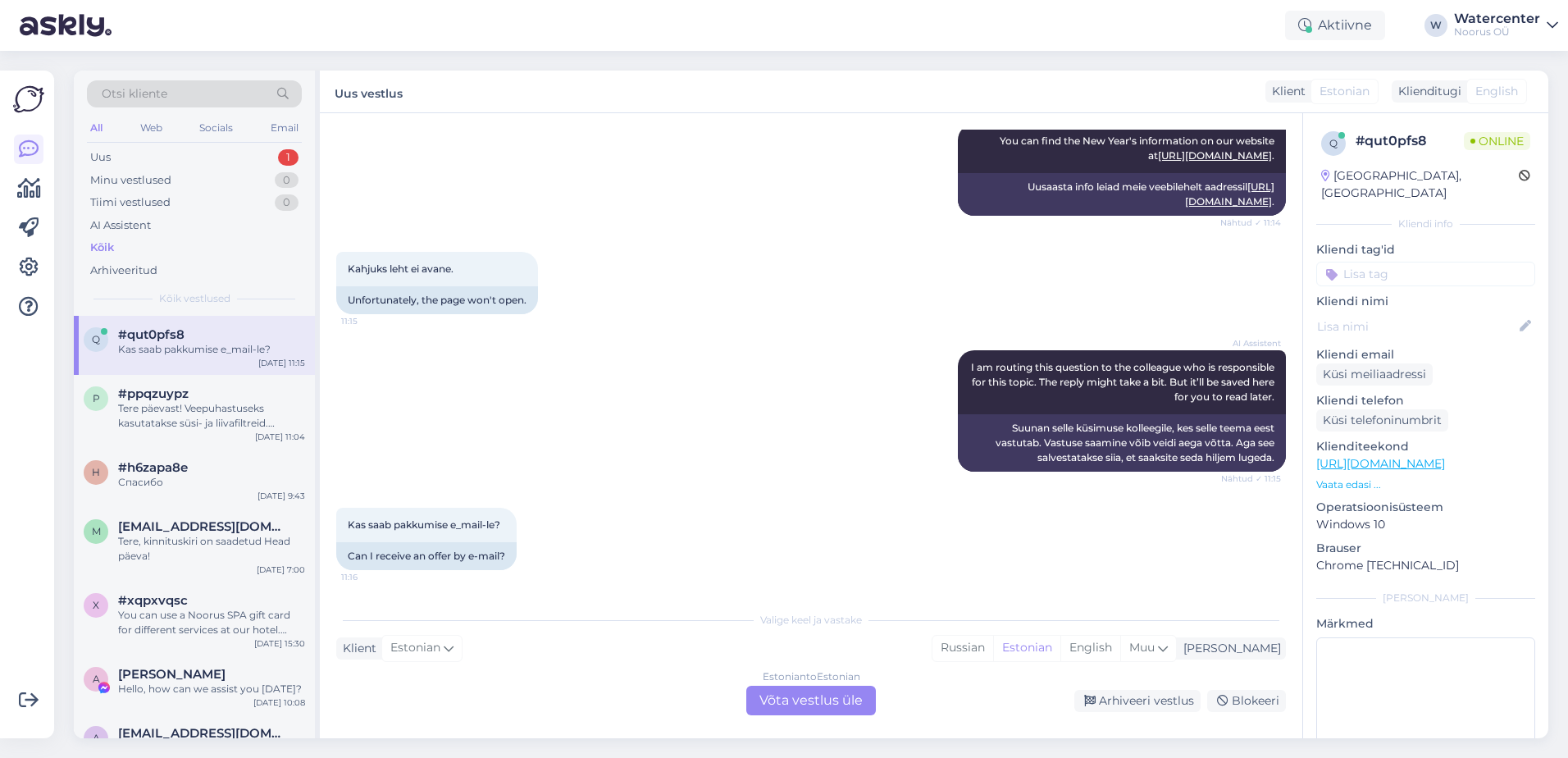
scroll to position [418, 0]
click at [120, 426] on div "Tere päevast! Veepuhastuseks kasutatakse süsi- ja liivafiltreid. Samuti on paig…" at bounding box center [211, 415] width 187 height 29
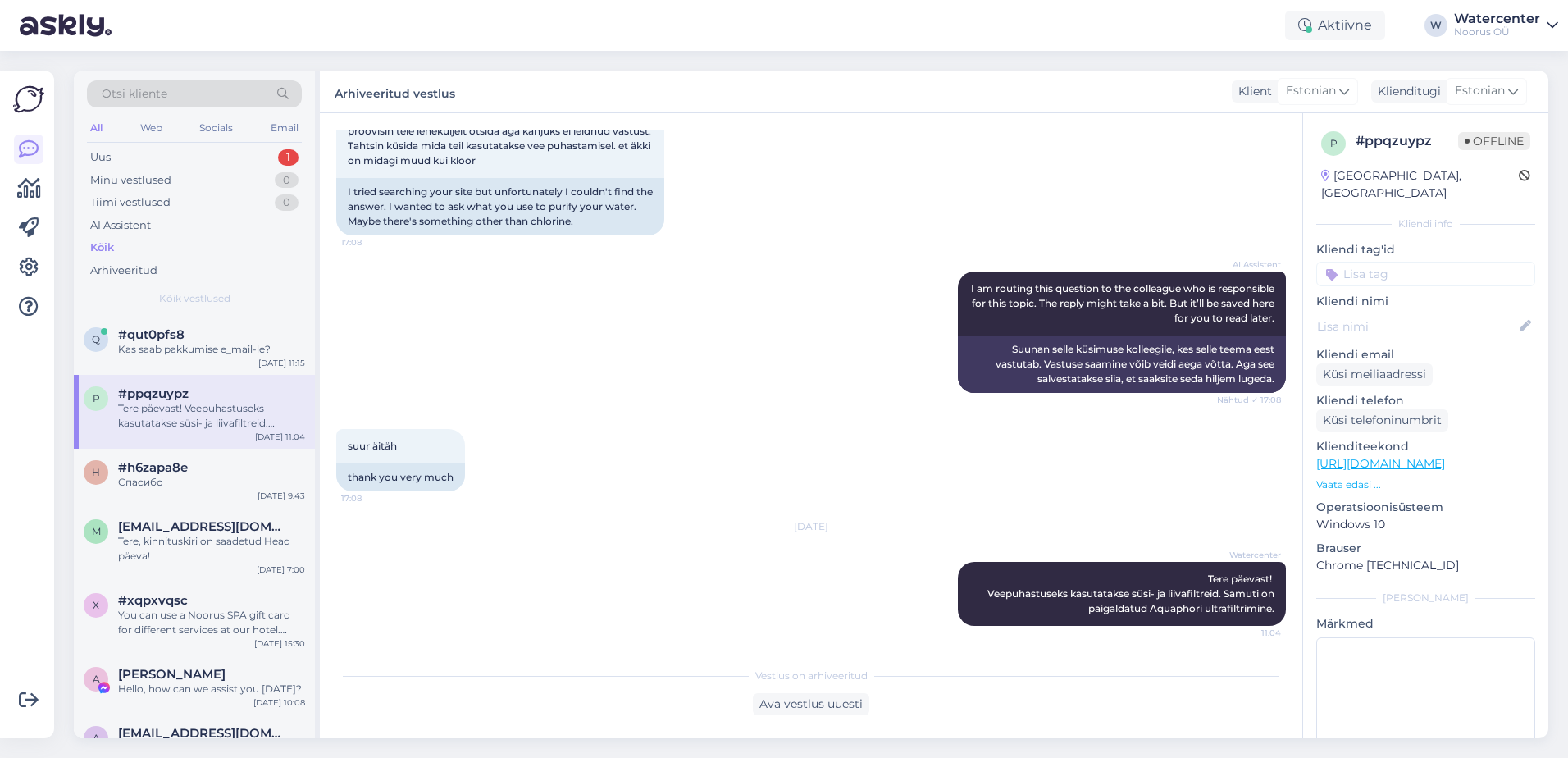
scroll to position [300, 0]
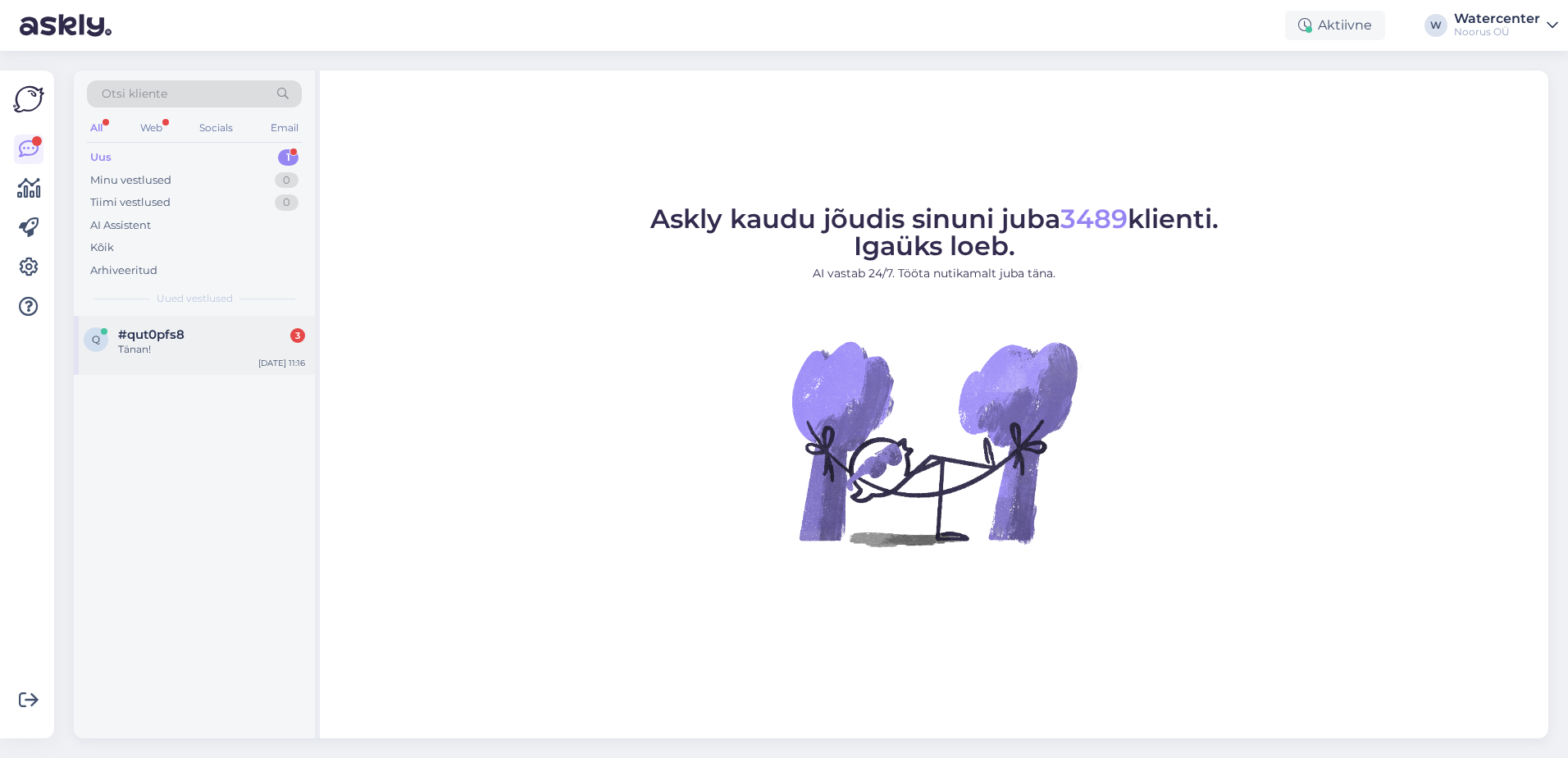
click at [280, 348] on div "Tänan!" at bounding box center [211, 349] width 187 height 15
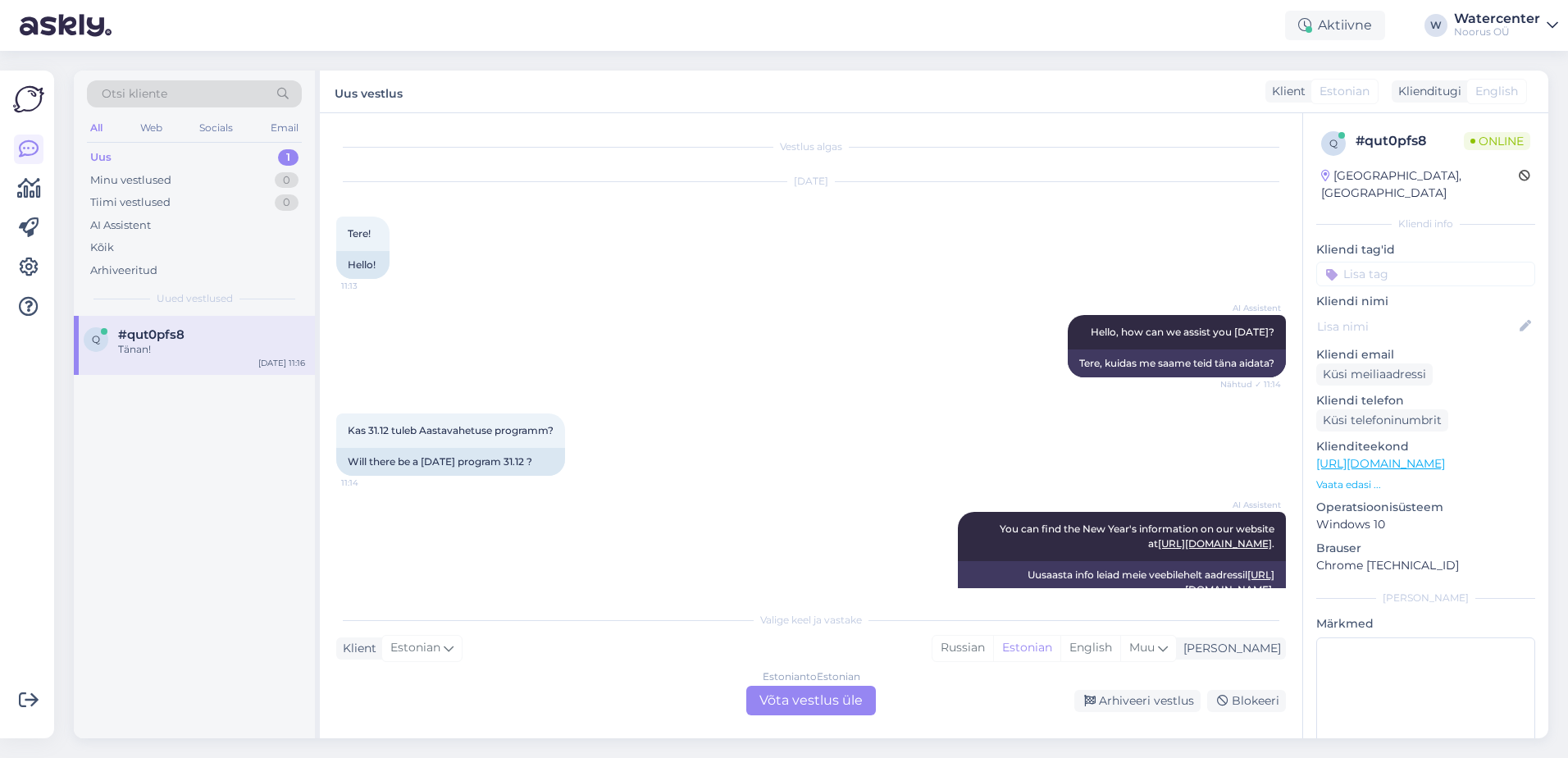
scroll to position [713, 0]
